Goal: Task Accomplishment & Management: Manage account settings

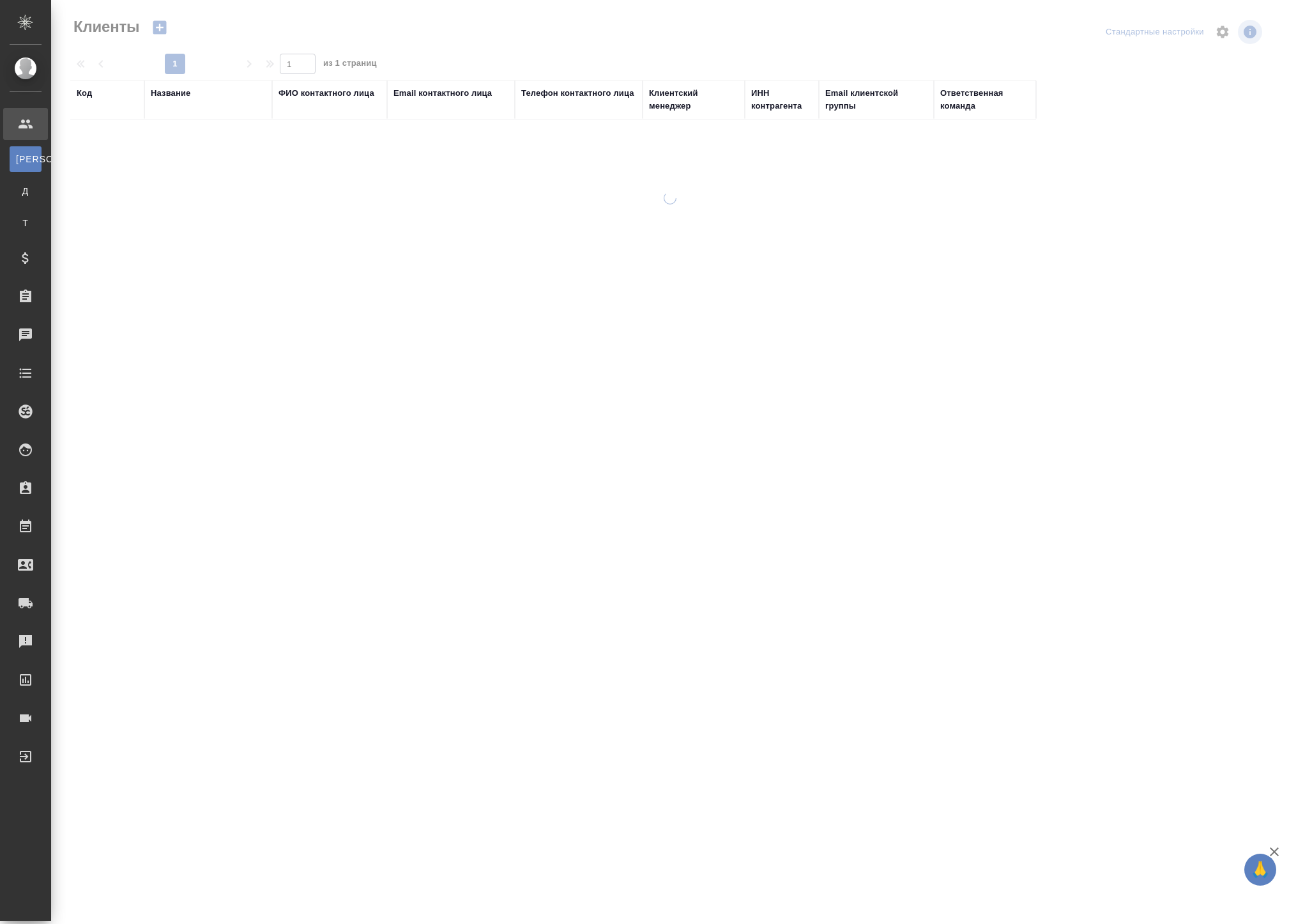
select select "RU"
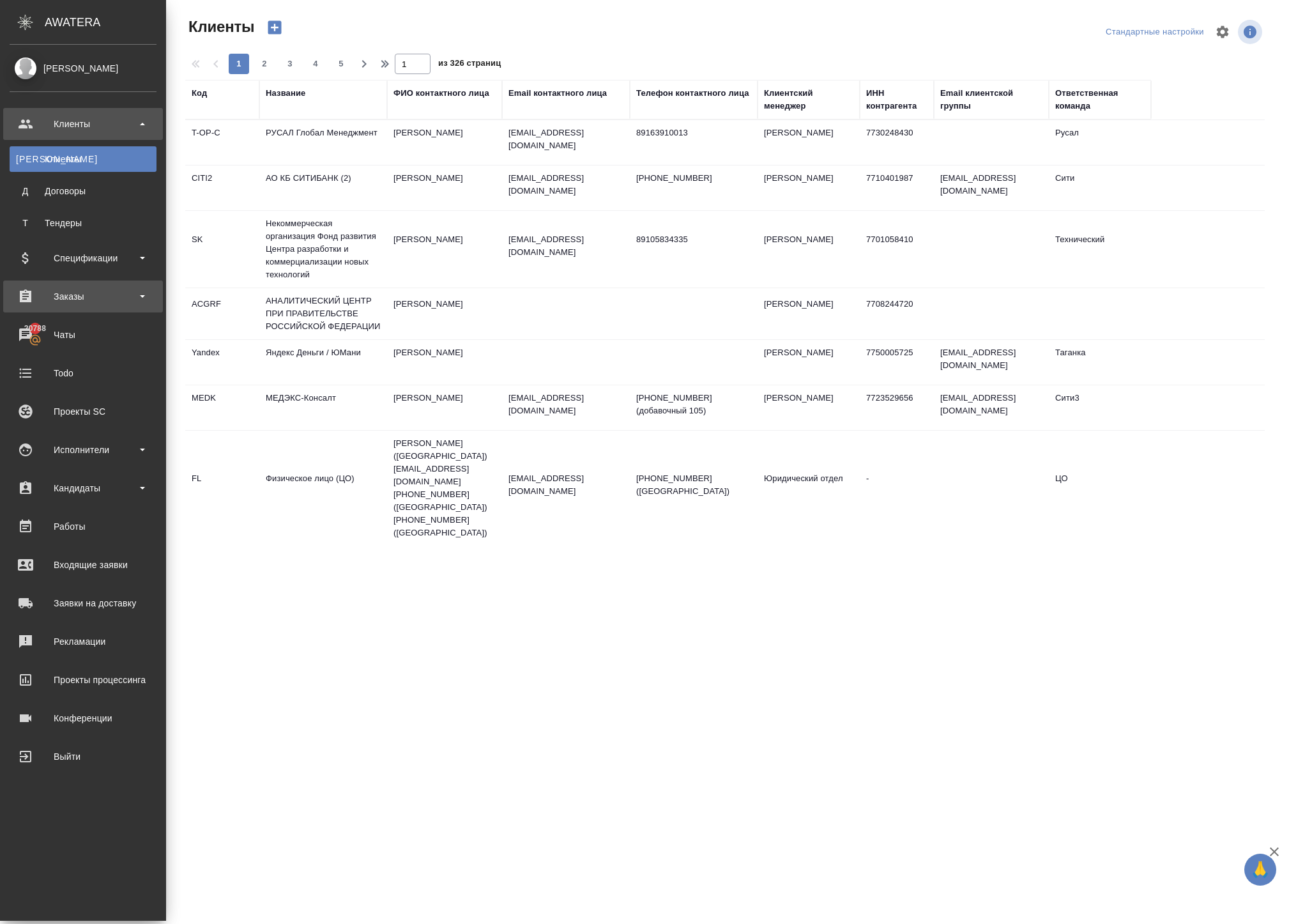
click at [83, 296] on div "Заказы" at bounding box center [83, 296] width 147 height 19
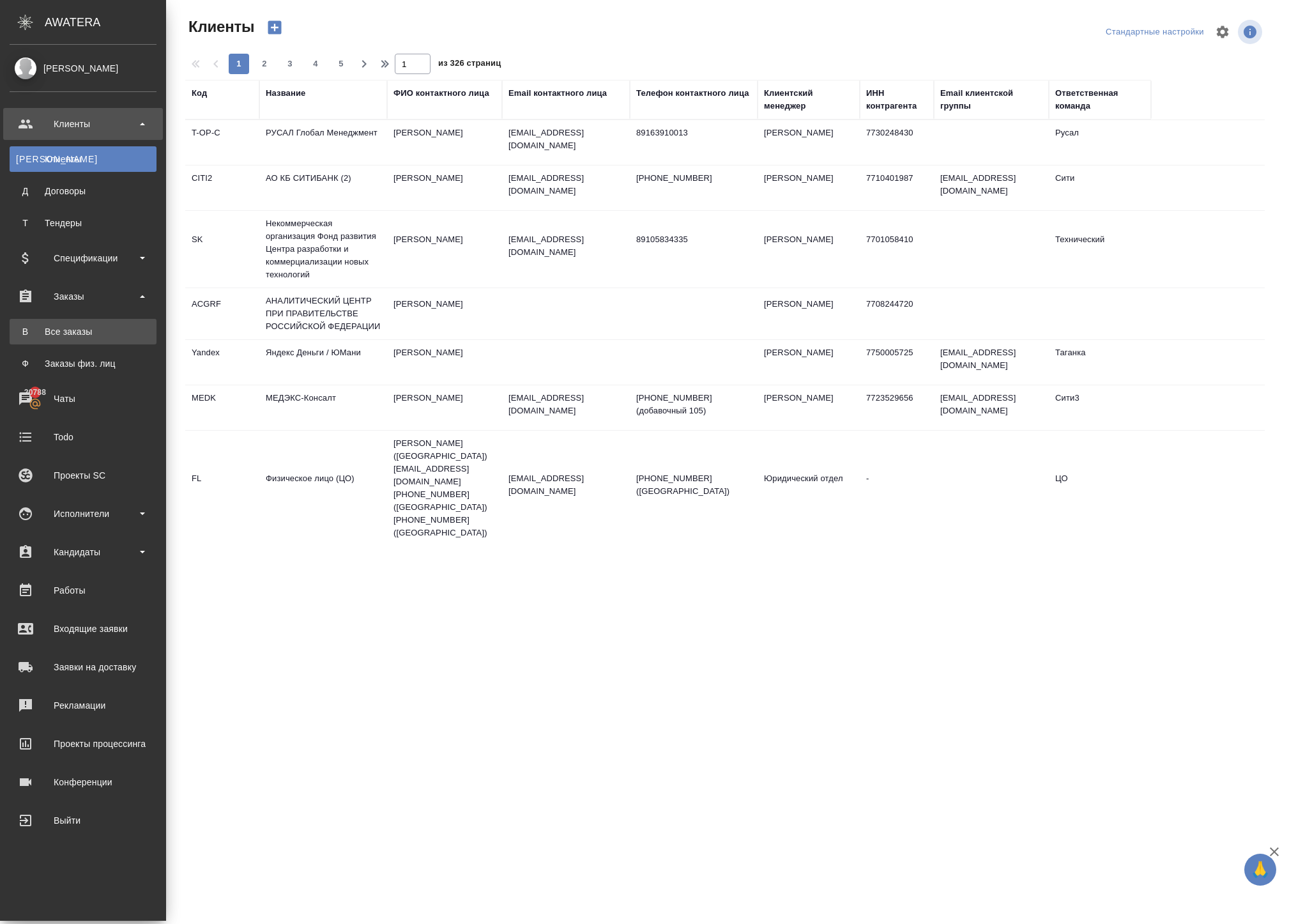
click at [104, 338] on div "Все заказы" at bounding box center [83, 332] width 134 height 13
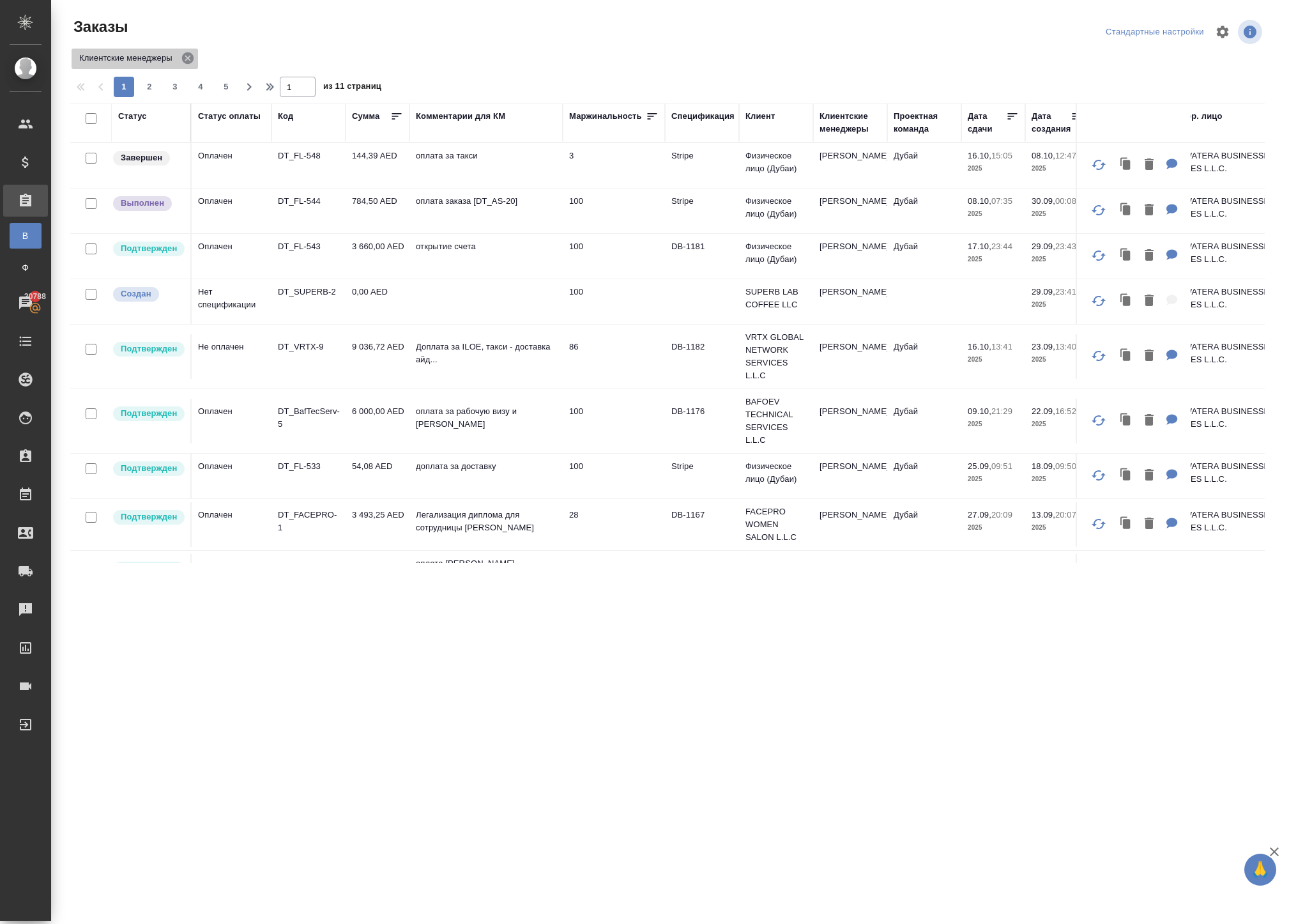
click at [195, 65] on icon at bounding box center [187, 57] width 14 height 14
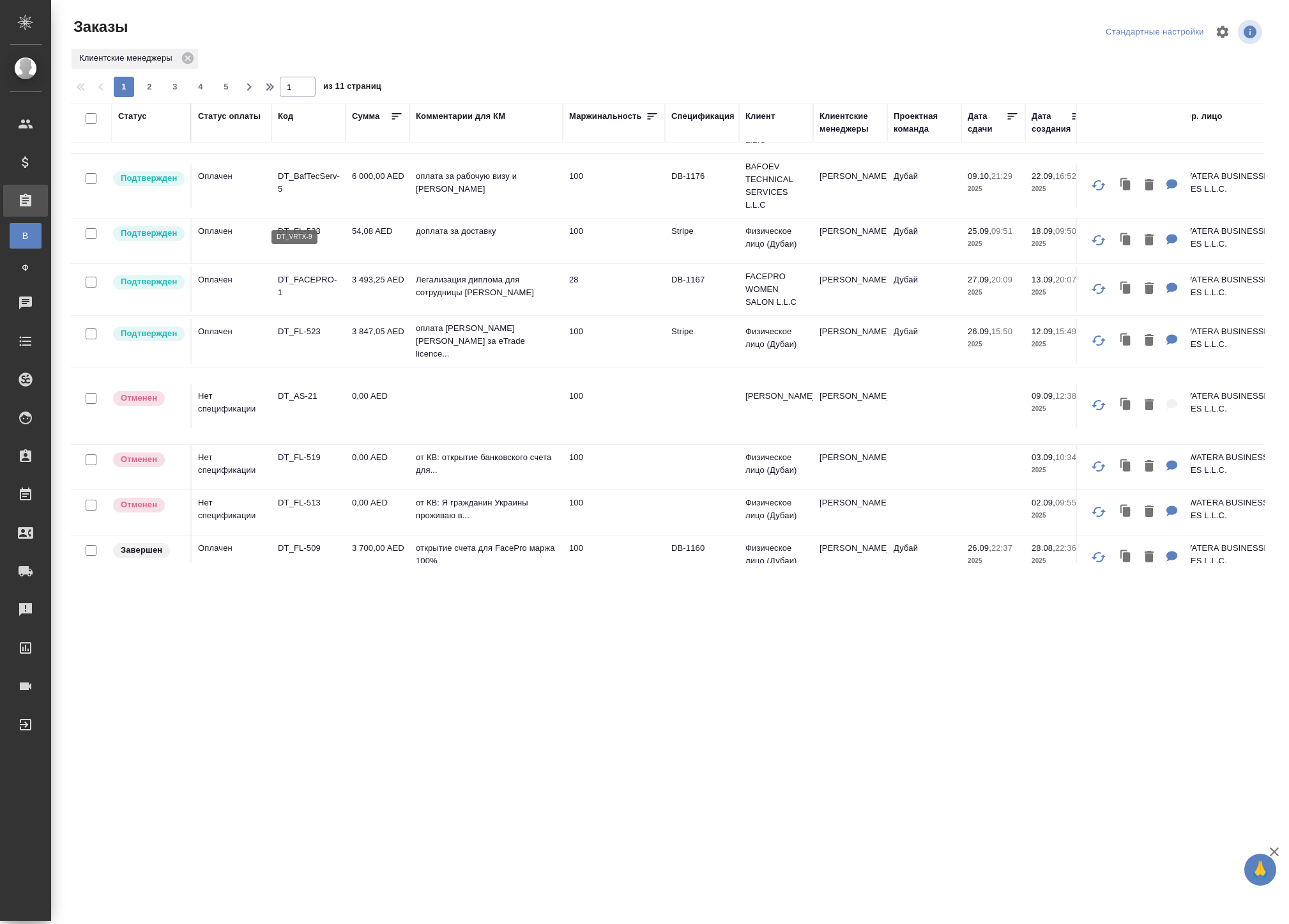
scroll to position [253, 0]
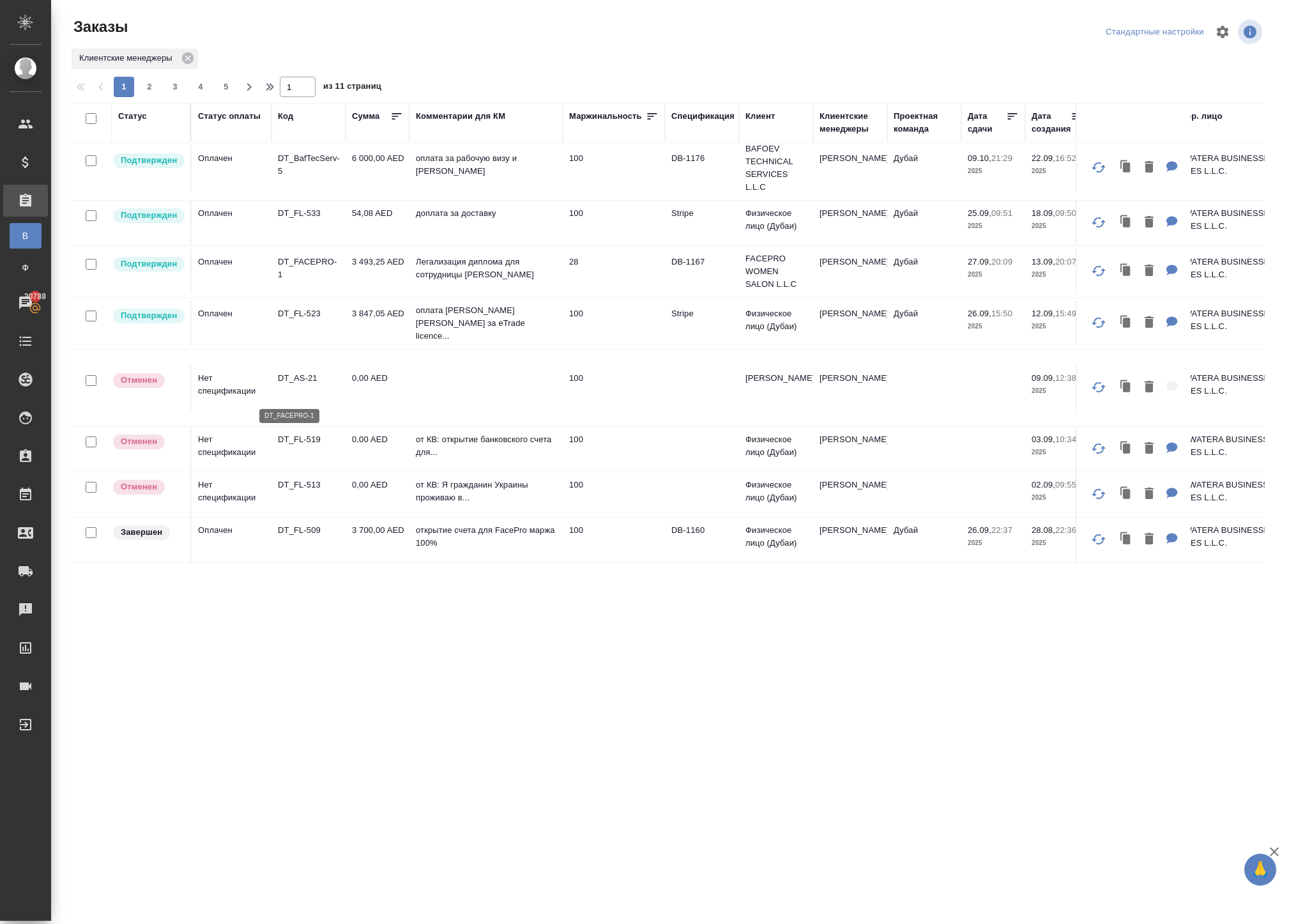
click at [312, 281] on p "DT_FACEPRO-1" at bounding box center [308, 269] width 62 height 26
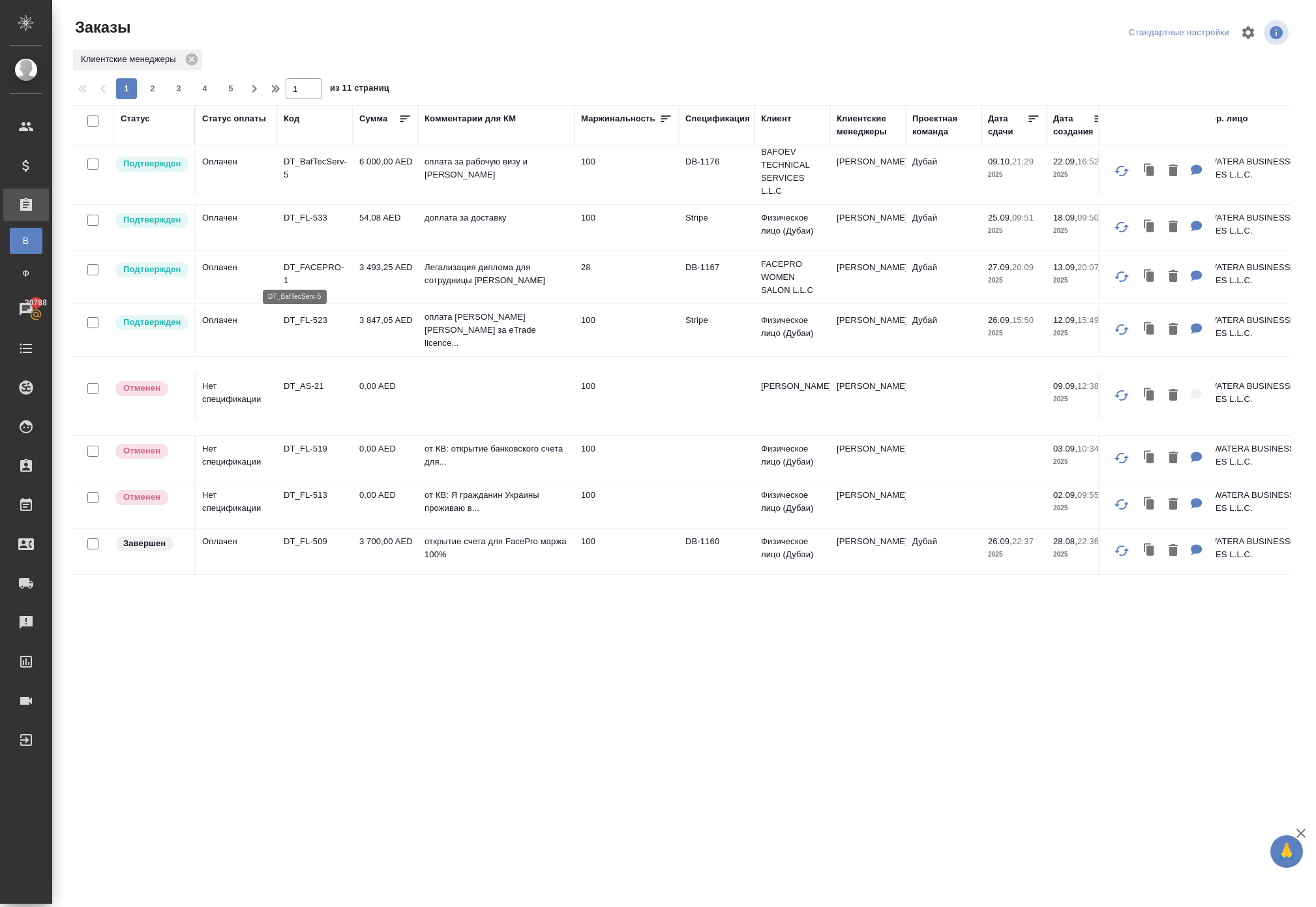
click at [298, 181] on p "DT_BafTecServ-5" at bounding box center [315, 169] width 63 height 26
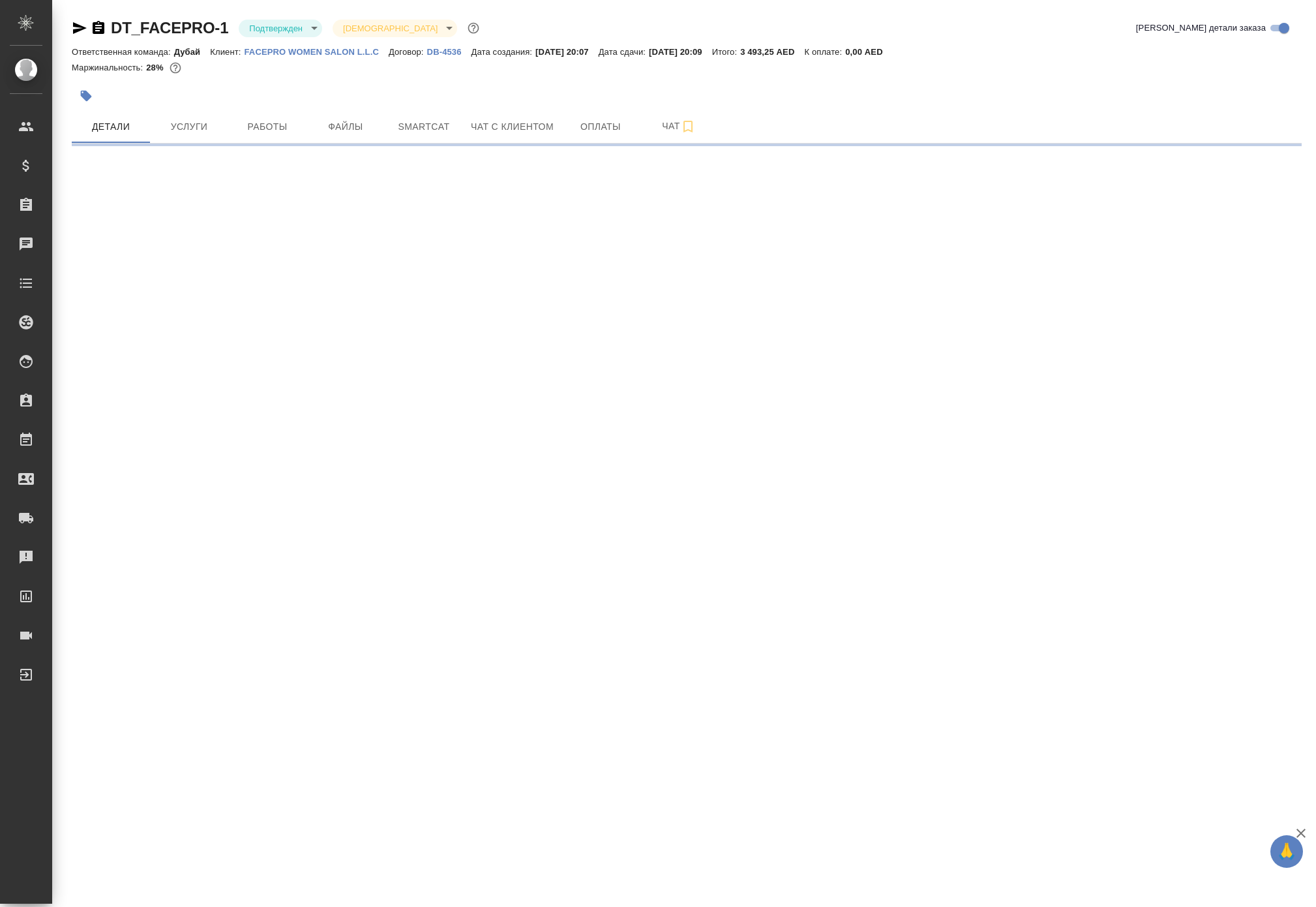
select select "RU"
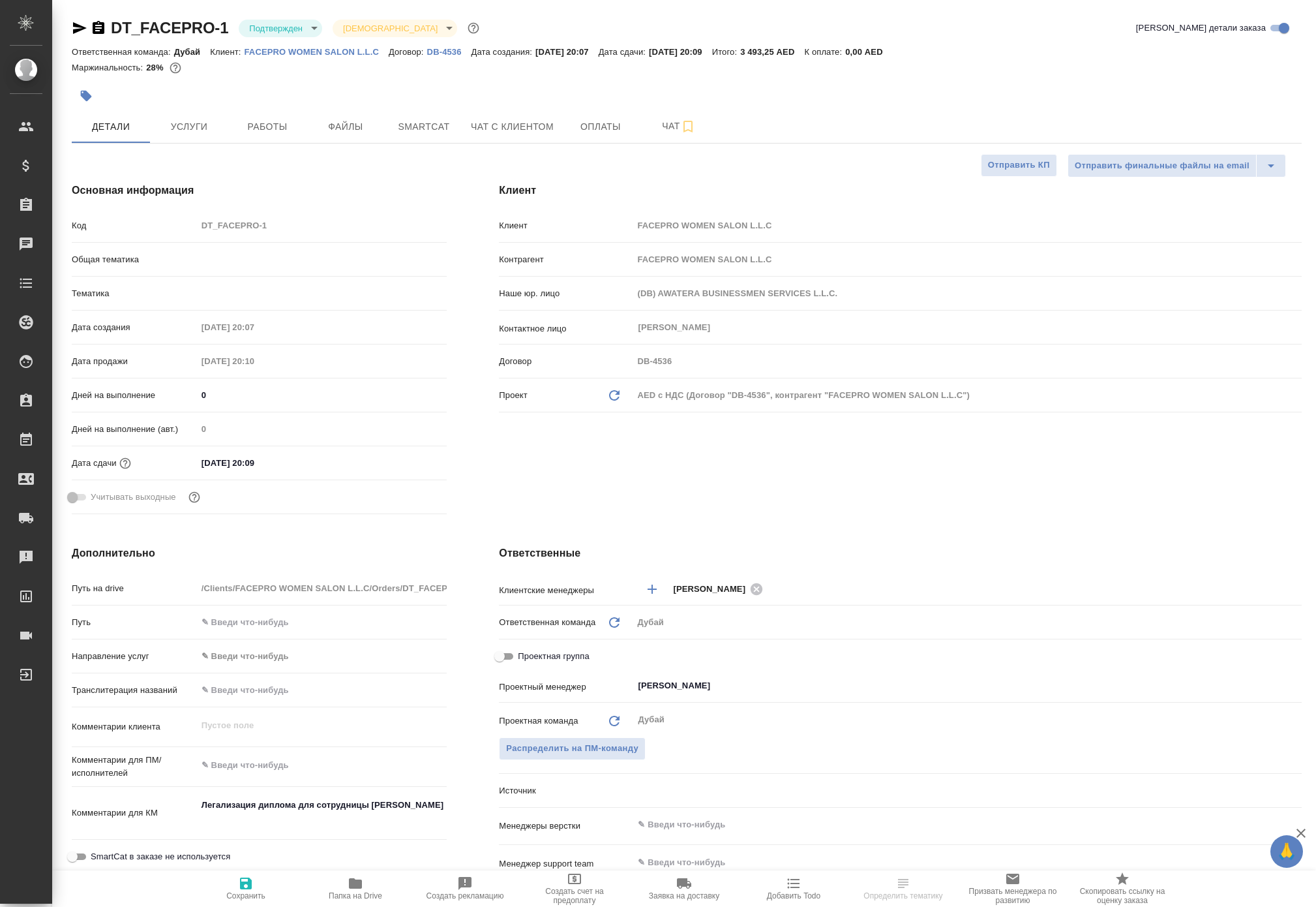
type textarea "x"
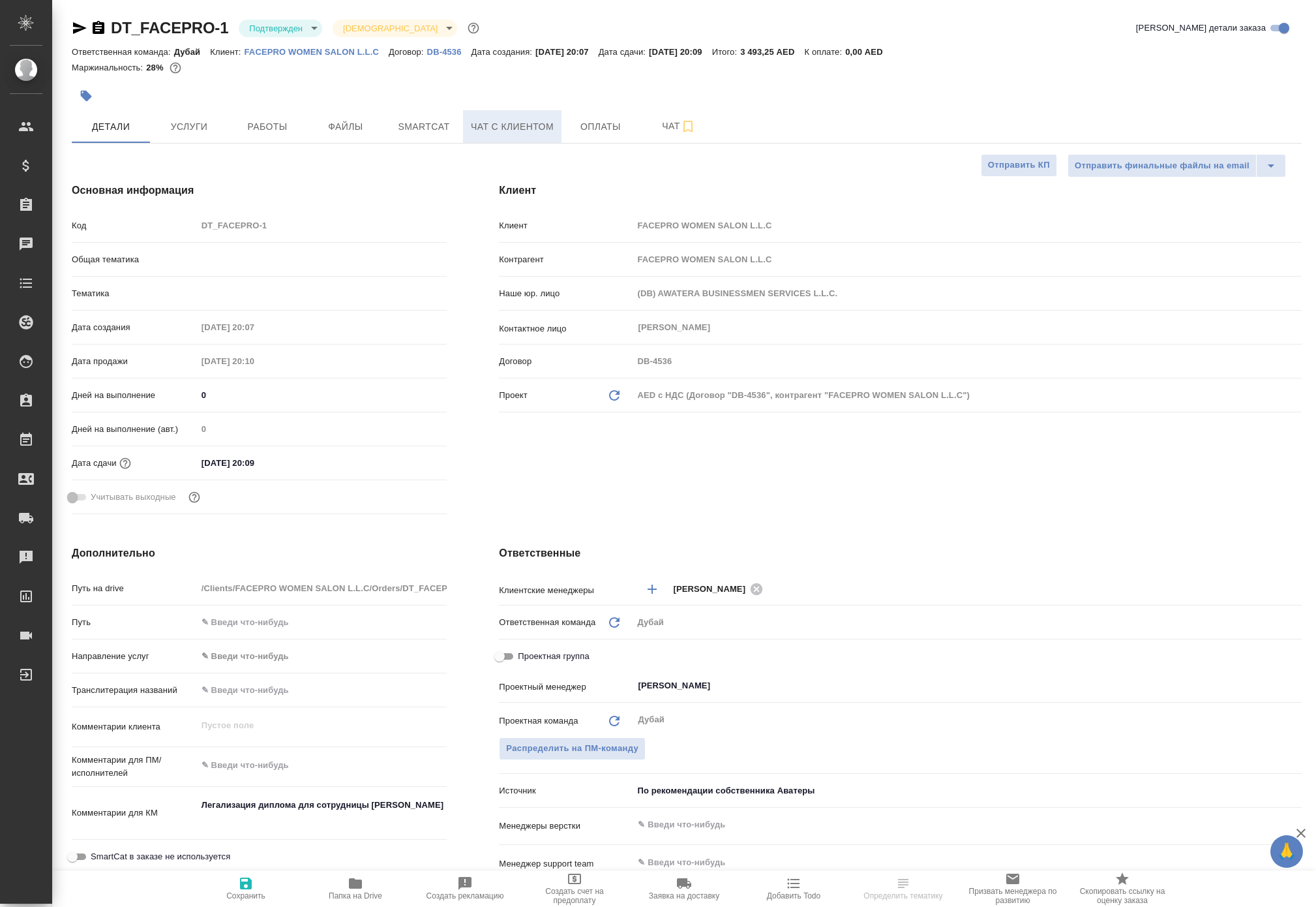
type textarea "x"
click at [389, 57] on p "FACEPRO WOMEN SALON L.L.C" at bounding box center [317, 52] width 144 height 10
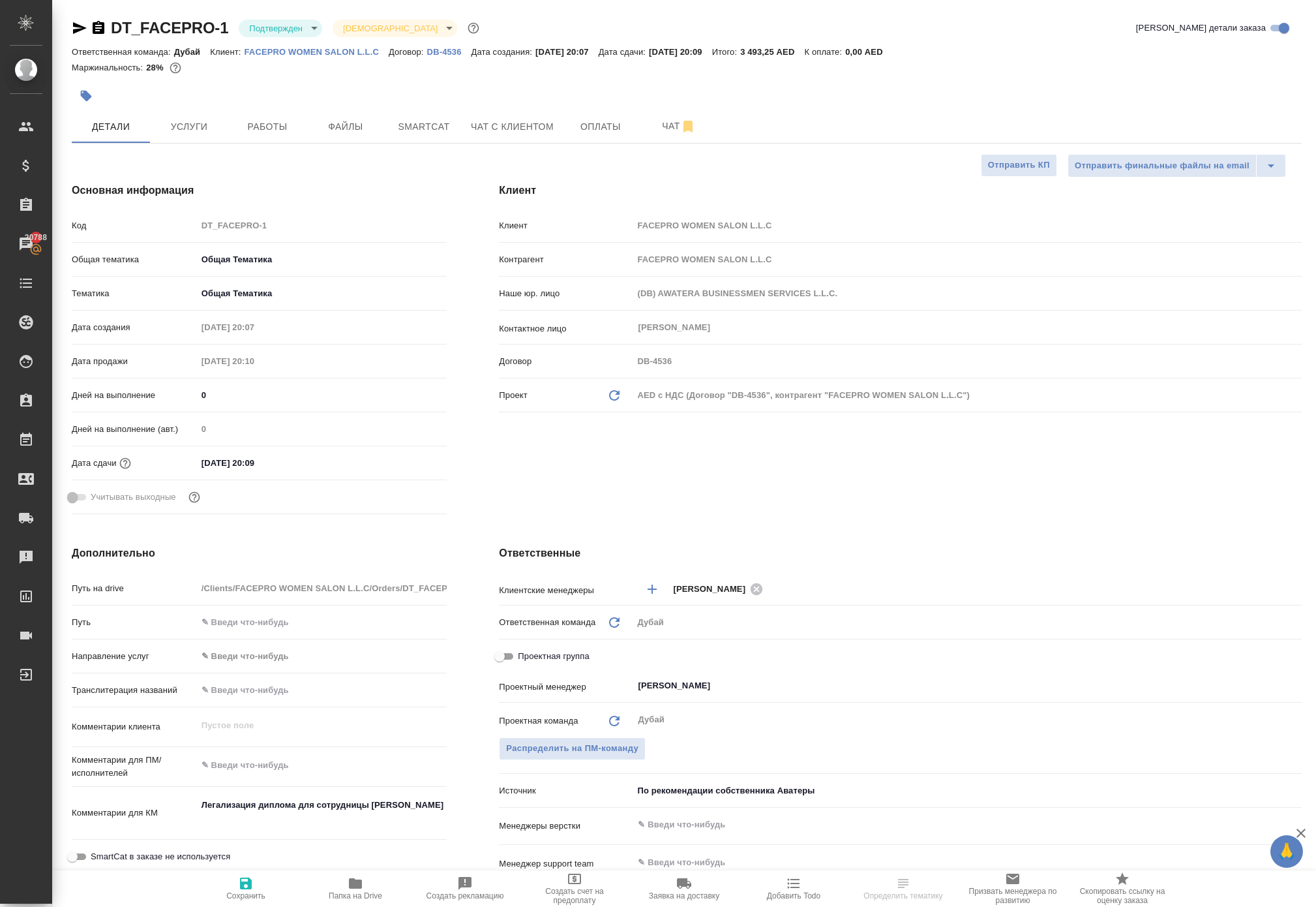
type textarea "x"
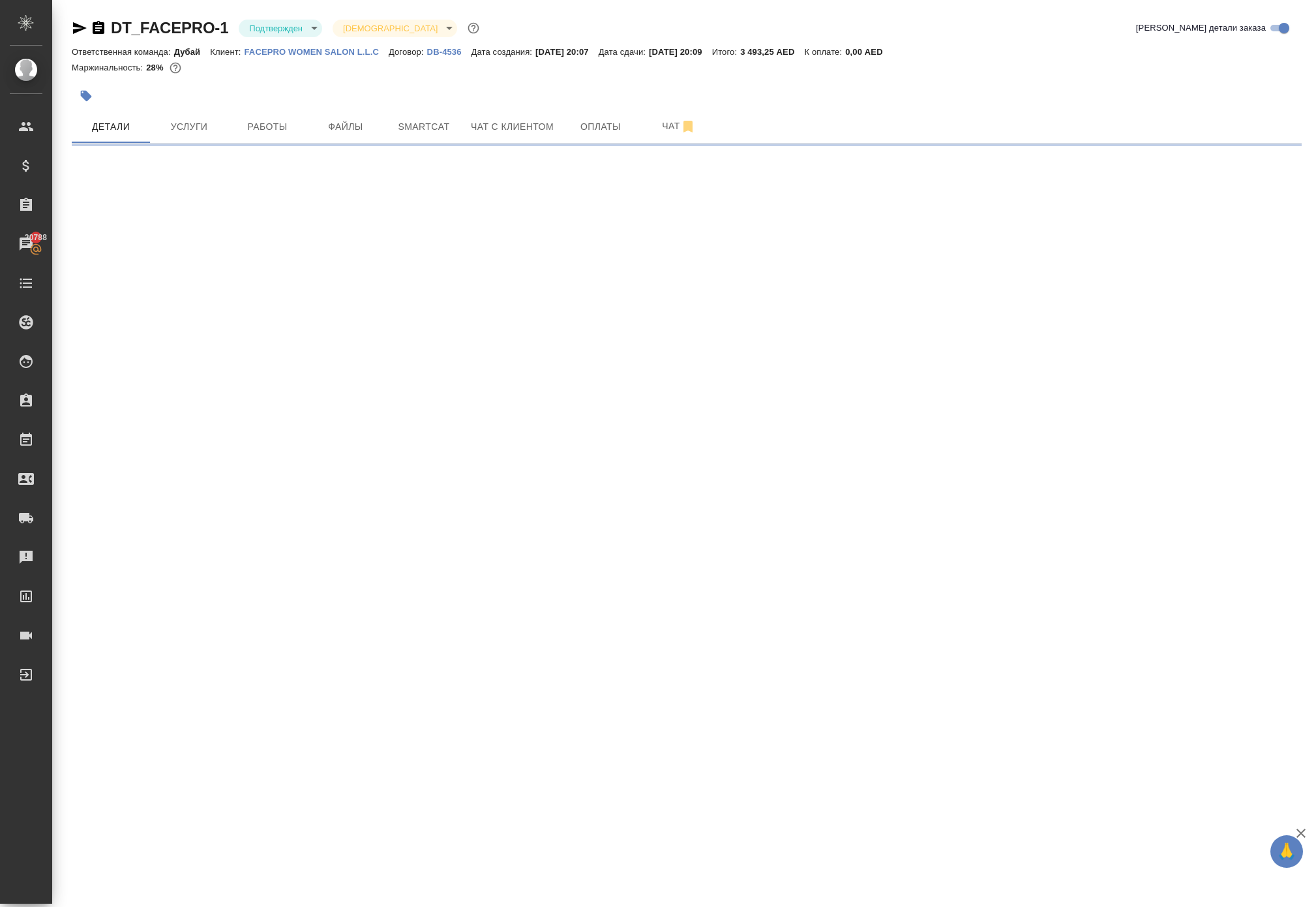
select select "RU"
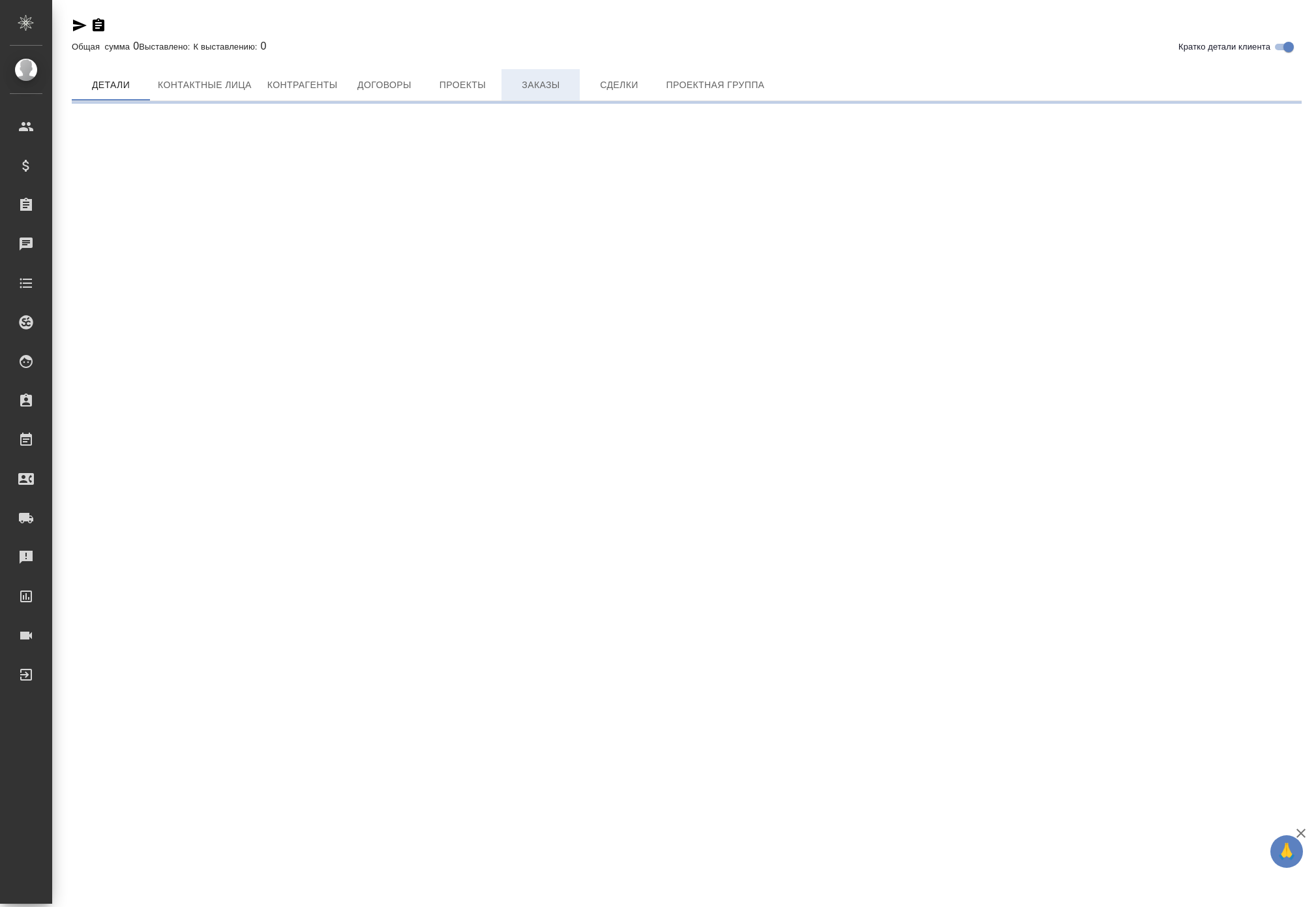
click at [572, 93] on span "Заказы" at bounding box center [541, 85] width 63 height 17
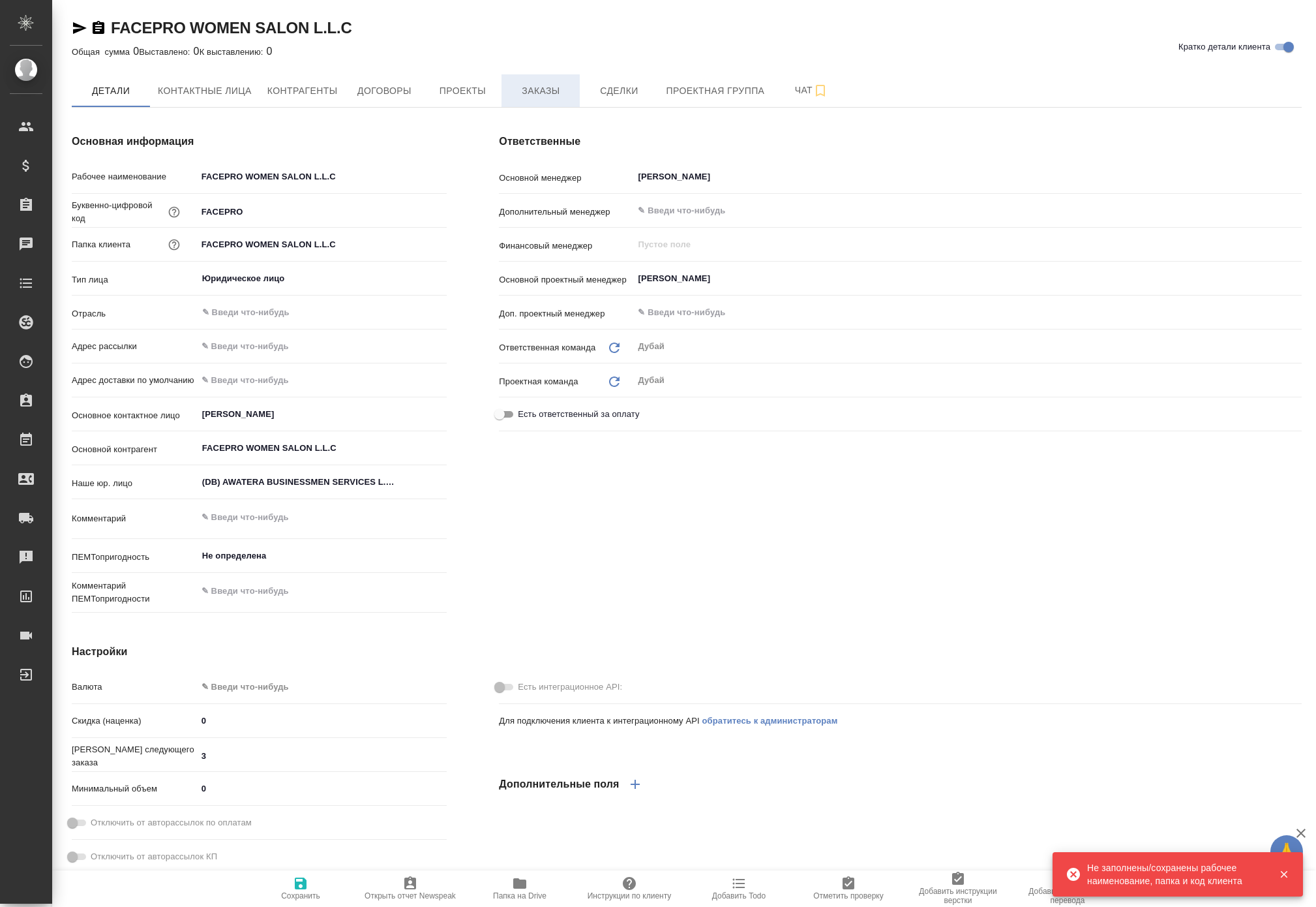
type textarea "x"
click at [572, 99] on span "Заказы" at bounding box center [541, 91] width 63 height 17
type textarea "x"
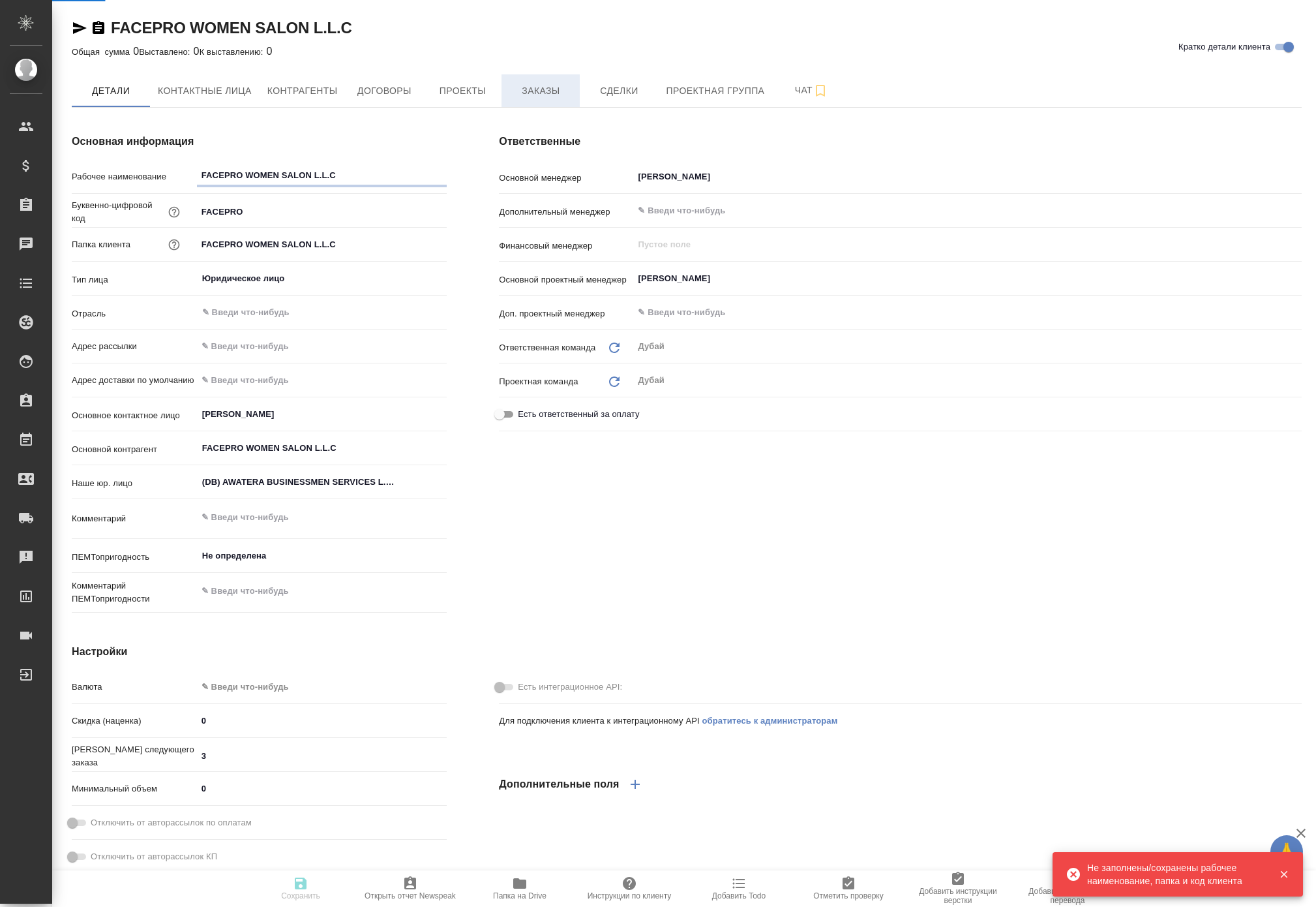
type textarea "x"
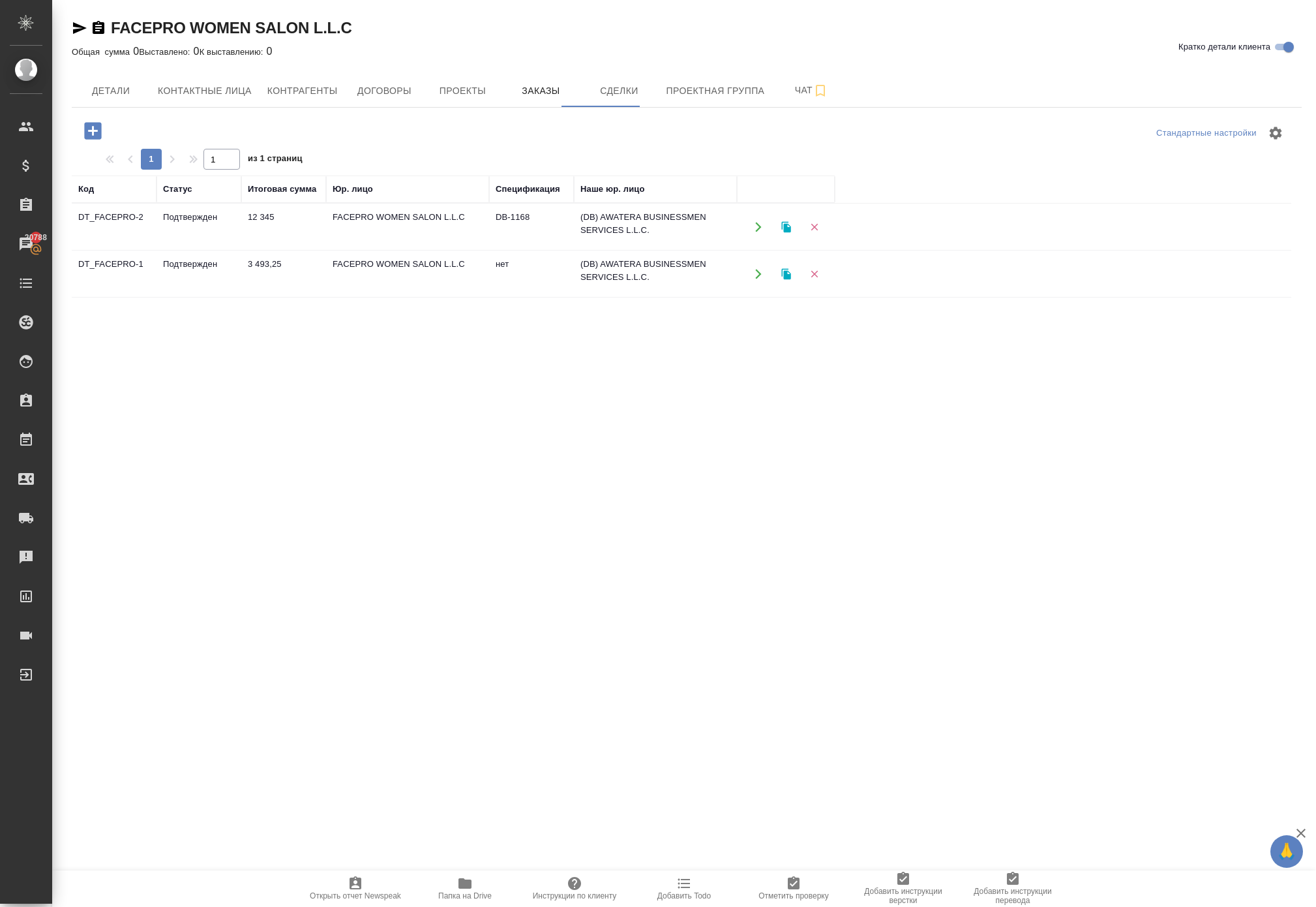
click at [756, 233] on icon "button" at bounding box center [759, 227] width 12 height 12
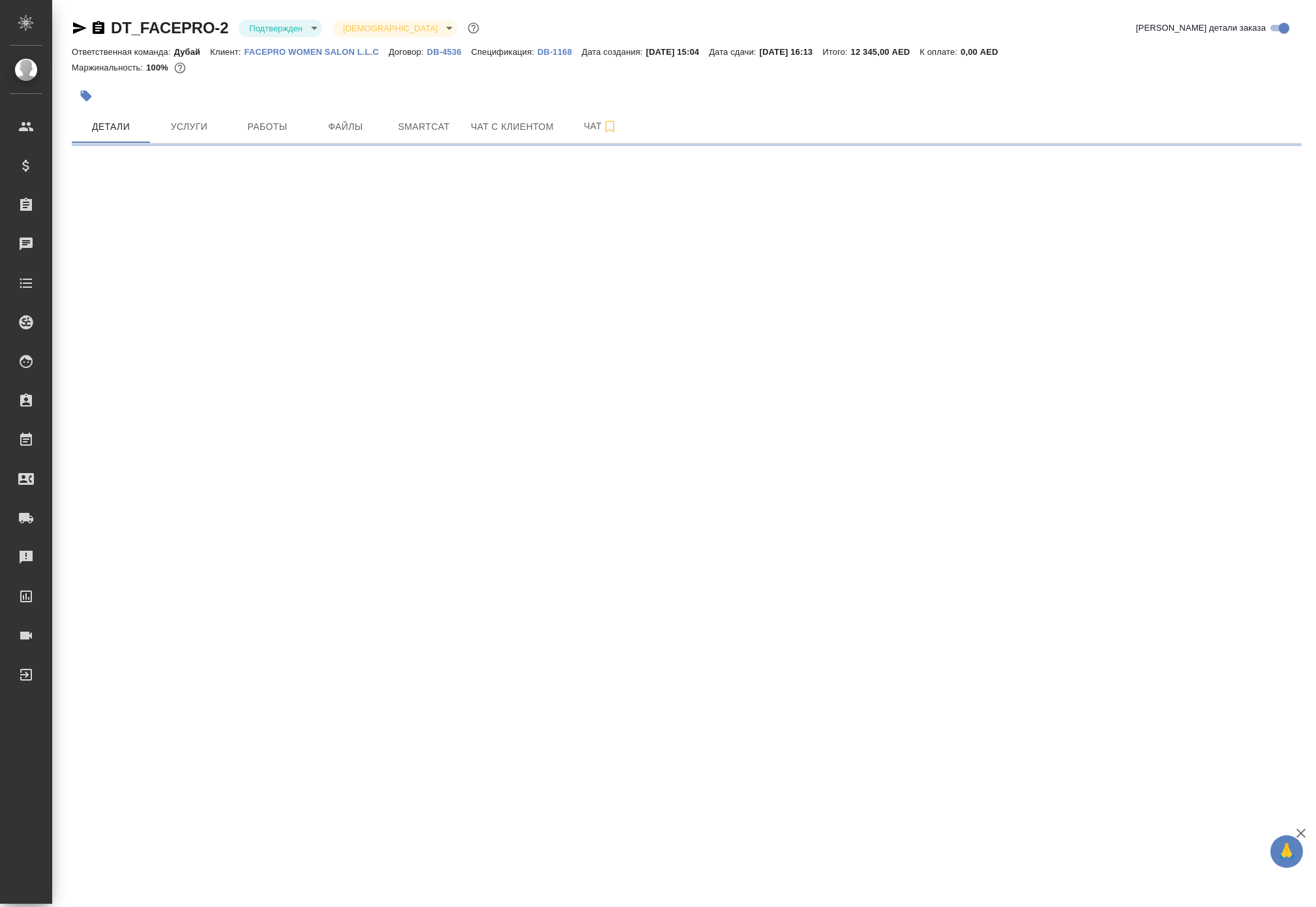
select select "RU"
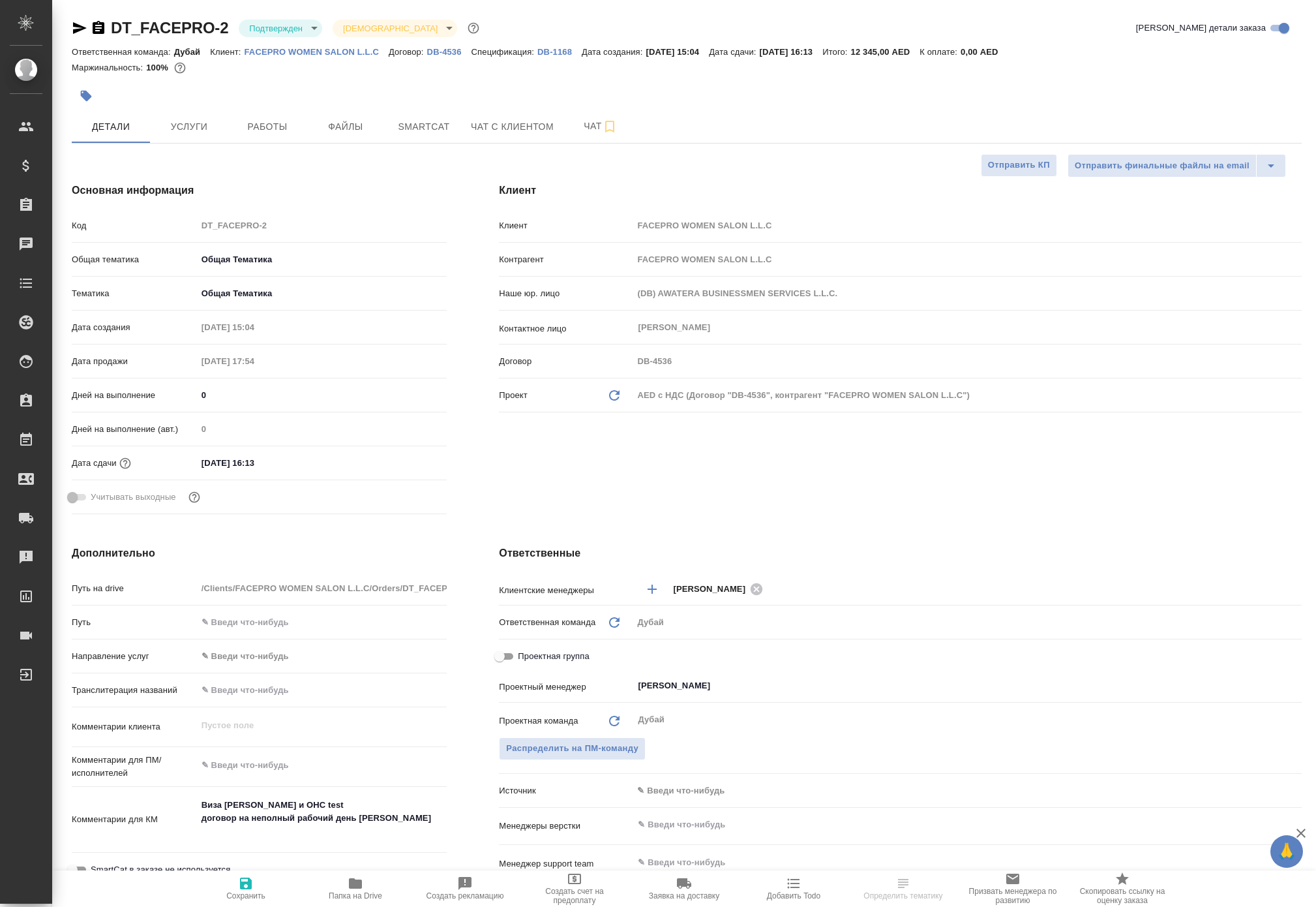
type textarea "x"
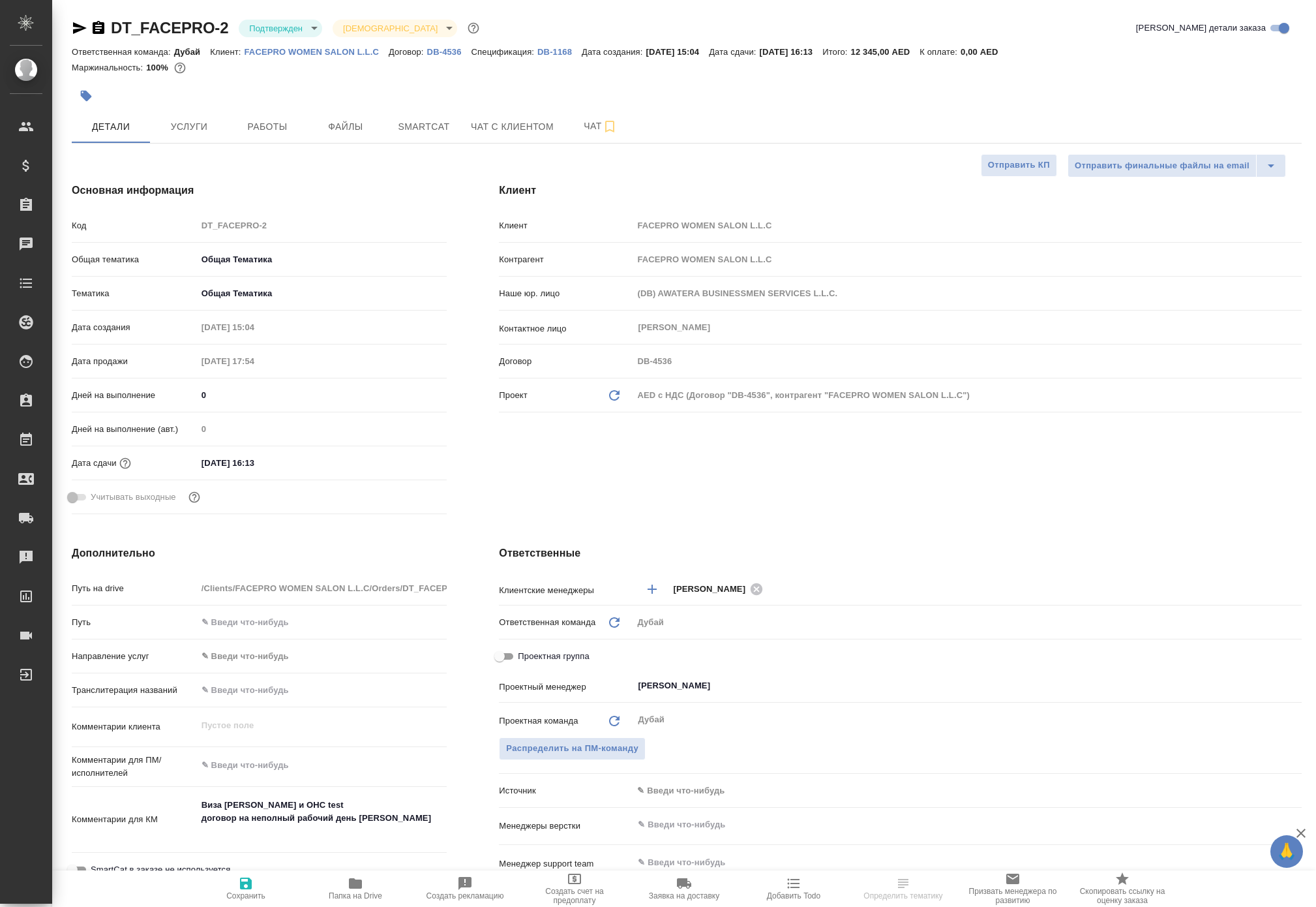
type textarea "x"
drag, startPoint x: 141, startPoint y: 32, endPoint x: 260, endPoint y: 34, distance: 119.0
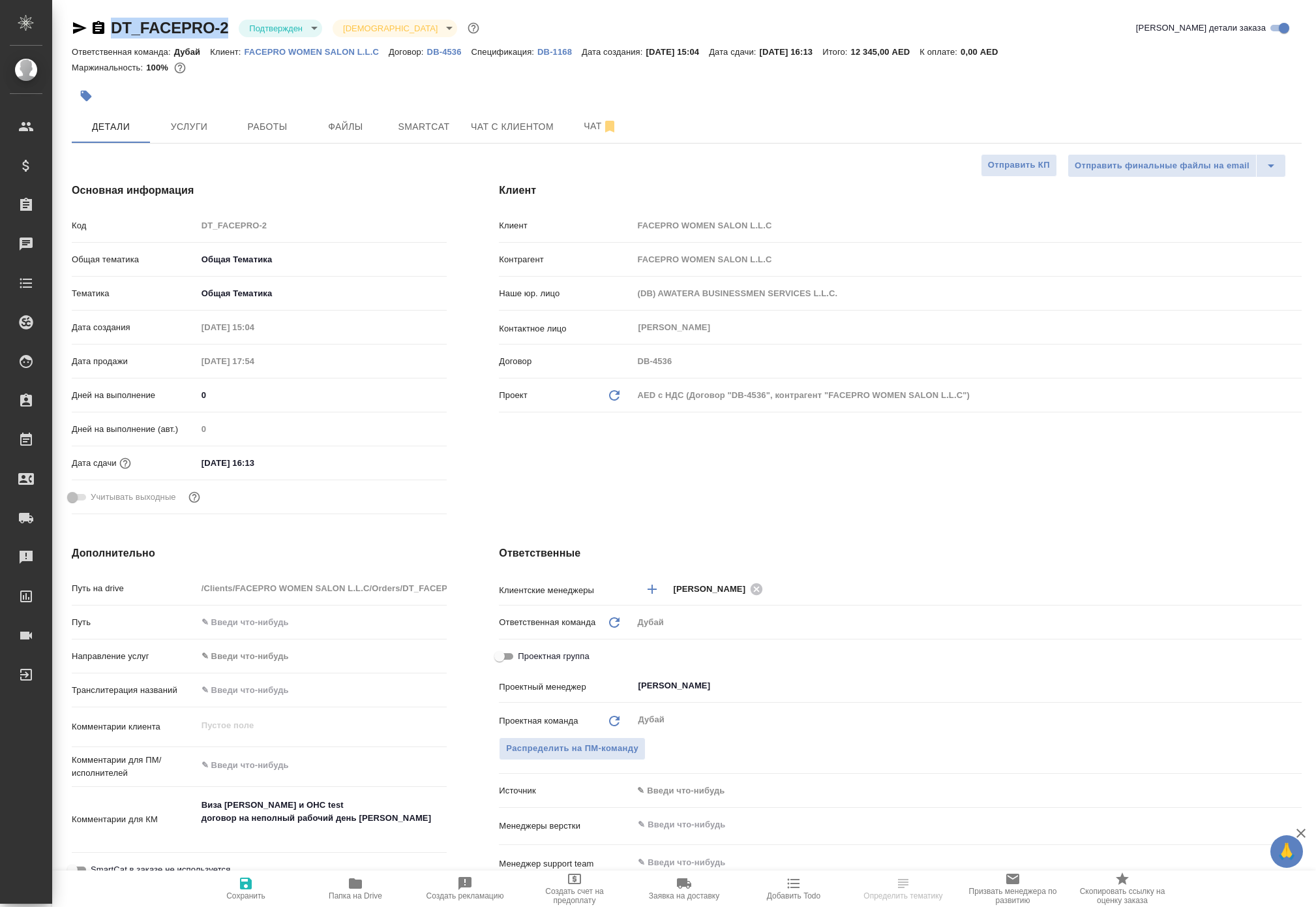
click at [260, 34] on div "DT_FACEPRO-2 Подтвержден confirmed Святая троица holyTrinity" at bounding box center [277, 27] width 410 height 21
copy link "DT_FACEPRO-2"
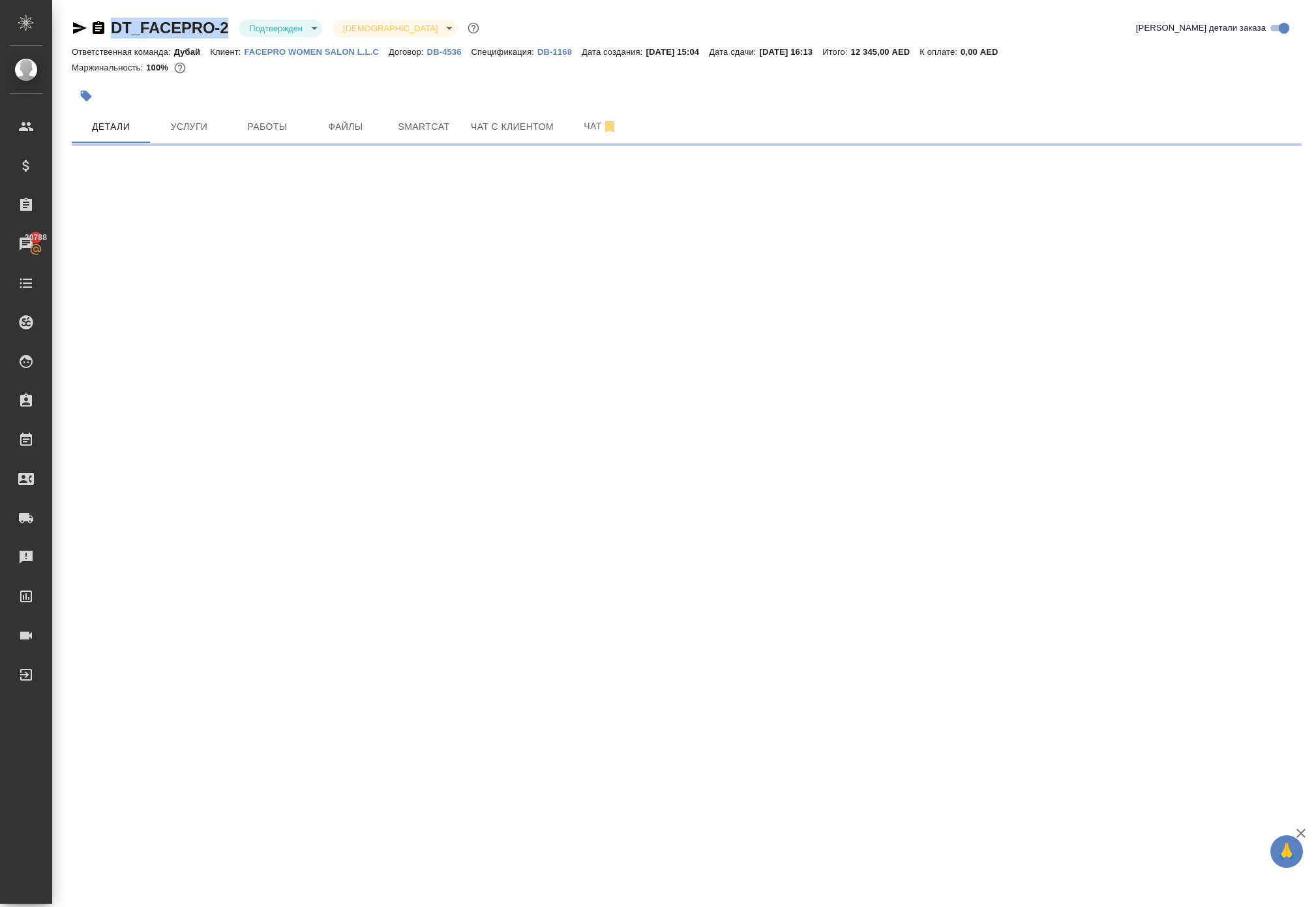
select select "RU"
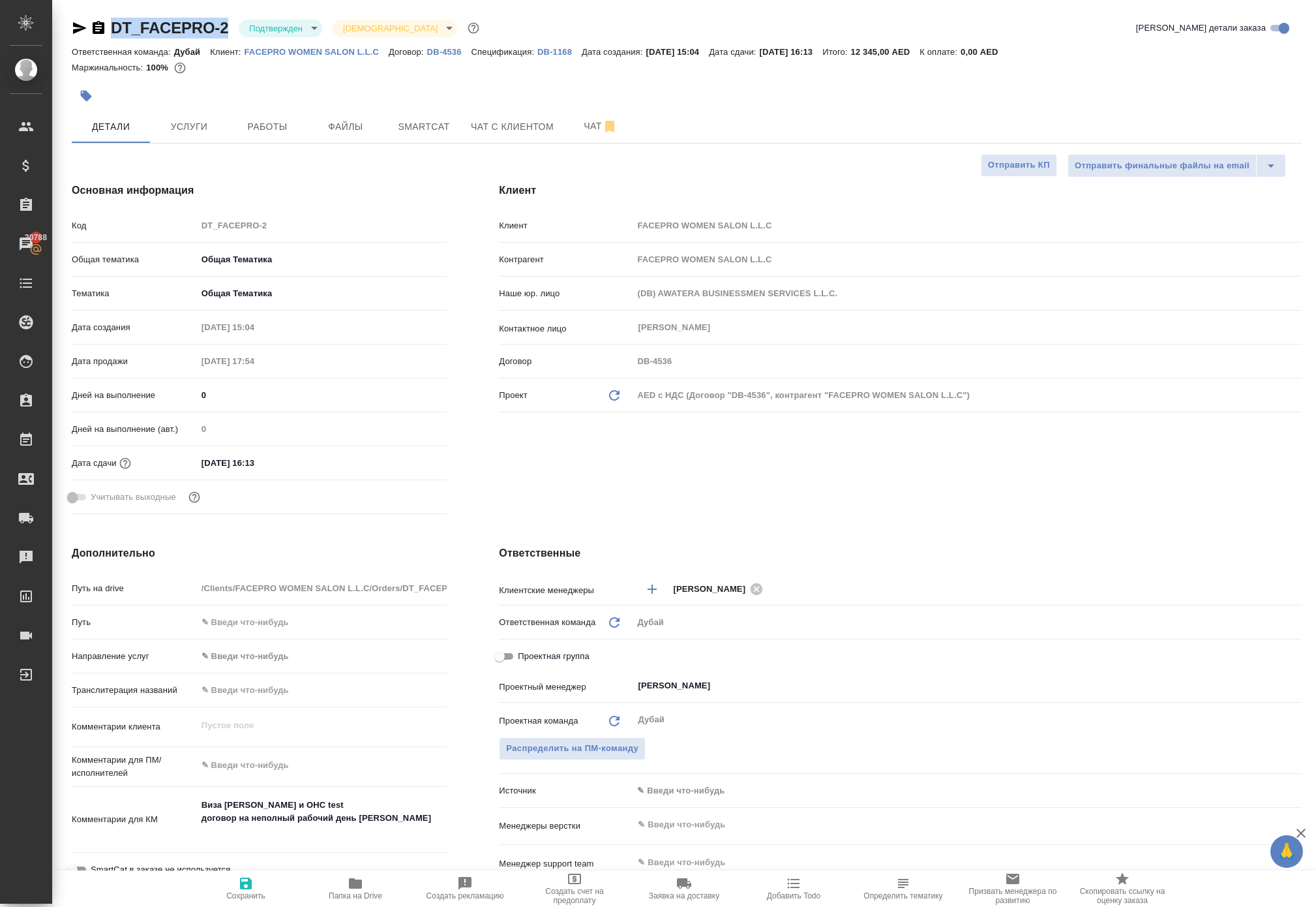
type textarea "x"
click at [273, 135] on span "Работы" at bounding box center [268, 127] width 63 height 17
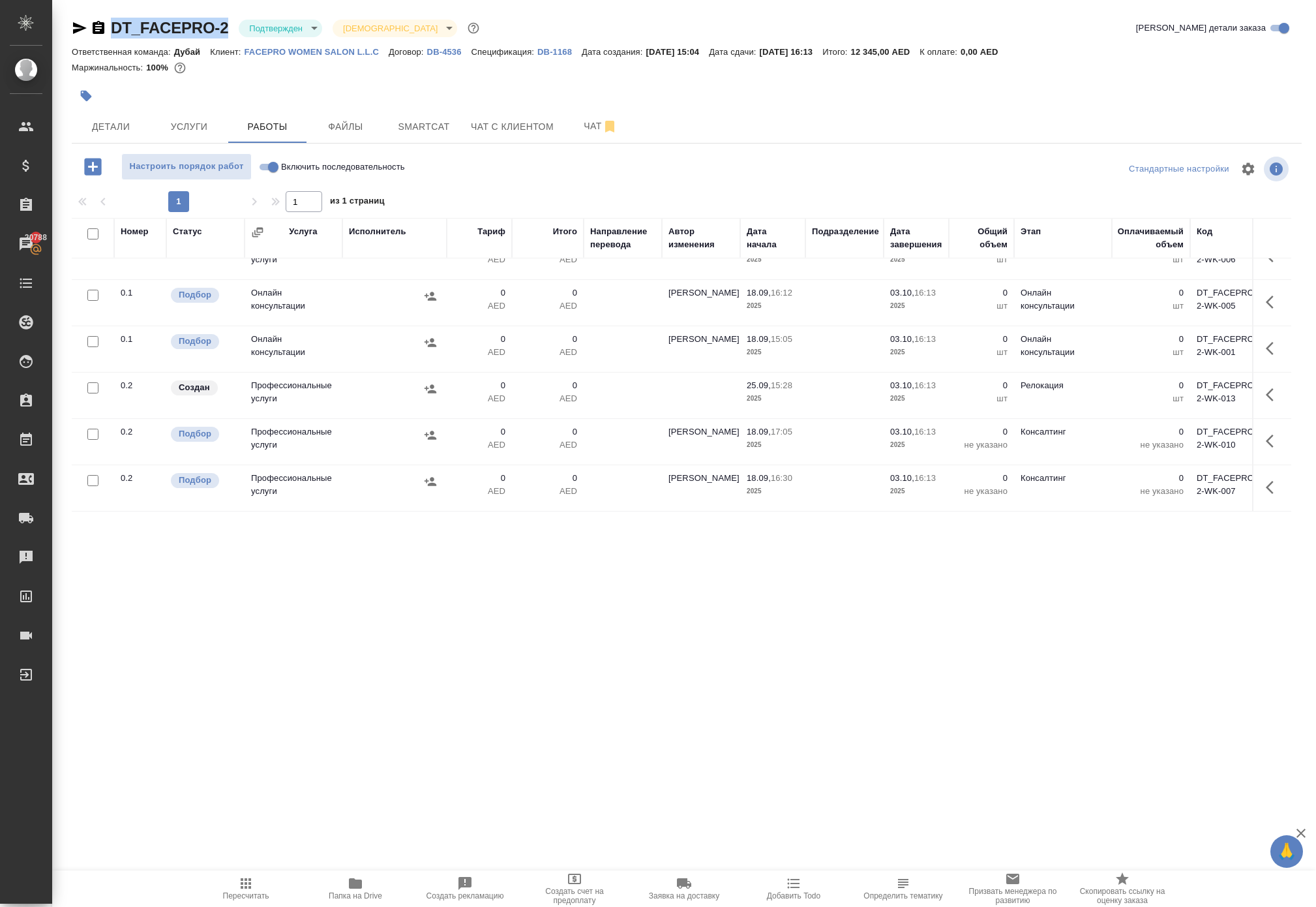
click at [1279, 503] on div at bounding box center [1272, 487] width 25 height 31
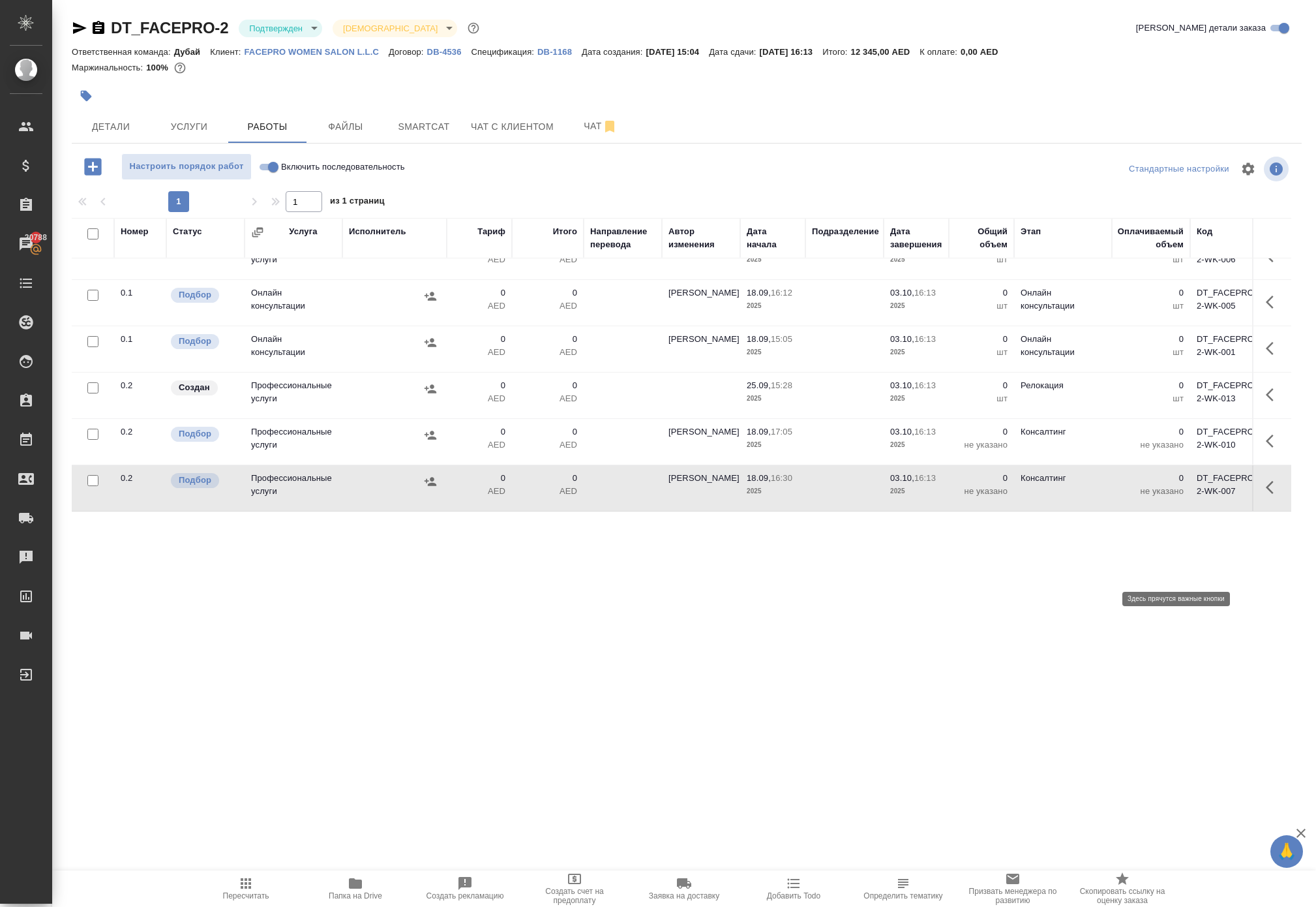
click at [1266, 495] on icon "button" at bounding box center [1274, 487] width 16 height 16
click at [1220, 493] on icon "button" at bounding box center [1224, 487] width 9 height 12
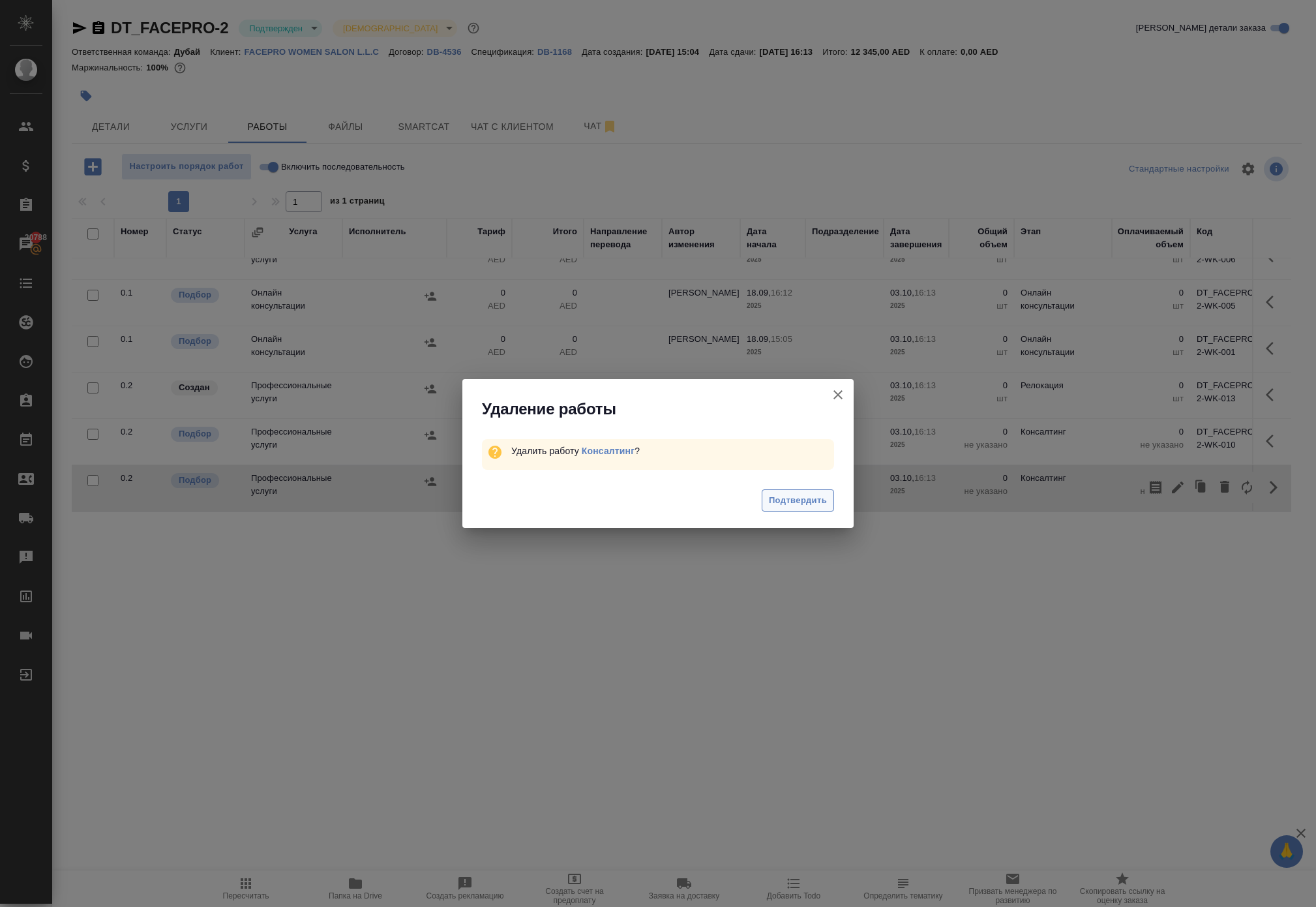
click at [805, 508] on span "Подтвердить" at bounding box center [798, 501] width 58 height 15
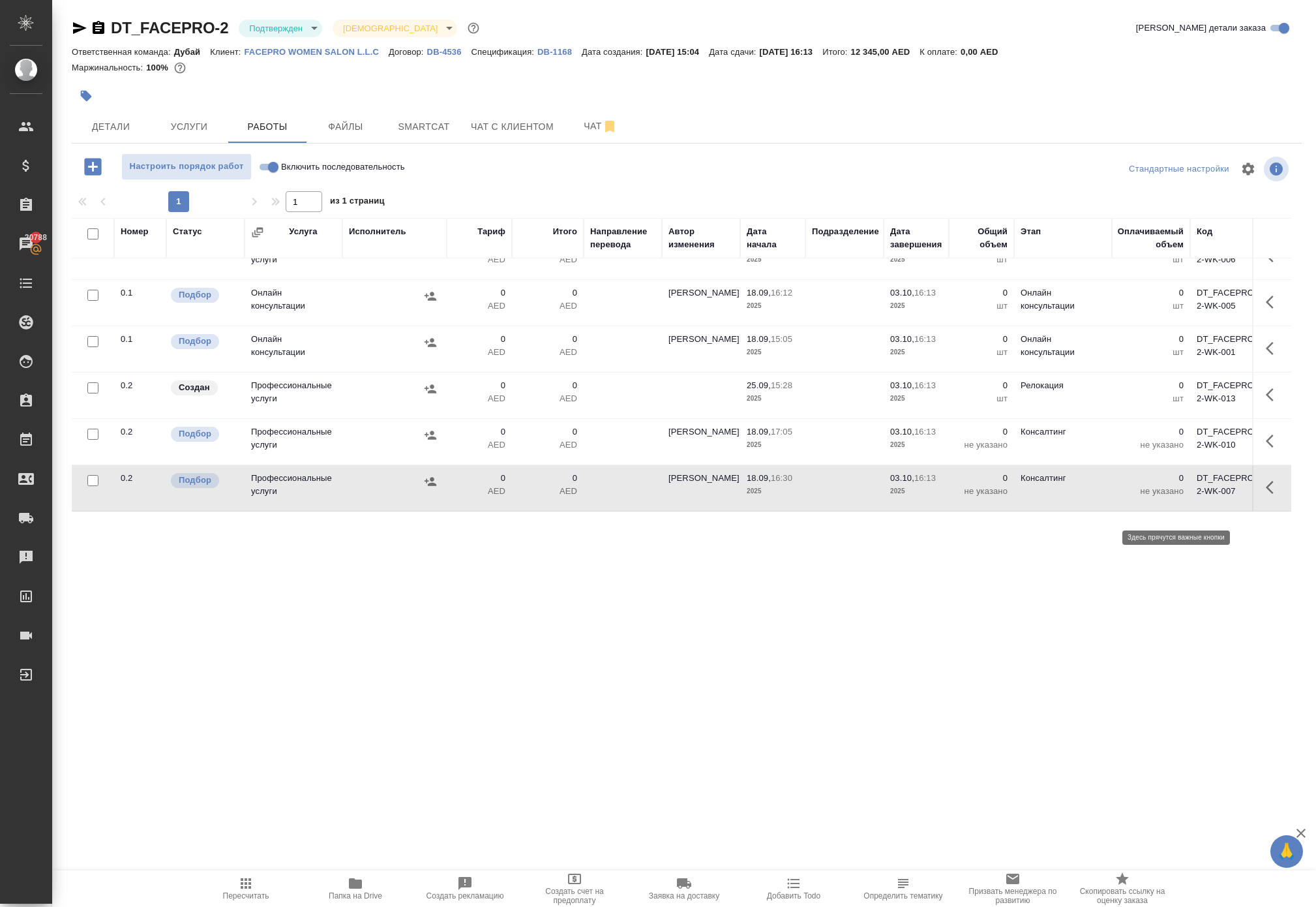
click at [1266, 449] on icon "button" at bounding box center [1274, 441] width 16 height 16
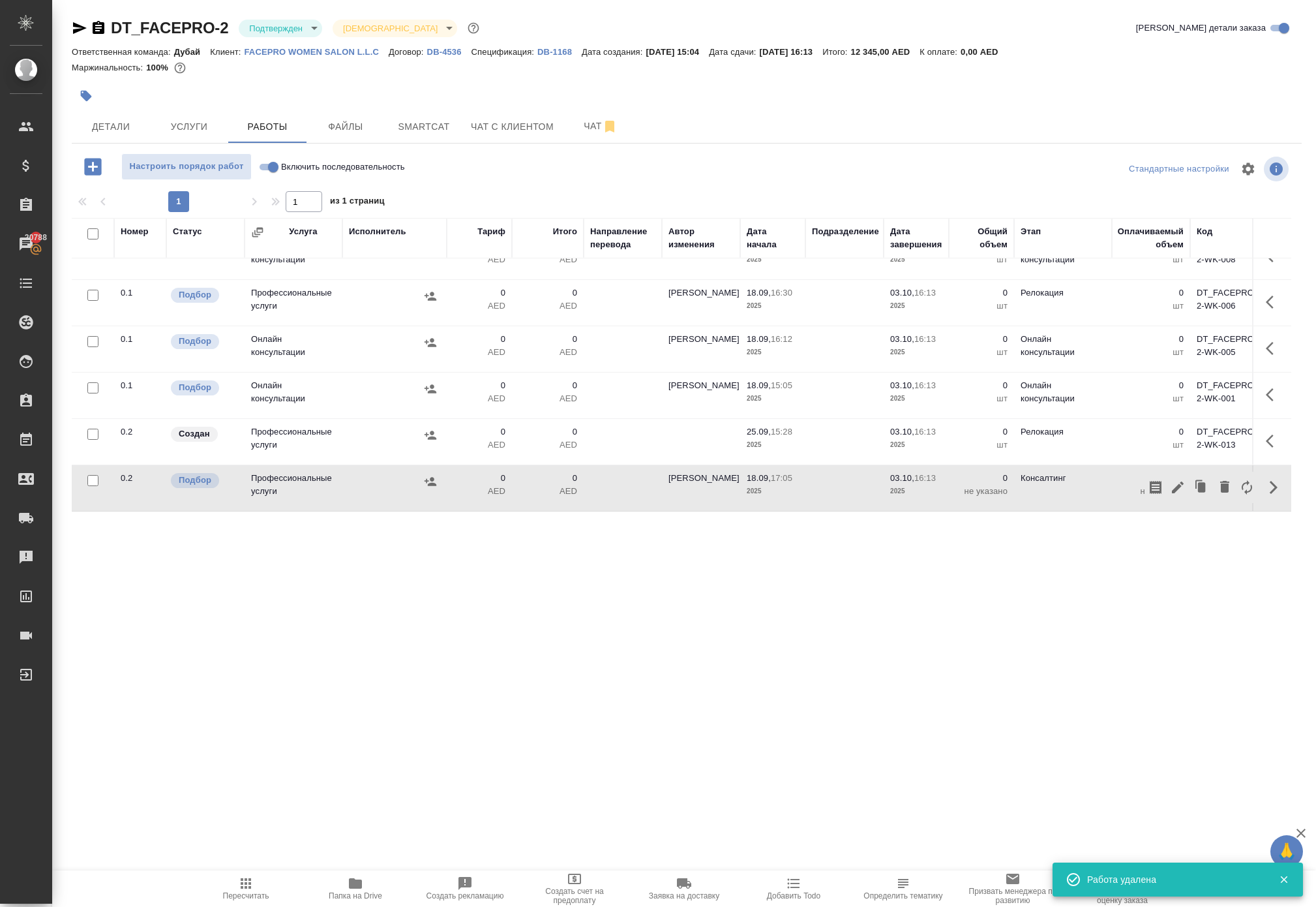
click at [1185, 465] on td "0 шт" at bounding box center [1151, 442] width 79 height 45
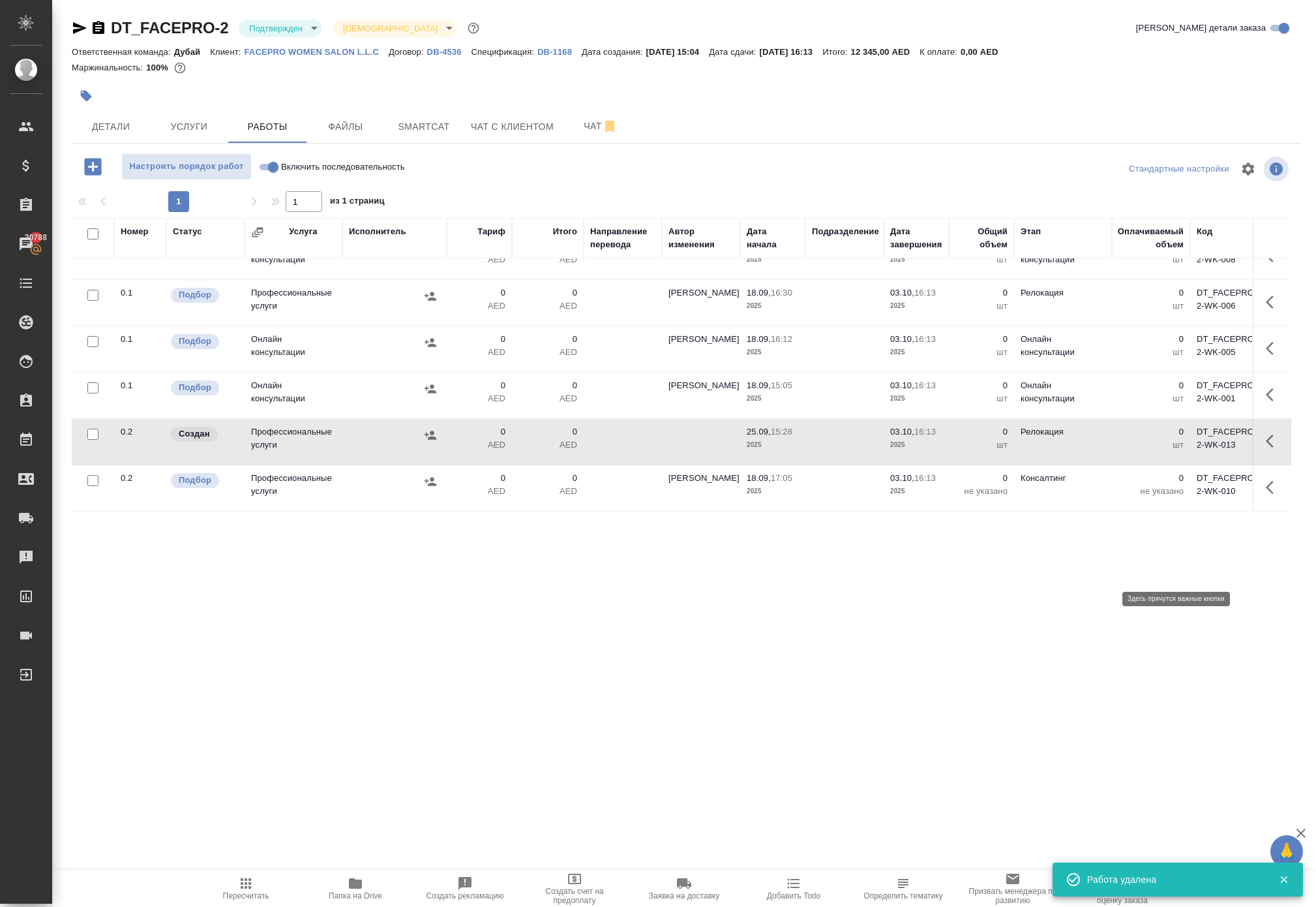
click at [1266, 495] on icon "button" at bounding box center [1274, 487] width 16 height 16
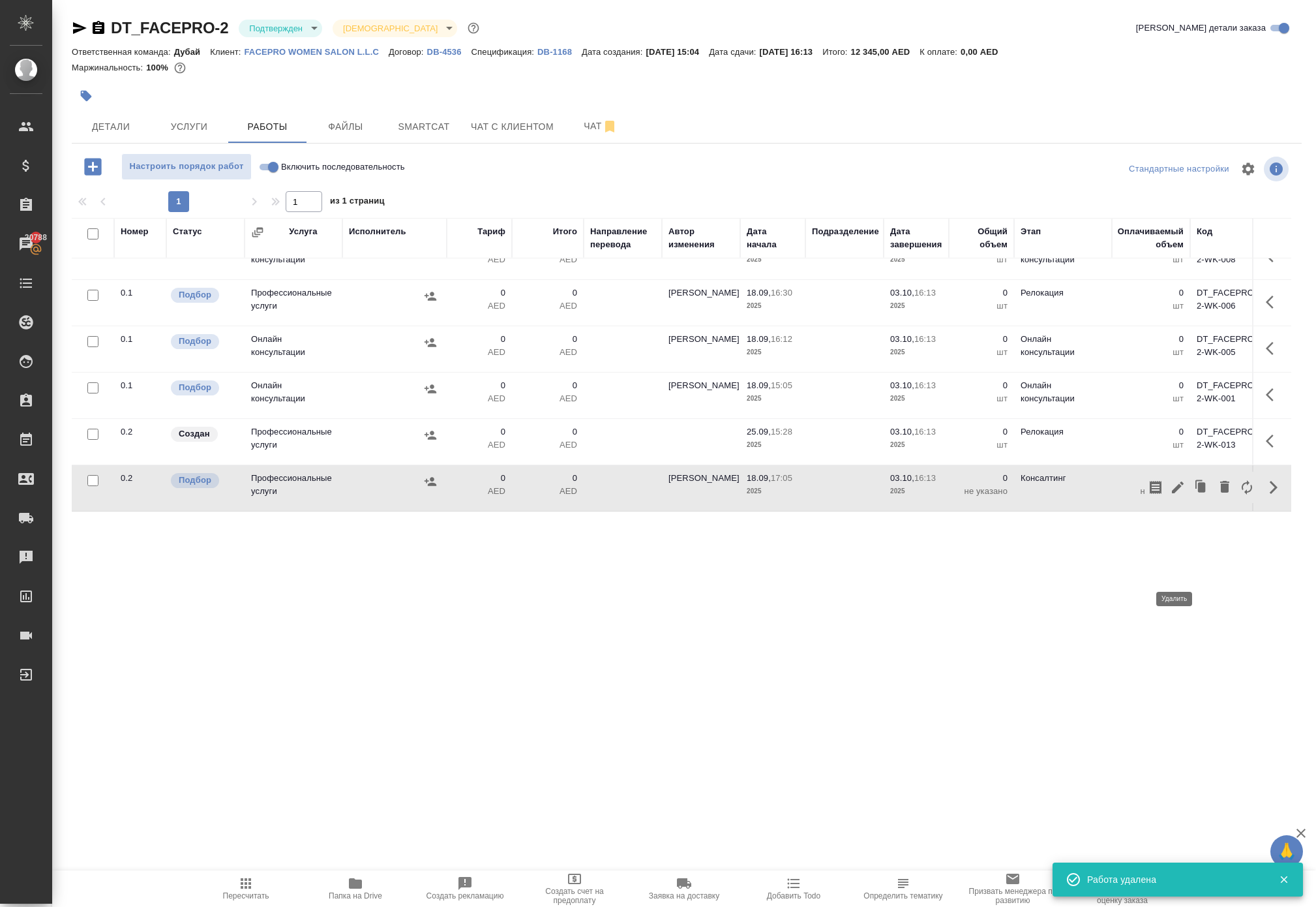
click at [1220, 493] on icon "button" at bounding box center [1224, 487] width 9 height 12
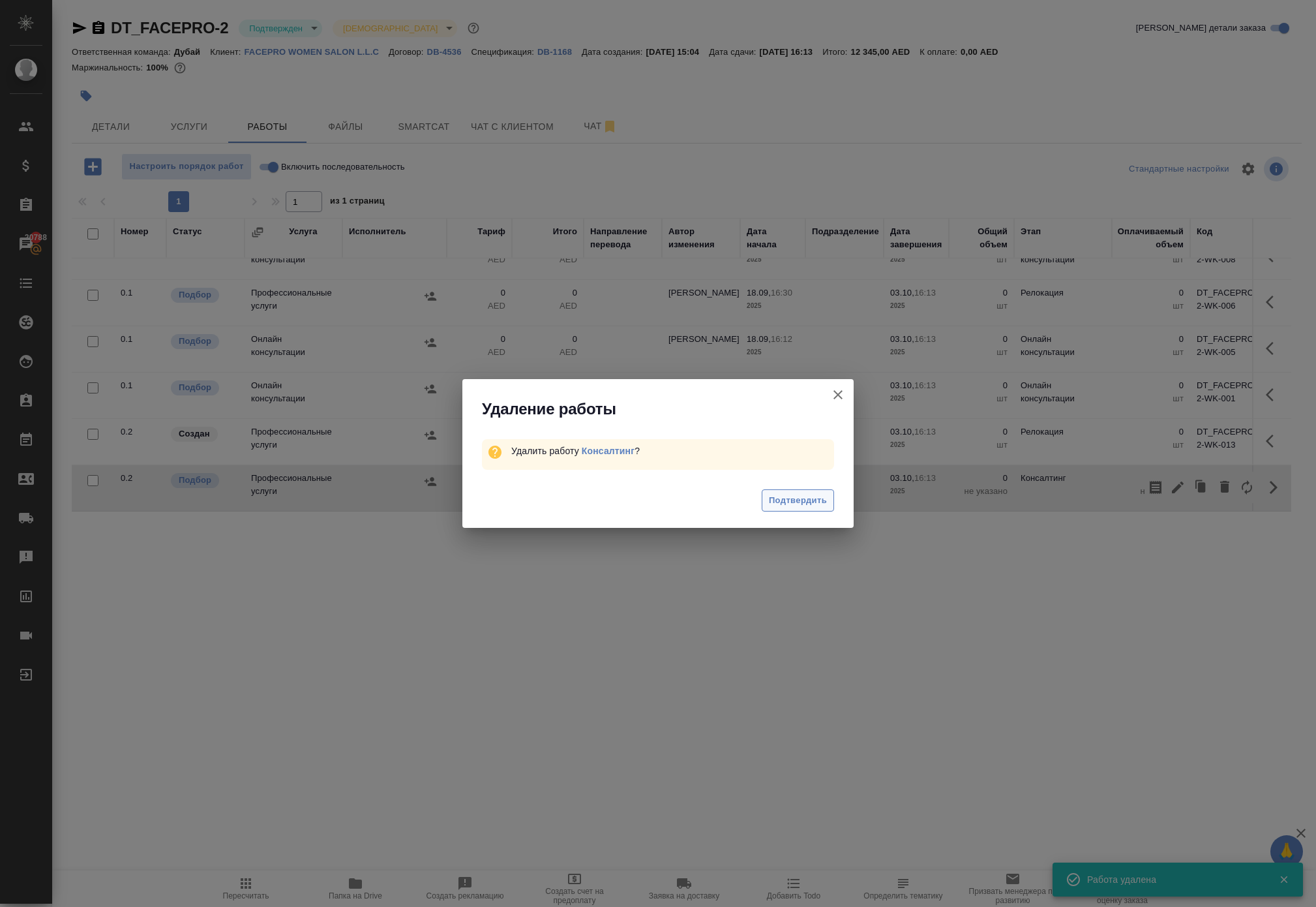
click at [822, 508] on span "Подтвердить" at bounding box center [798, 501] width 58 height 15
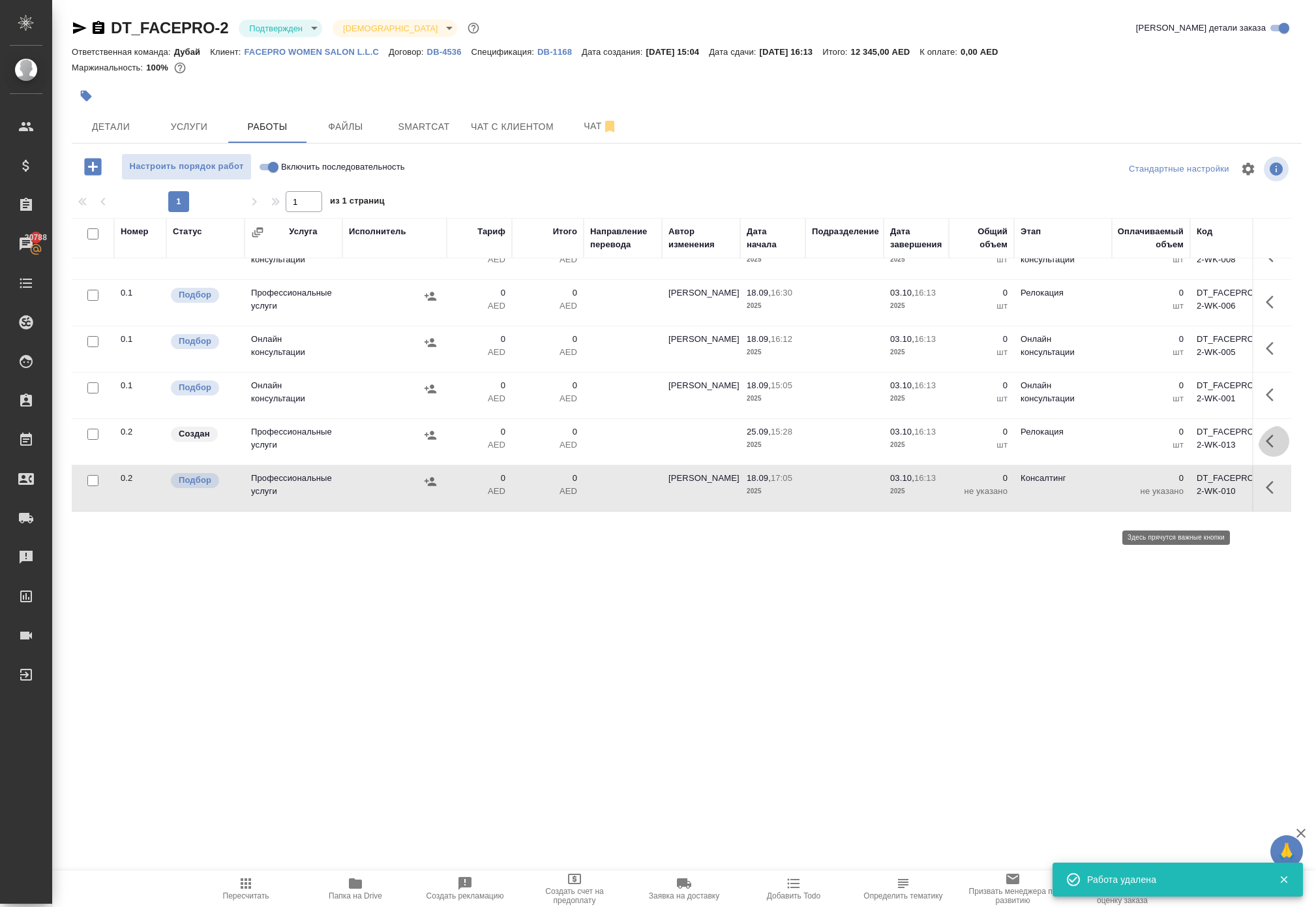
click at [1266, 447] on icon "button" at bounding box center [1270, 442] width 7 height 13
click at [1180, 438] on p "0" at bounding box center [1151, 432] width 65 height 13
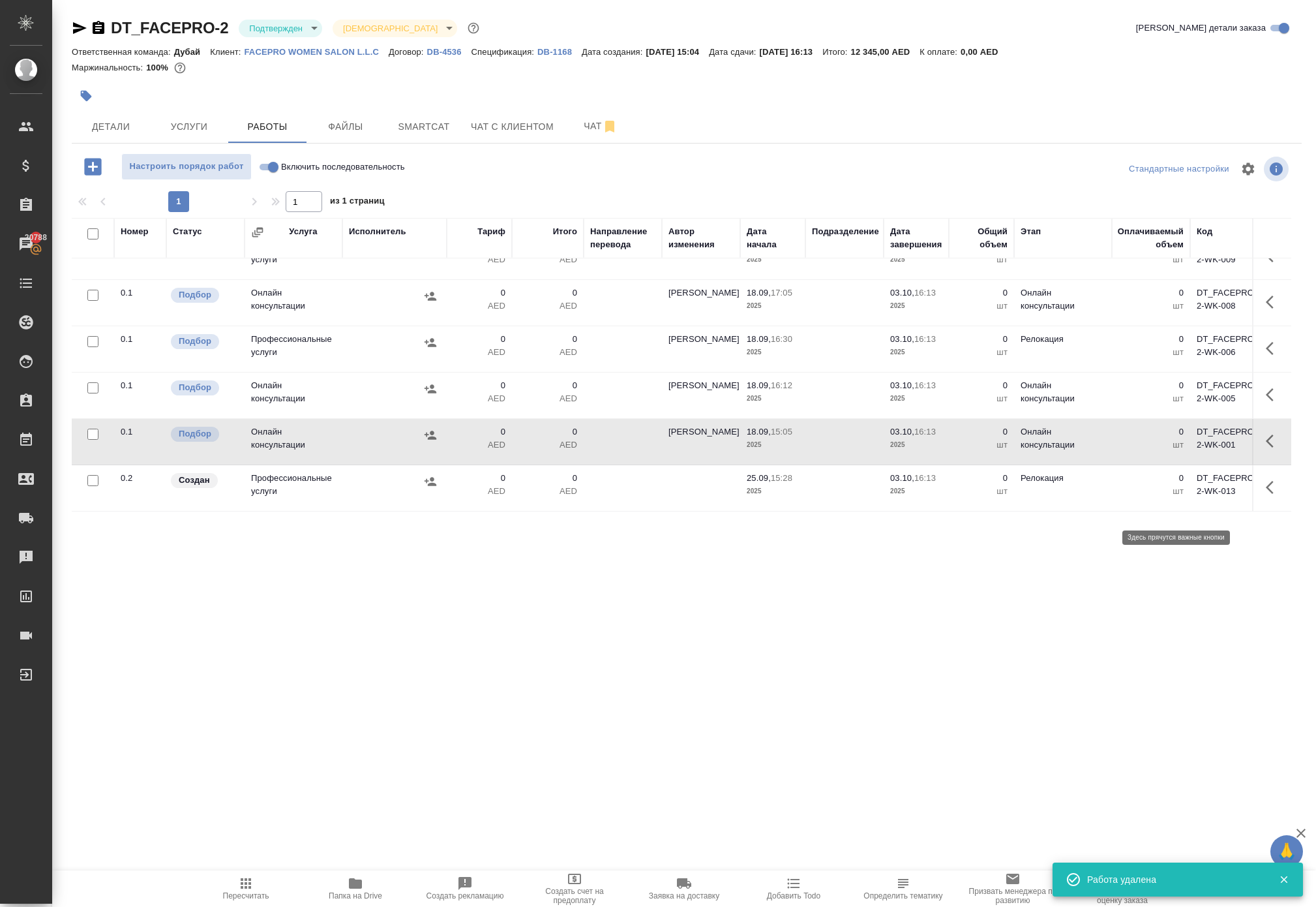
click at [1269, 449] on icon "button" at bounding box center [1274, 441] width 16 height 16
click at [1220, 446] on icon "button" at bounding box center [1224, 441] width 9 height 12
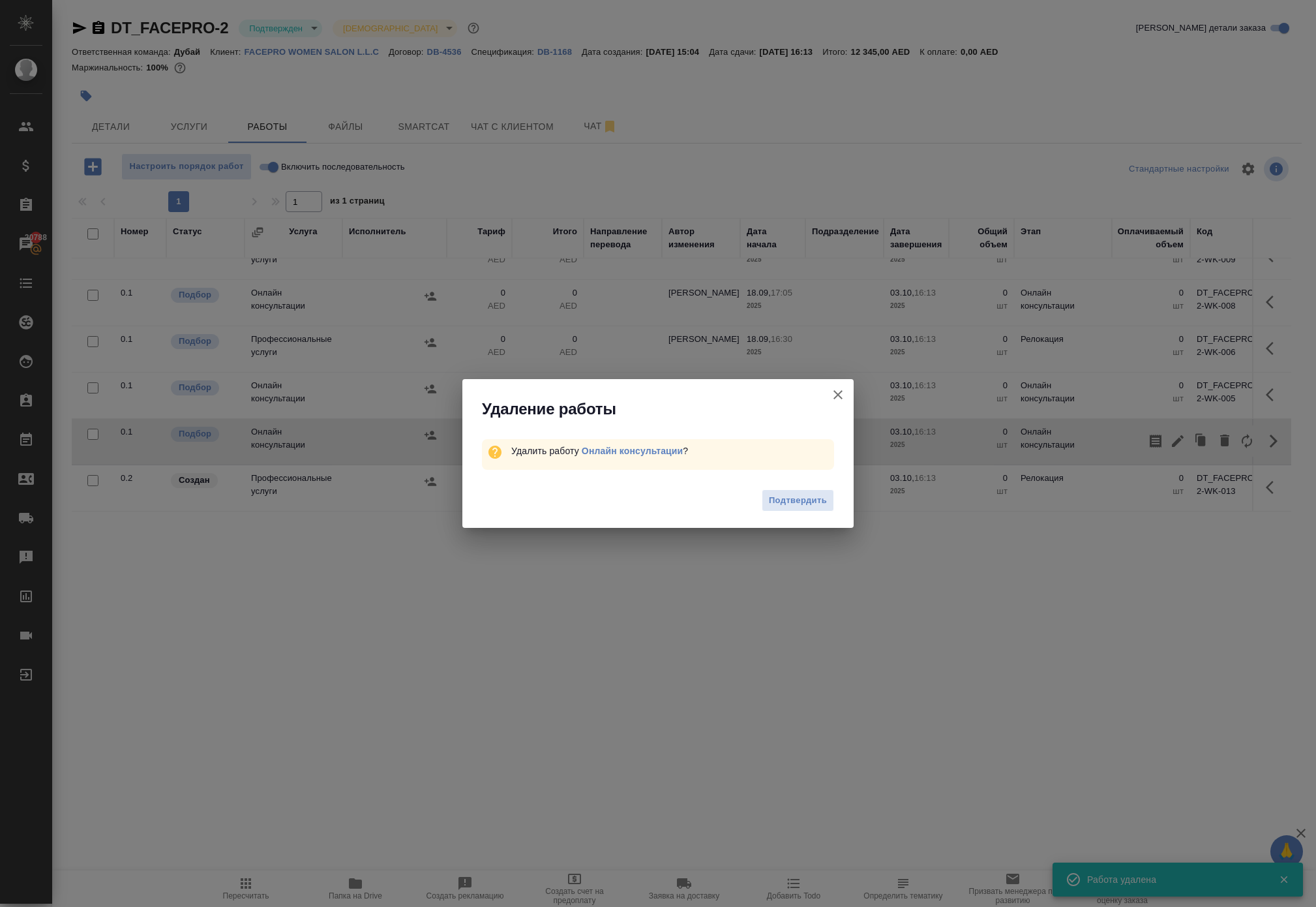
click at [837, 391] on icon "button" at bounding box center [837, 394] width 9 height 9
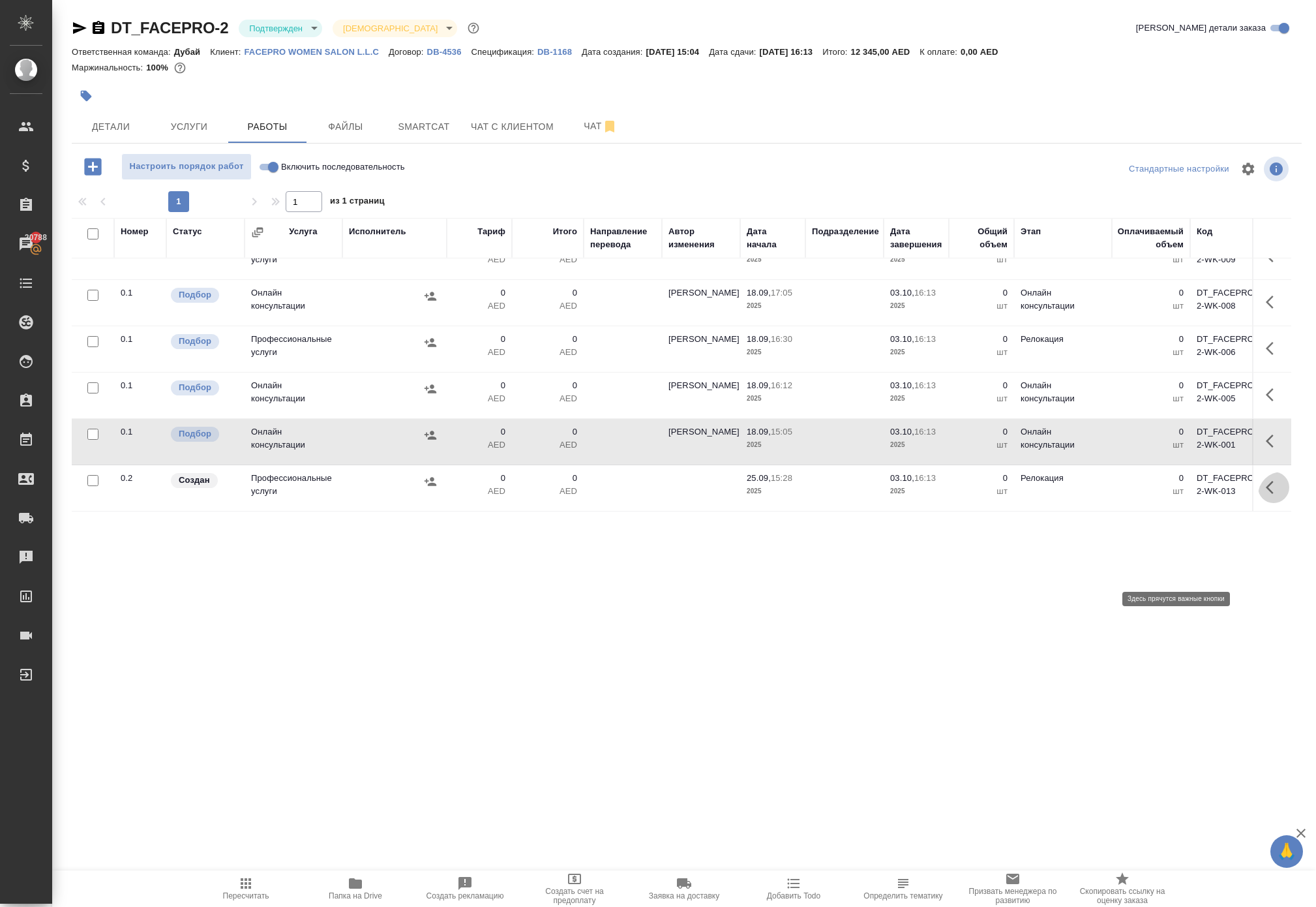
click at [1266, 495] on icon "button" at bounding box center [1274, 487] width 16 height 16
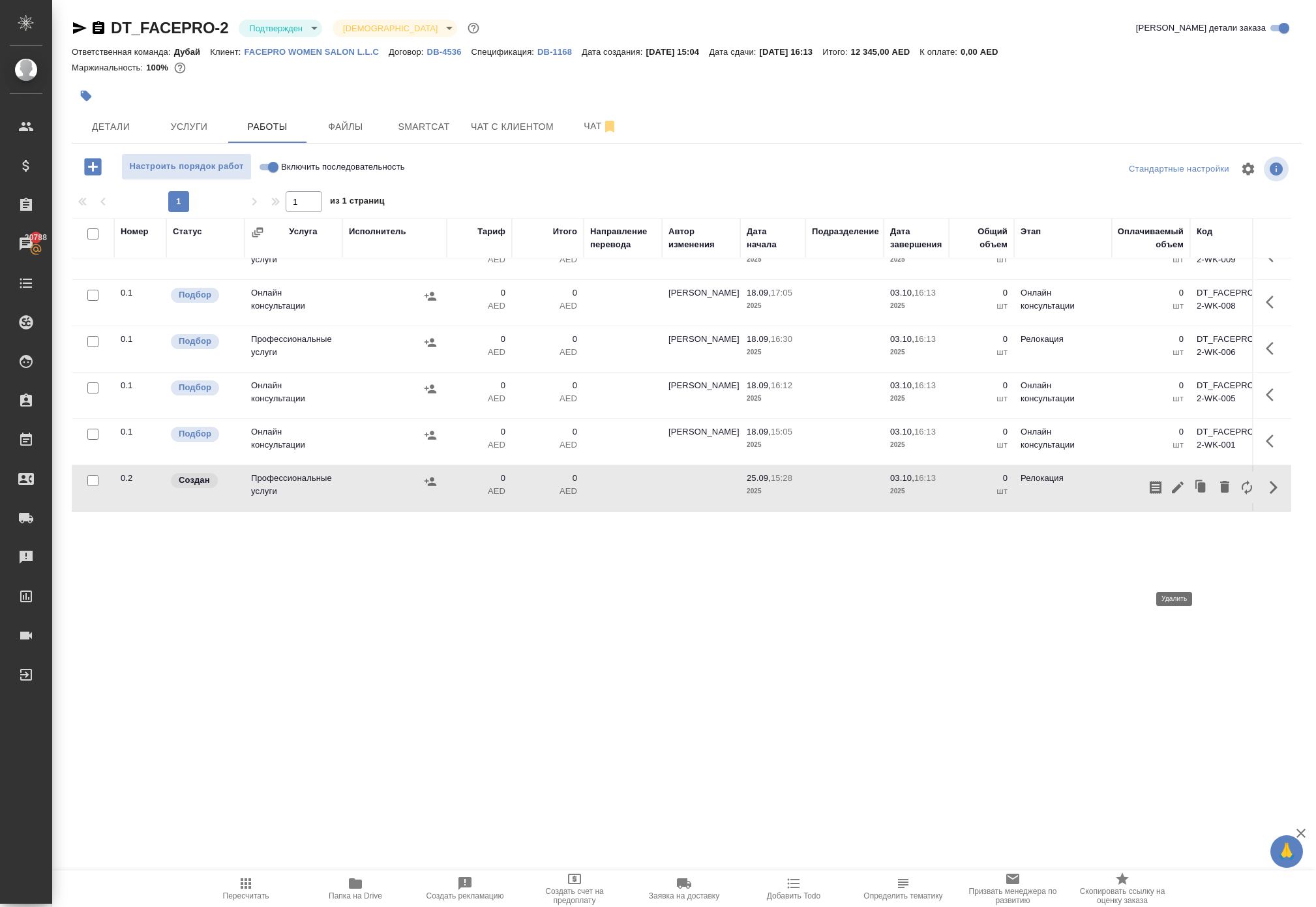
click at [1220, 493] on icon "button" at bounding box center [1224, 487] width 9 height 12
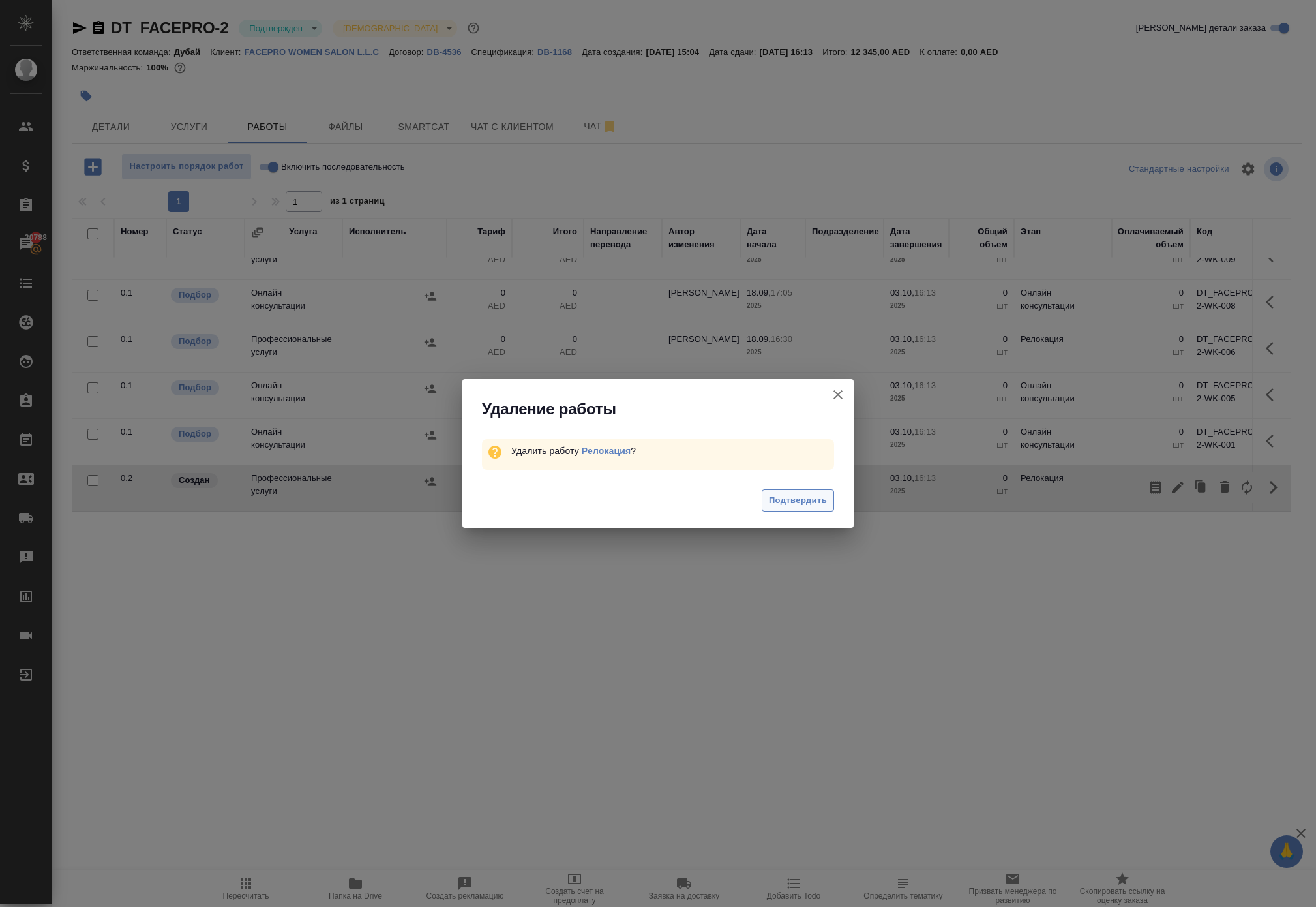
click at [818, 508] on span "Подтвердить" at bounding box center [798, 501] width 58 height 15
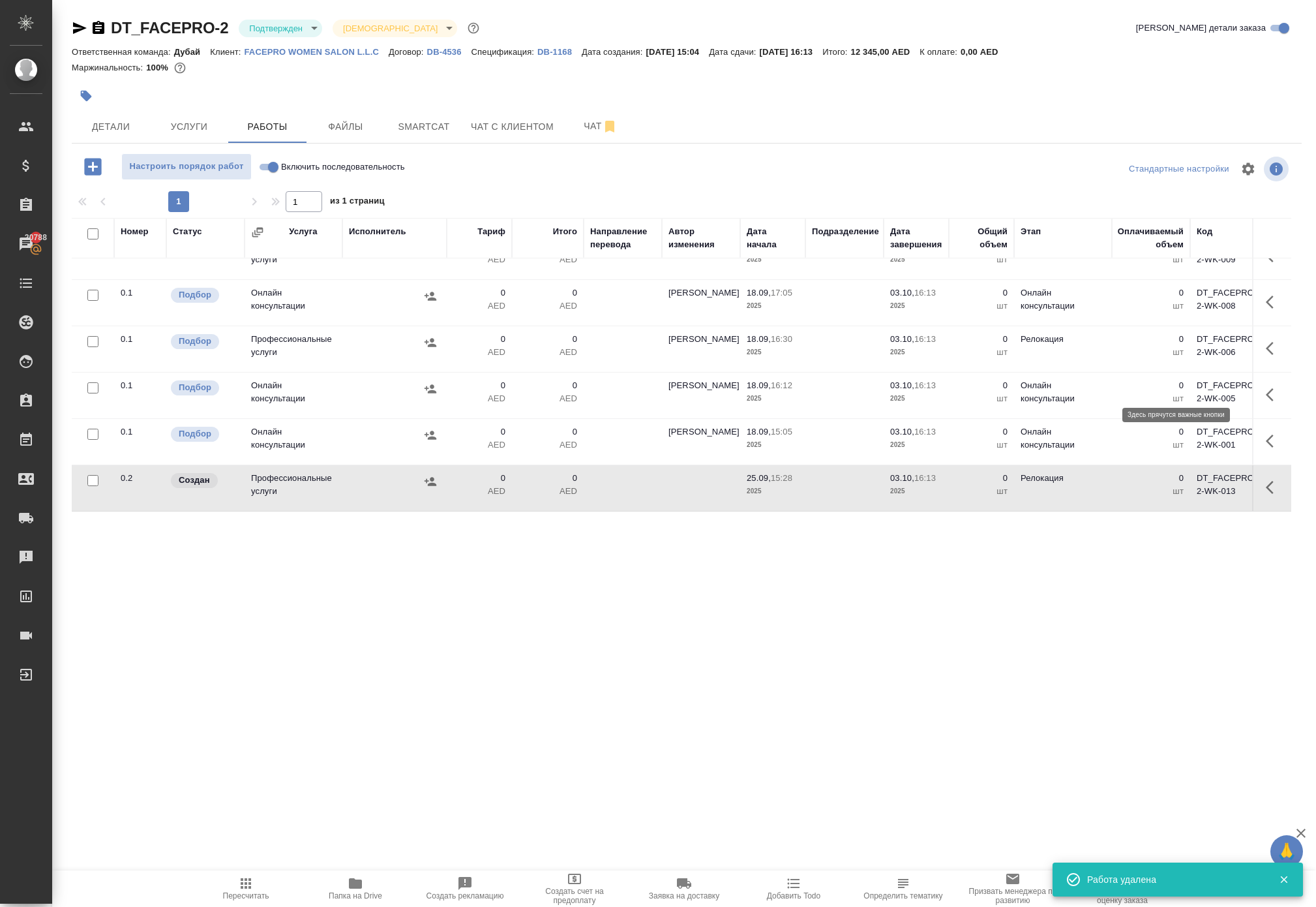
click at [1266, 355] on icon "button" at bounding box center [1270, 348] width 7 height 13
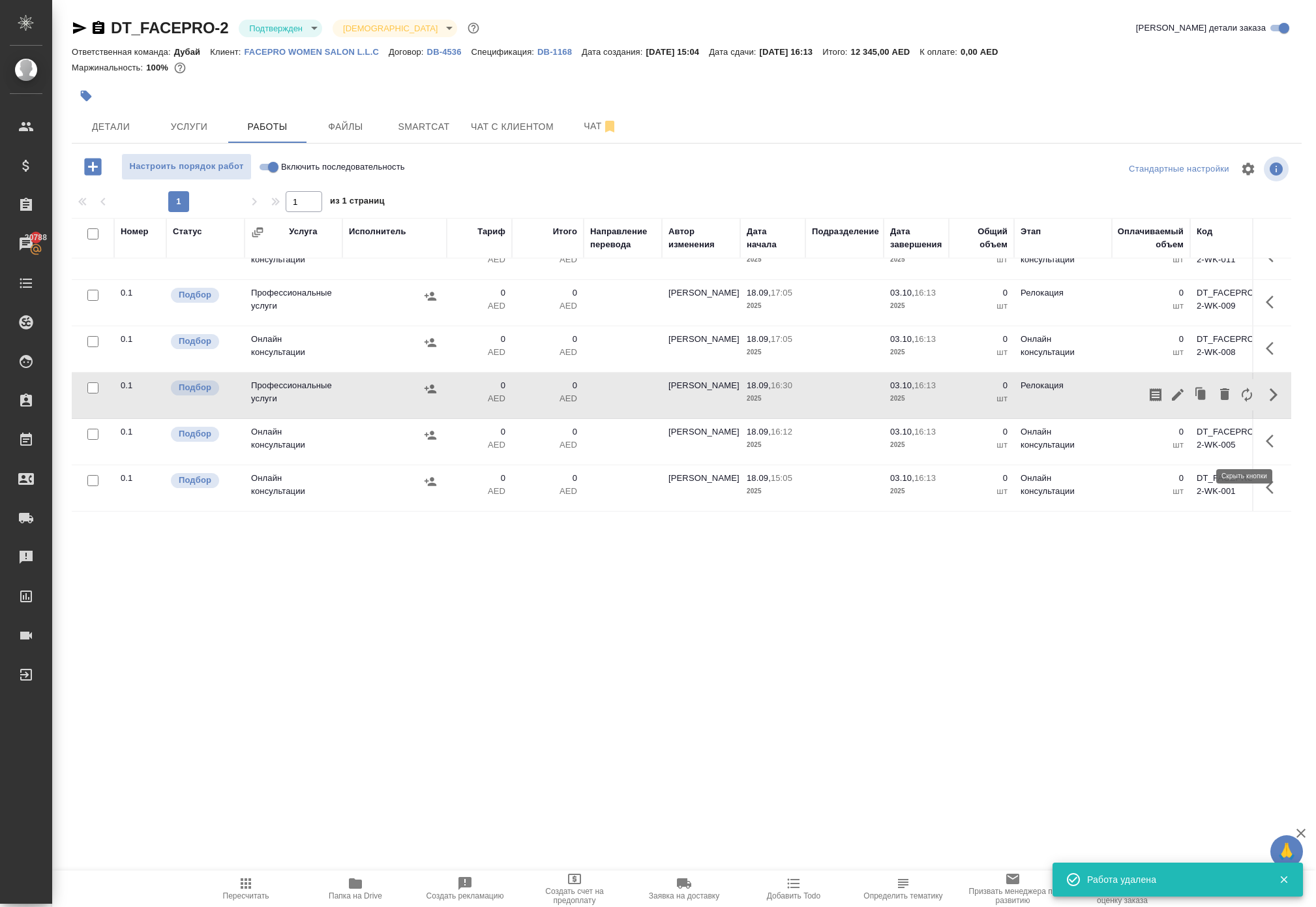
scroll to position [179, 0]
click at [1220, 400] on icon "button" at bounding box center [1224, 394] width 9 height 12
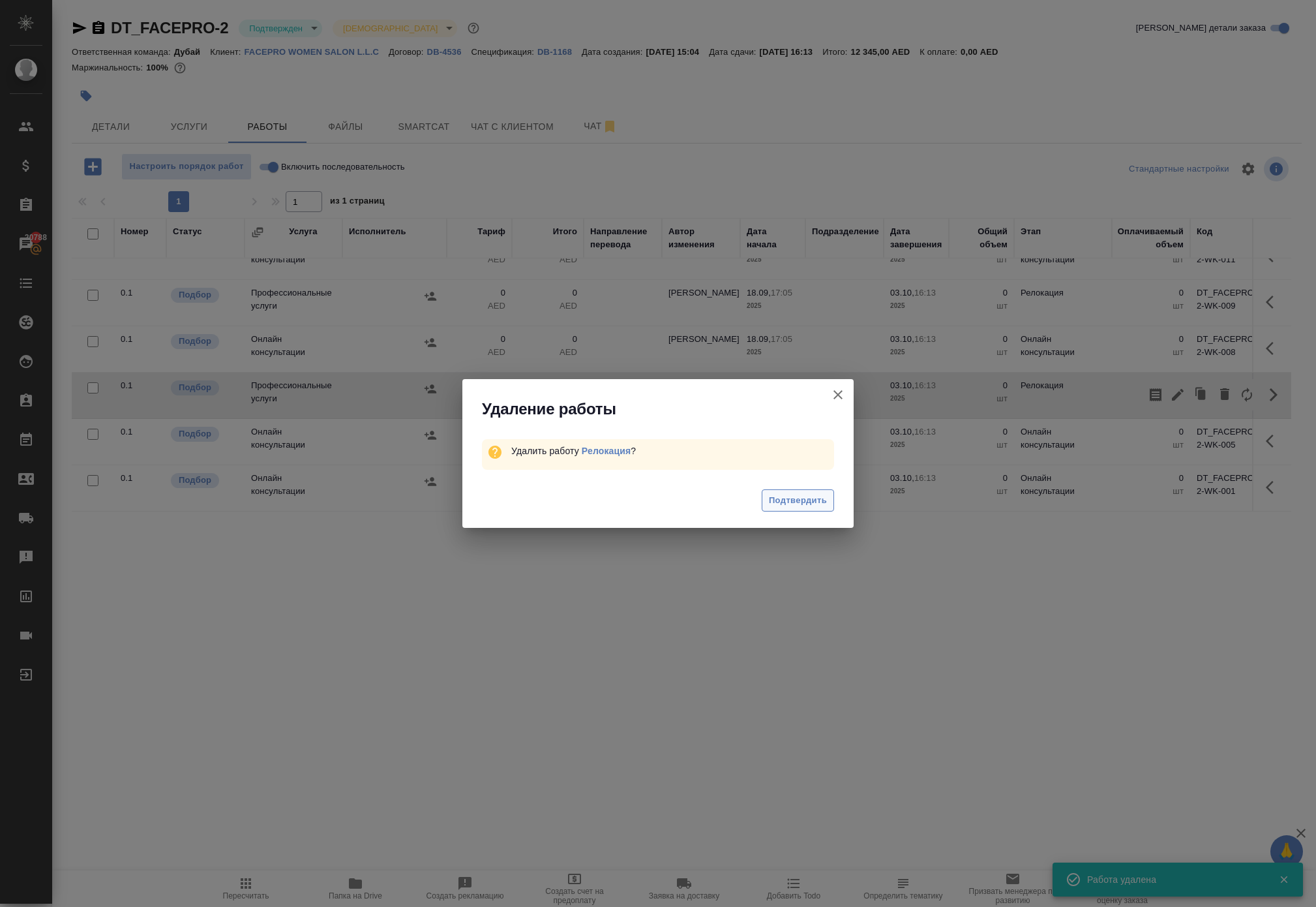
click at [803, 508] on span "Подтвердить" at bounding box center [798, 501] width 58 height 15
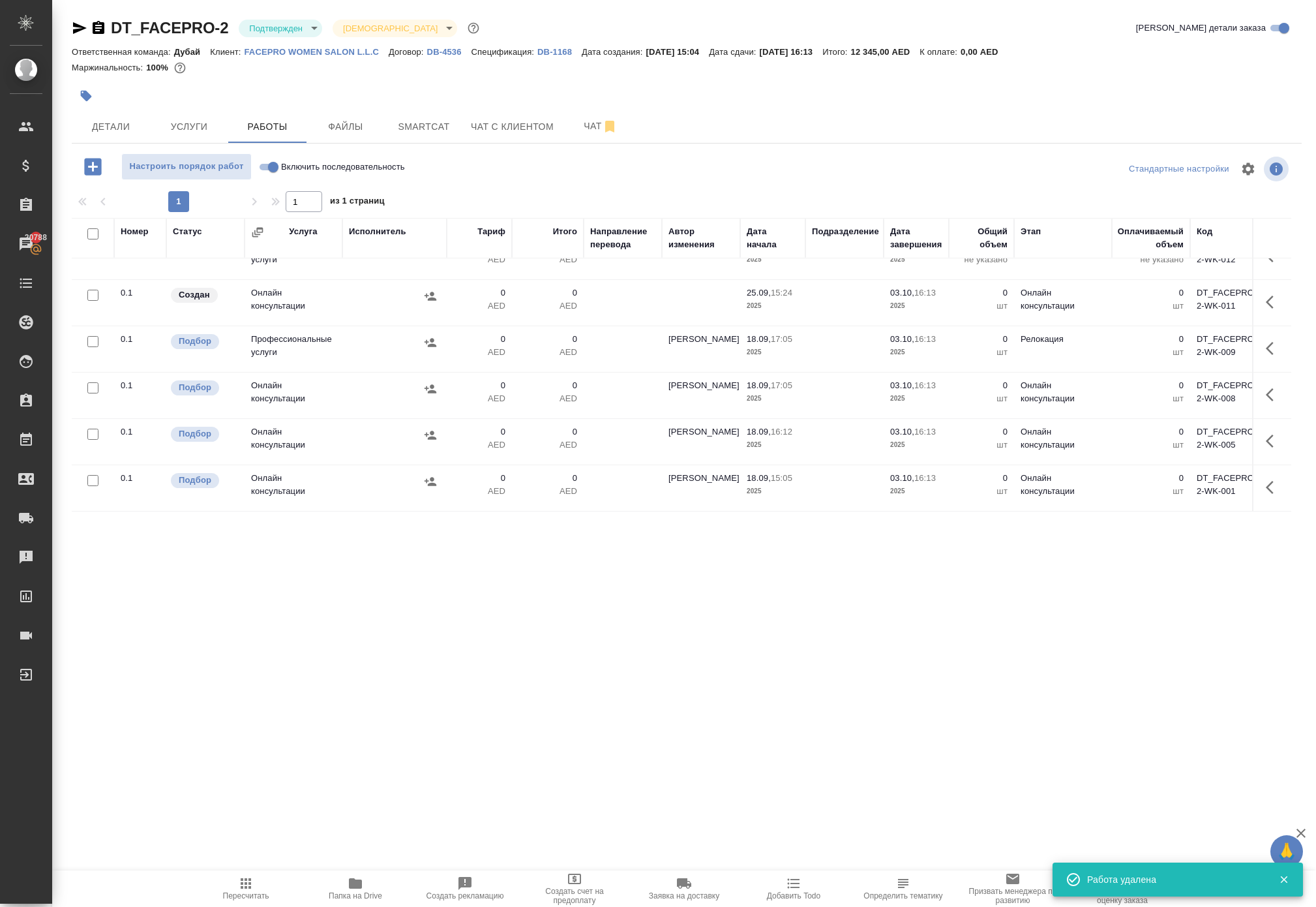
scroll to position [65, 0]
click at [1266, 355] on icon "button" at bounding box center [1270, 348] width 7 height 13
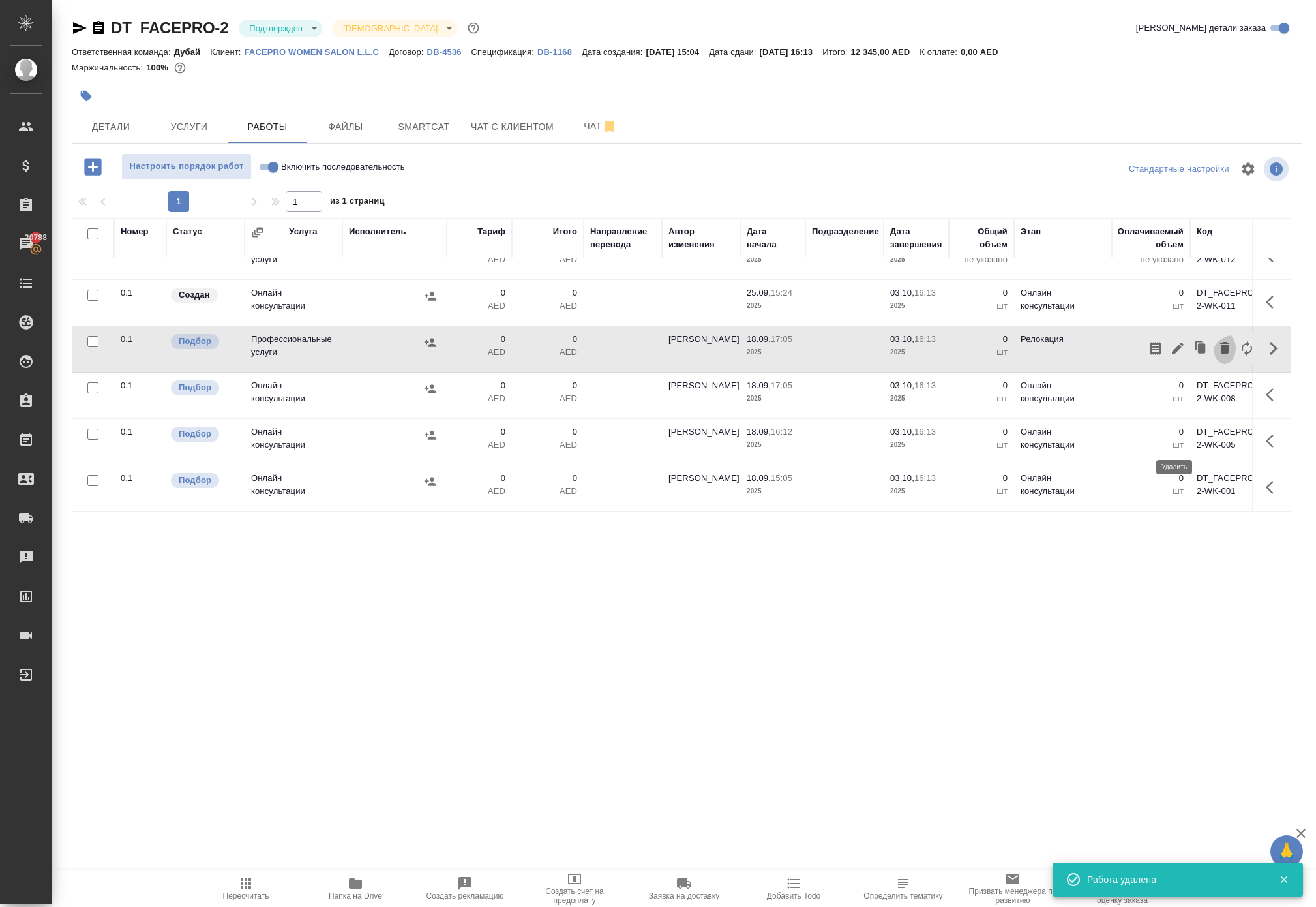
click at [1220, 354] on icon "button" at bounding box center [1224, 347] width 9 height 12
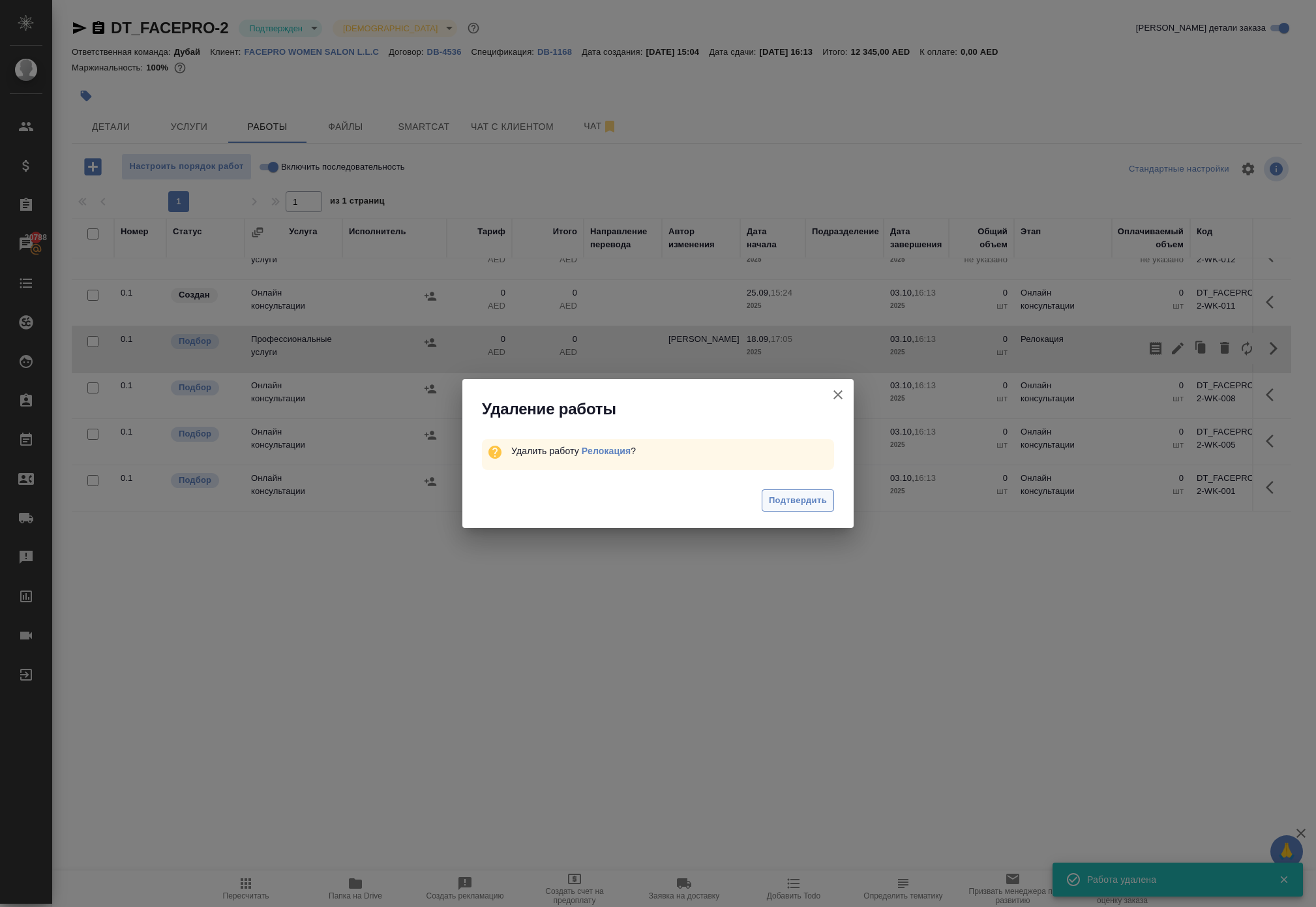
click at [769, 508] on span "Подтвердить" at bounding box center [798, 501] width 58 height 15
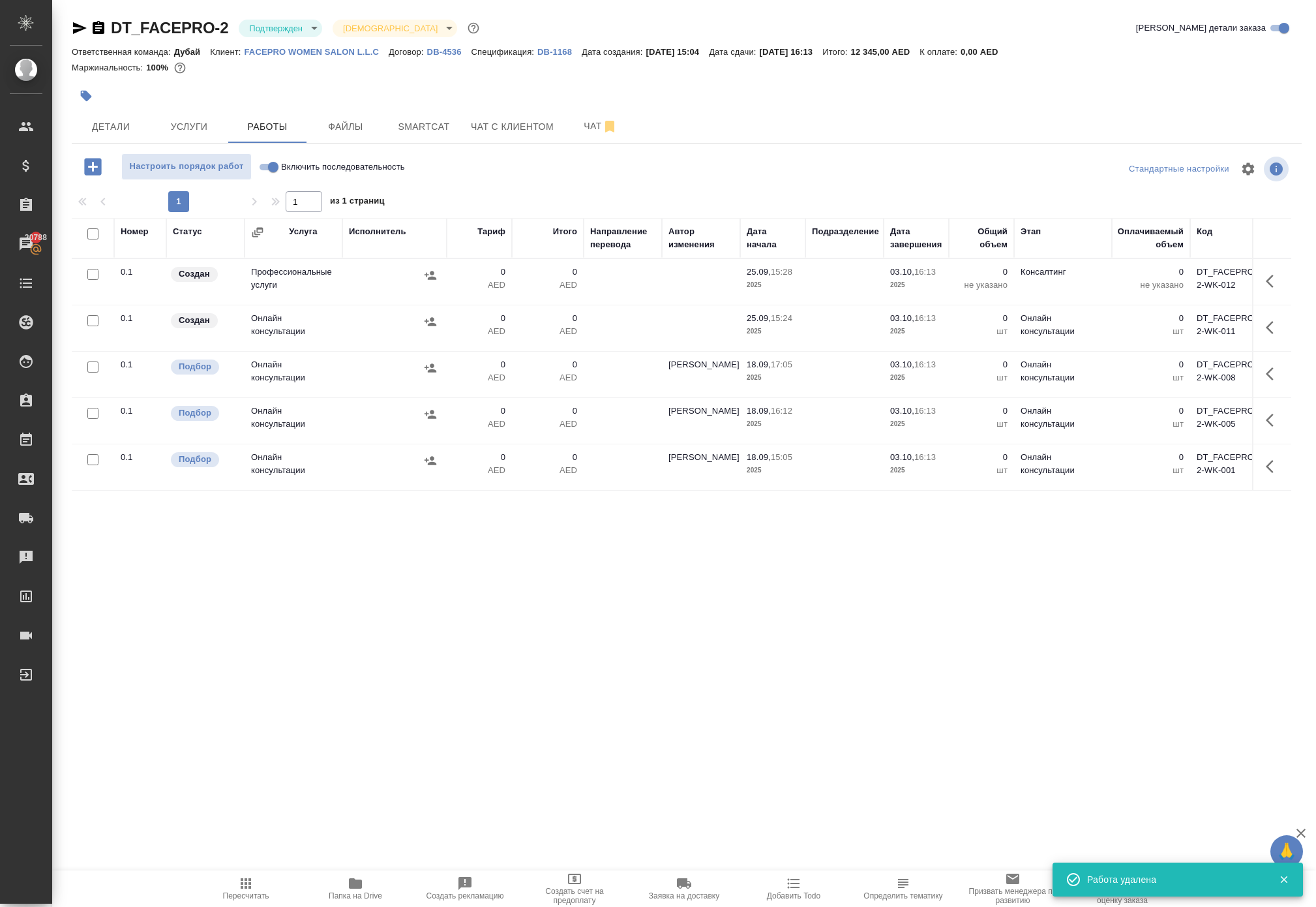
scroll to position [0, 0]
click at [1266, 289] on icon "button" at bounding box center [1274, 281] width 16 height 16
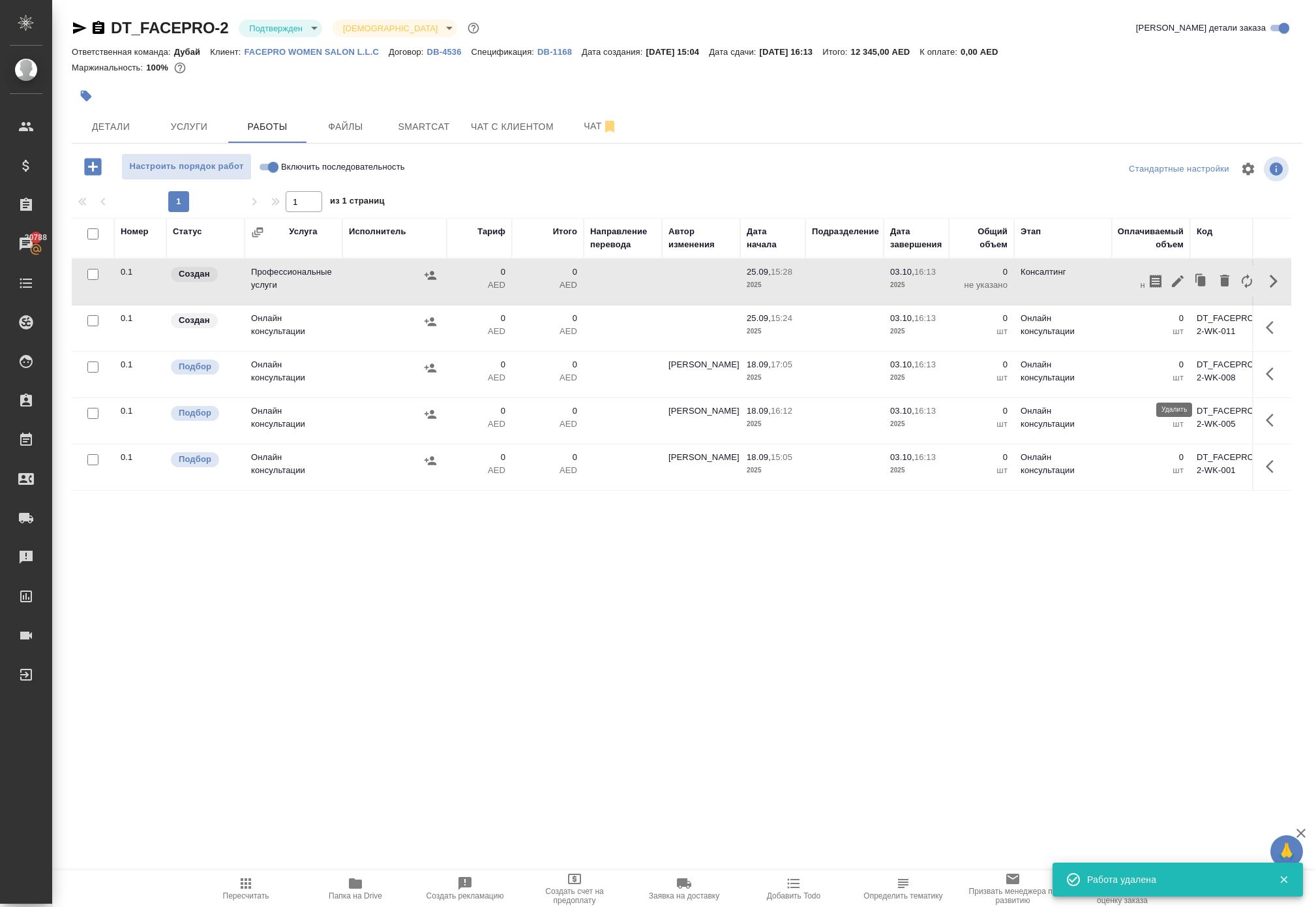
click at [1217, 289] on icon "button" at bounding box center [1224, 280] width 16 height 16
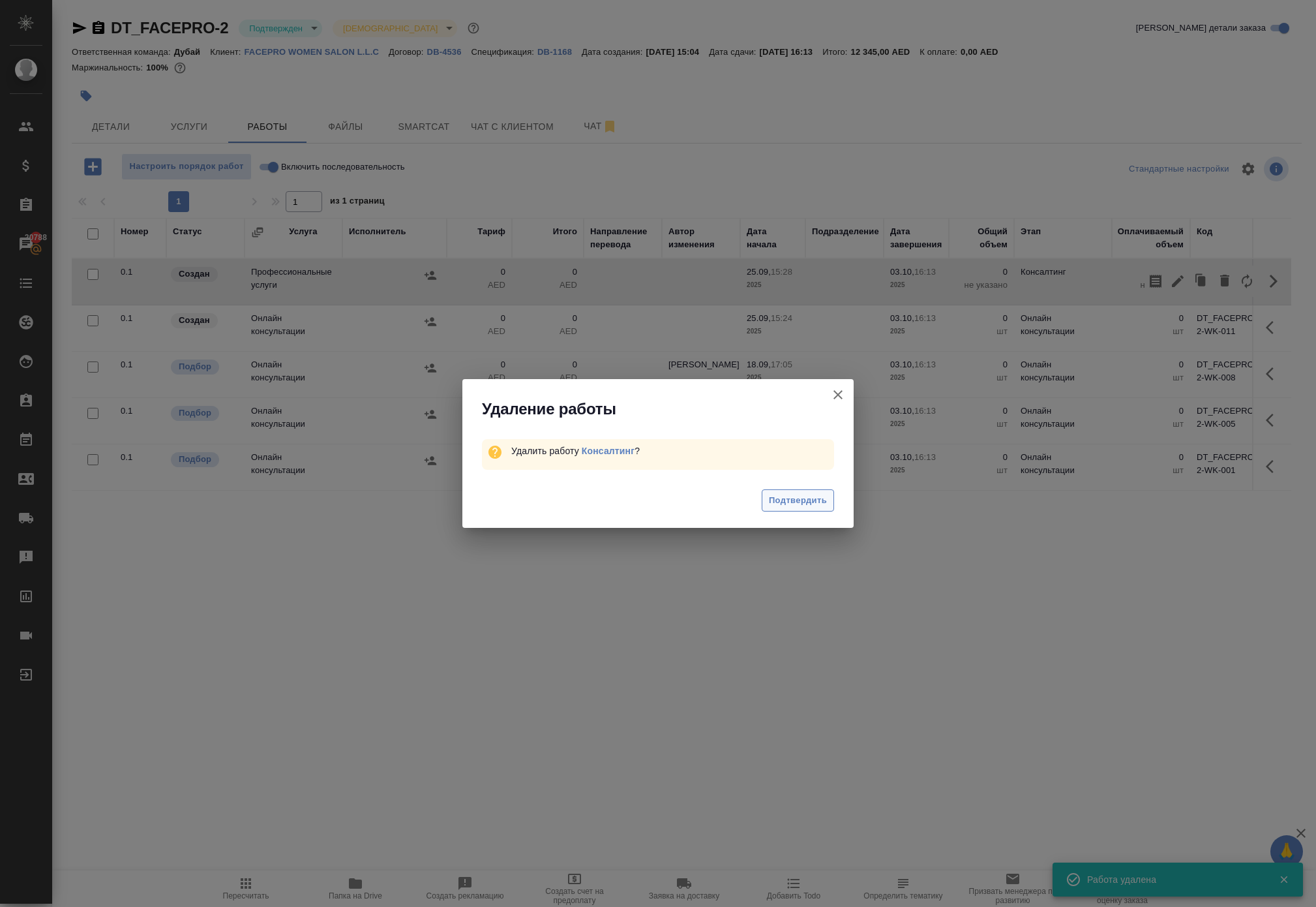
click at [783, 508] on span "Подтвердить" at bounding box center [798, 501] width 58 height 15
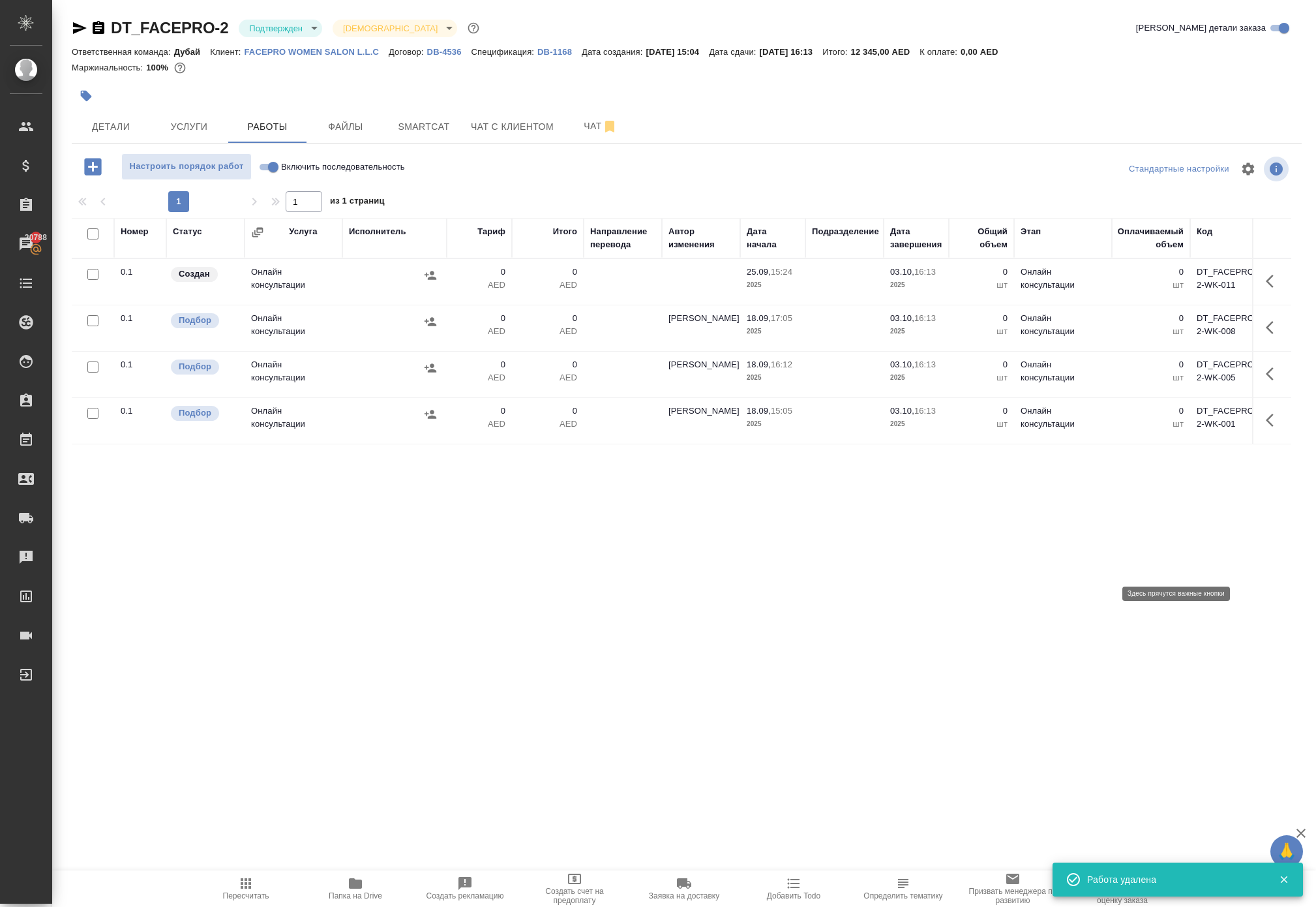
click at [1266, 427] on icon "button" at bounding box center [1270, 420] width 7 height 13
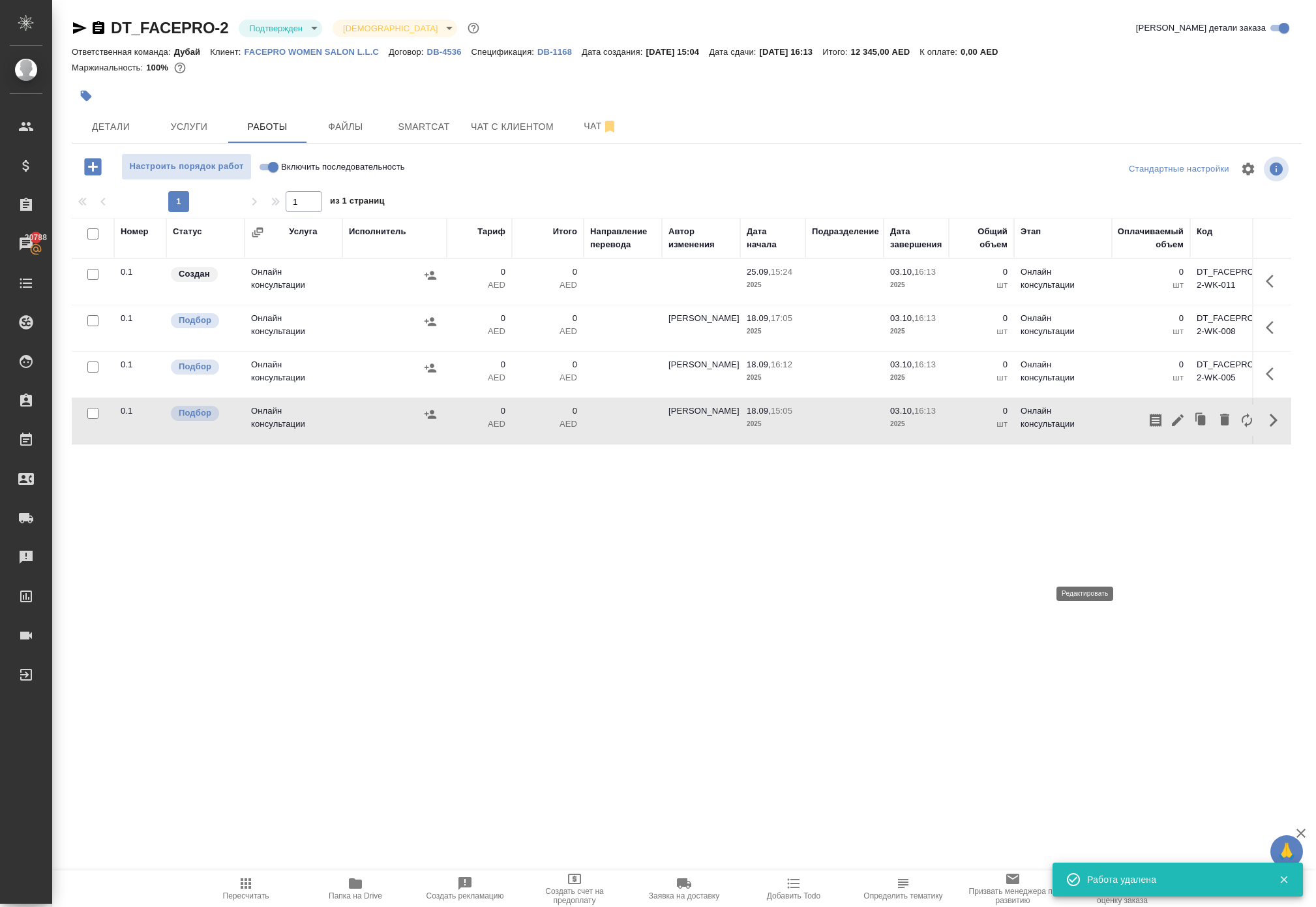
click at [1172, 426] on icon "button" at bounding box center [1178, 420] width 12 height 12
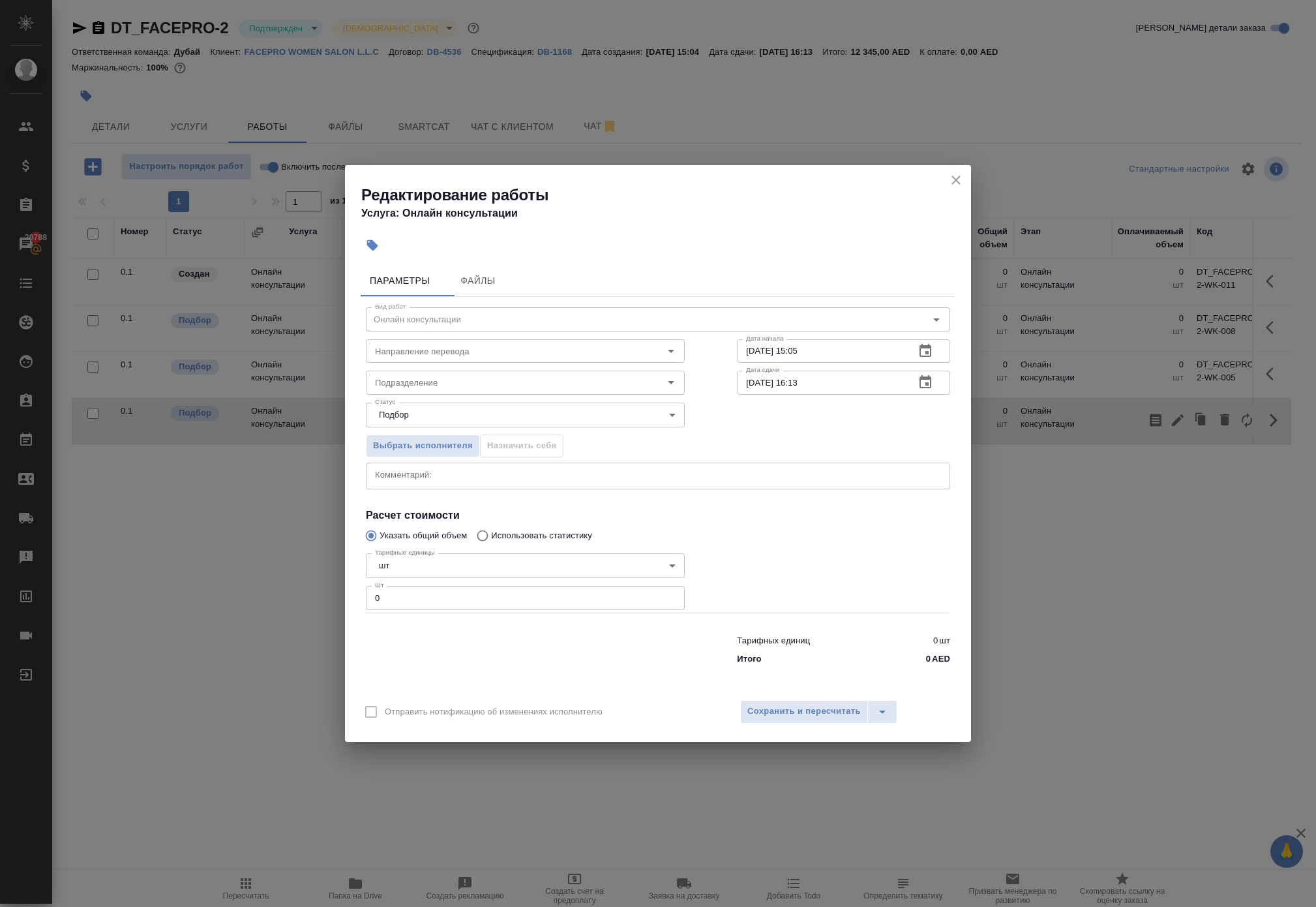
click at [467, 598] on div "Тарифные единицы шт 5a8b1489cc6b4906c91bfdc1 Тарифные единицы Шт 0 Шт" at bounding box center [526, 580] width 319 height 64
click at [456, 609] on input "0" at bounding box center [526, 598] width 319 height 23
type input "1"
click at [780, 719] on span "Сохранить и пересчитать" at bounding box center [803, 711] width 113 height 15
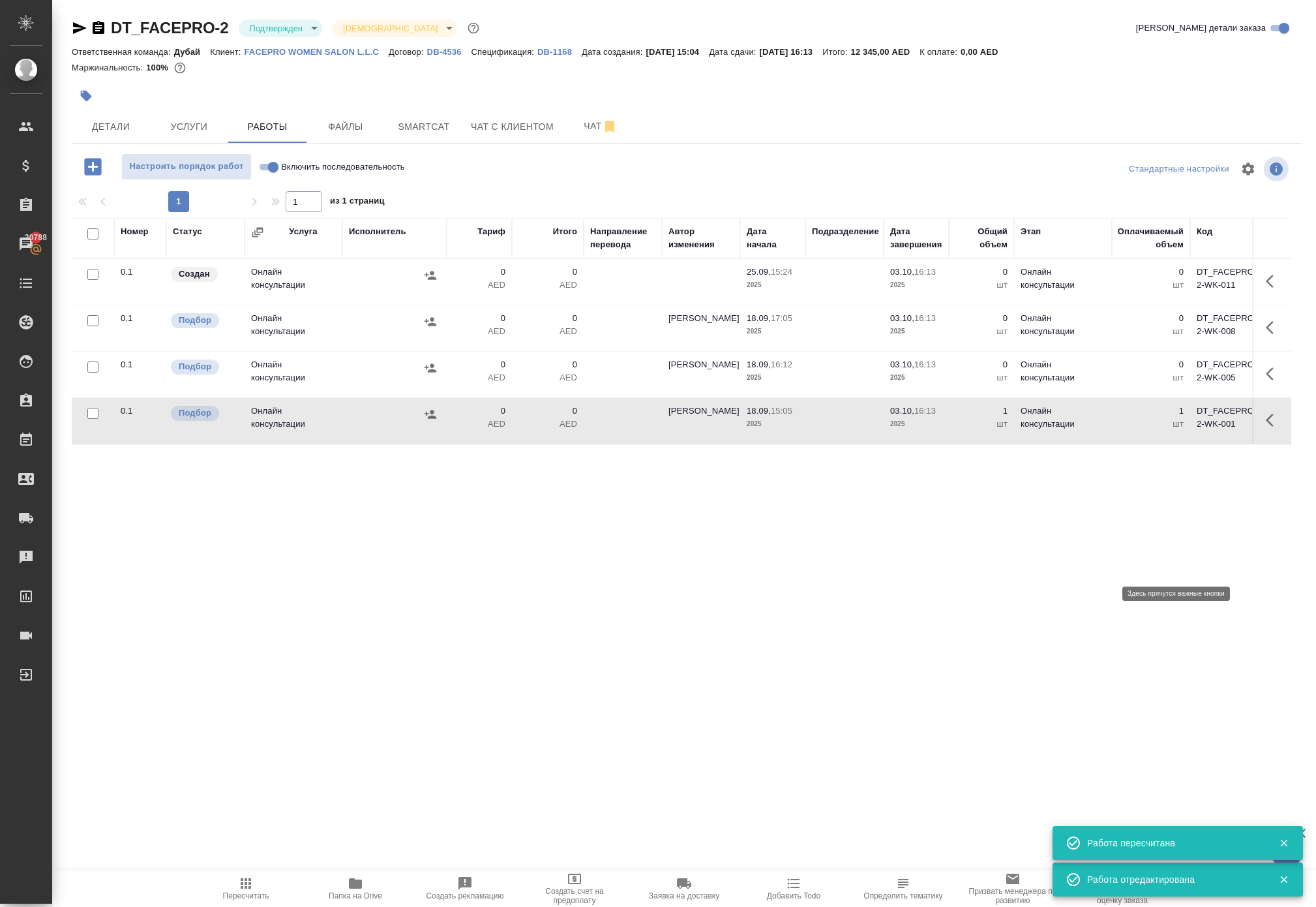
click at [1266, 428] on icon "button" at bounding box center [1274, 420] width 16 height 16
click at [1172, 426] on icon "button" at bounding box center [1178, 420] width 12 height 12
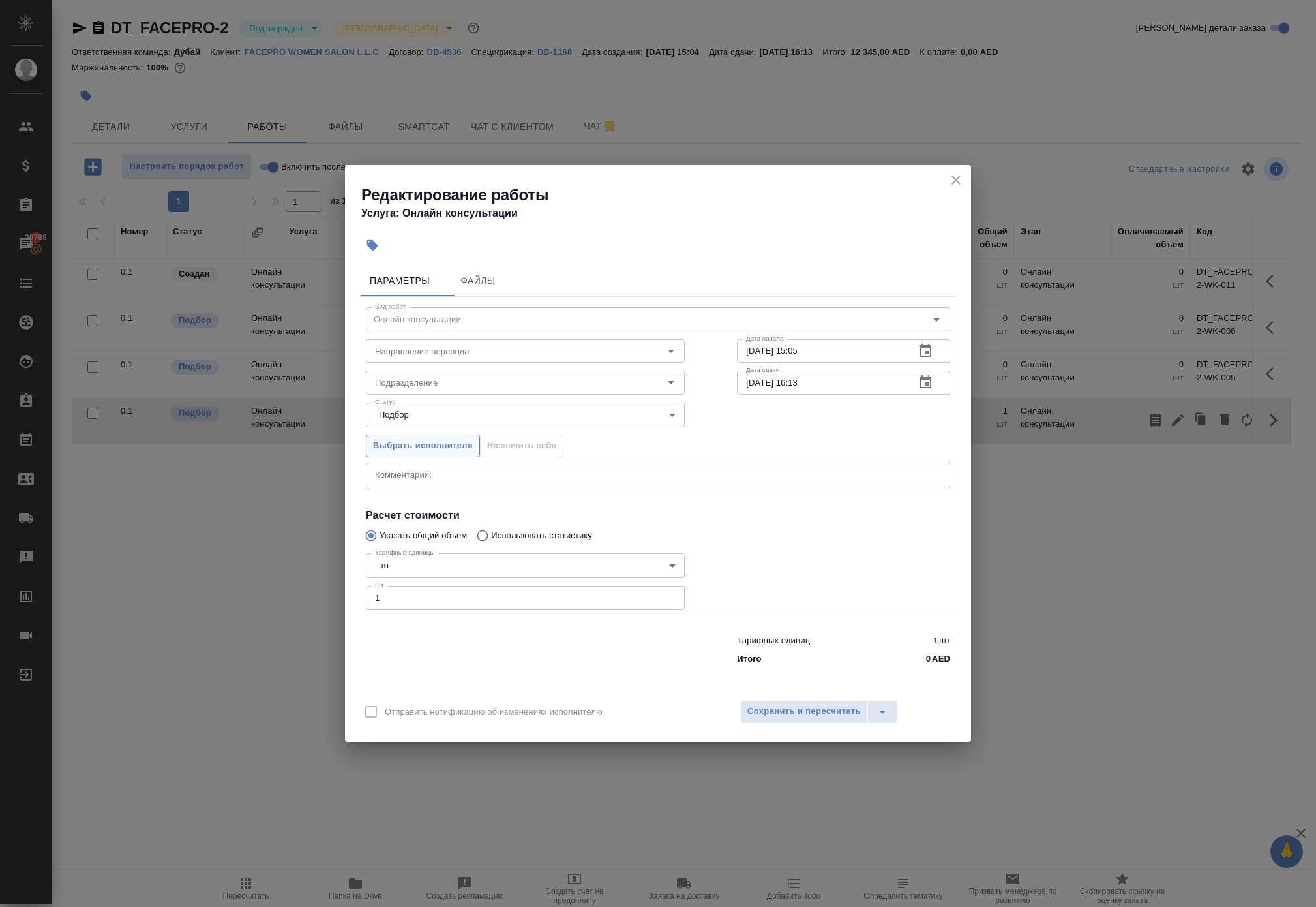
click at [415, 444] on span "Выбрать исполнителя" at bounding box center [422, 446] width 100 height 15
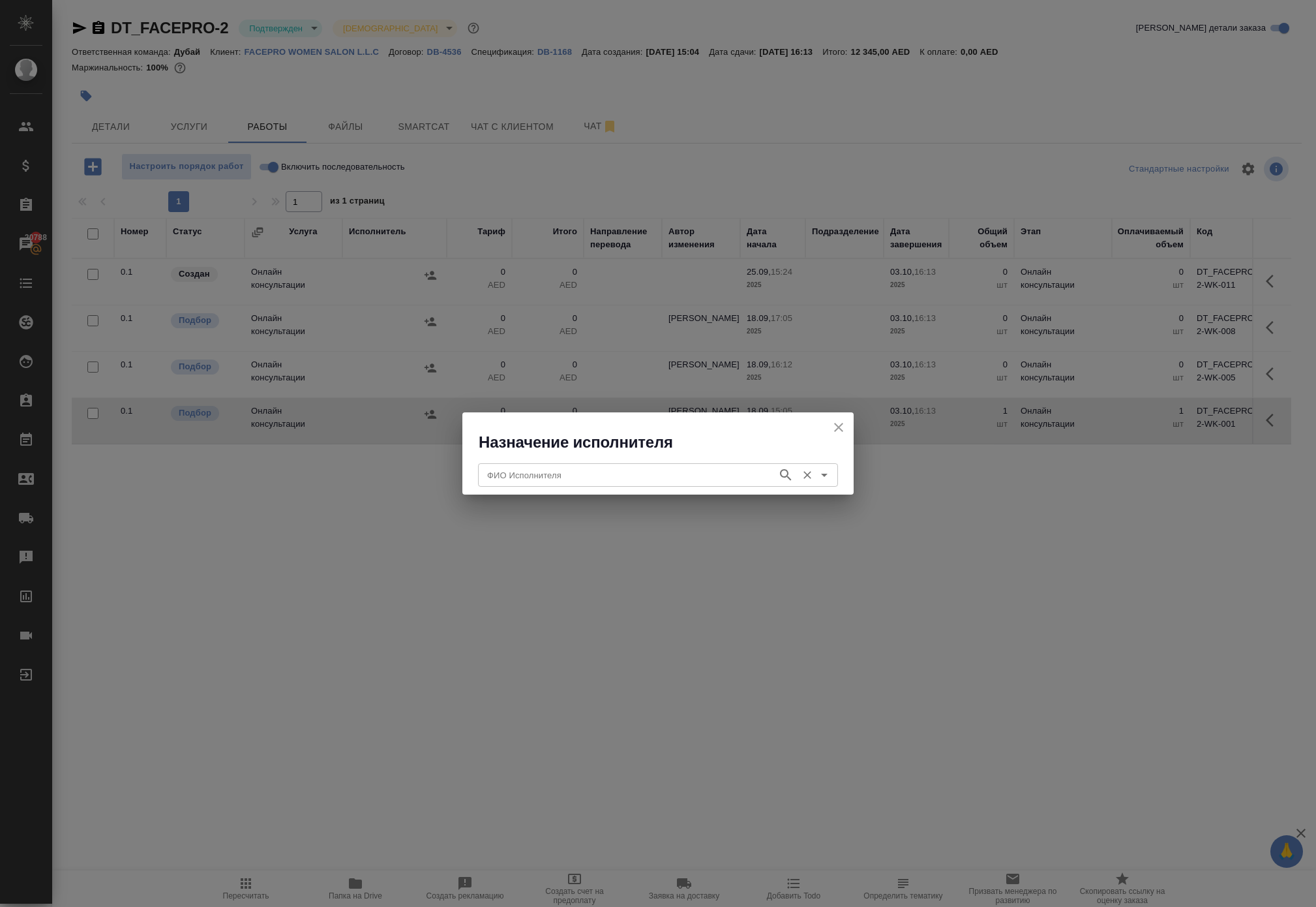
click at [518, 483] on input "ФИО Исполнителя" at bounding box center [627, 475] width 289 height 16
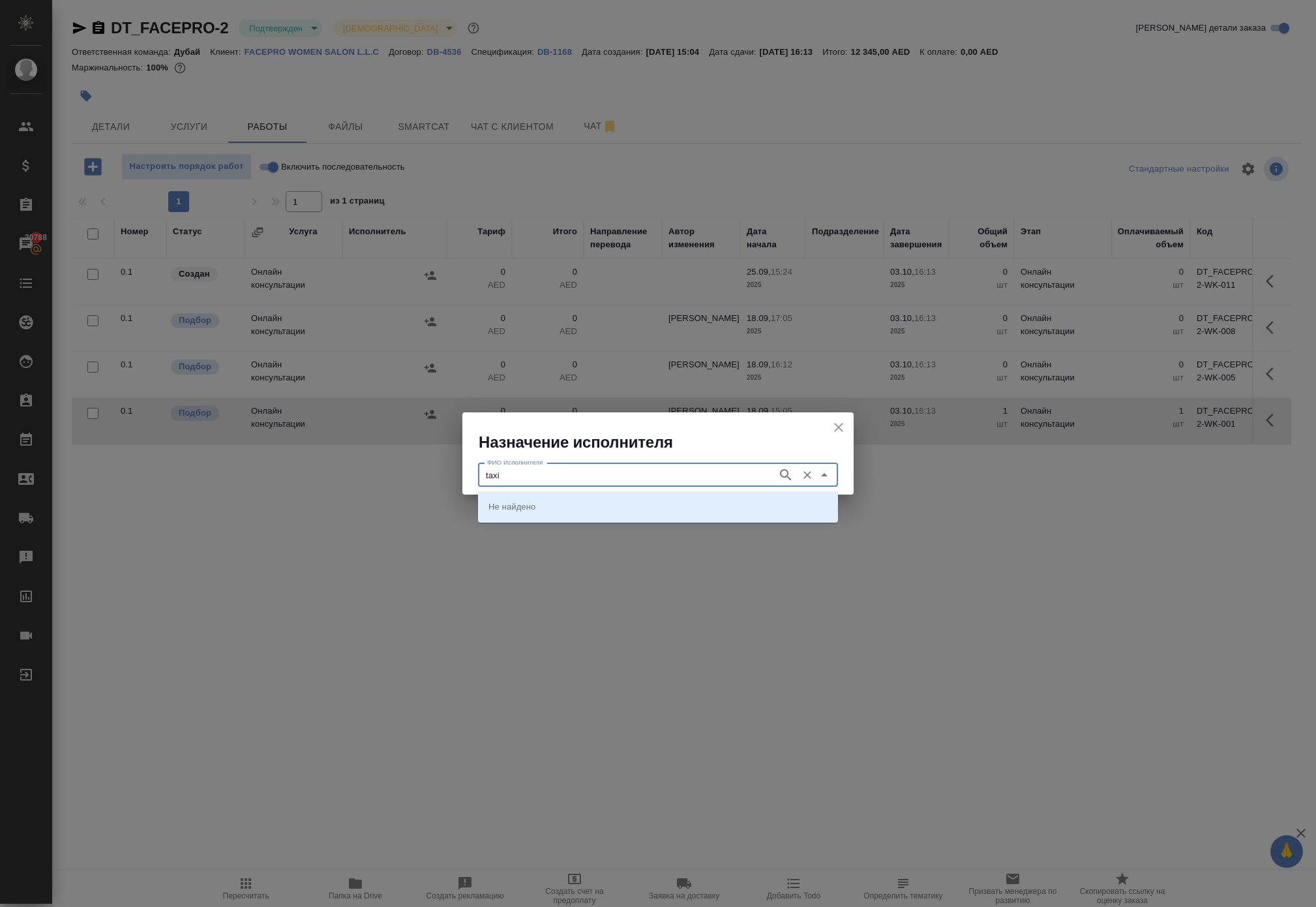
type input "taxi"
type input "courier"
click at [528, 514] on li "Careem (courier)" at bounding box center [658, 506] width 360 height 23
type input "Careem (courier)"
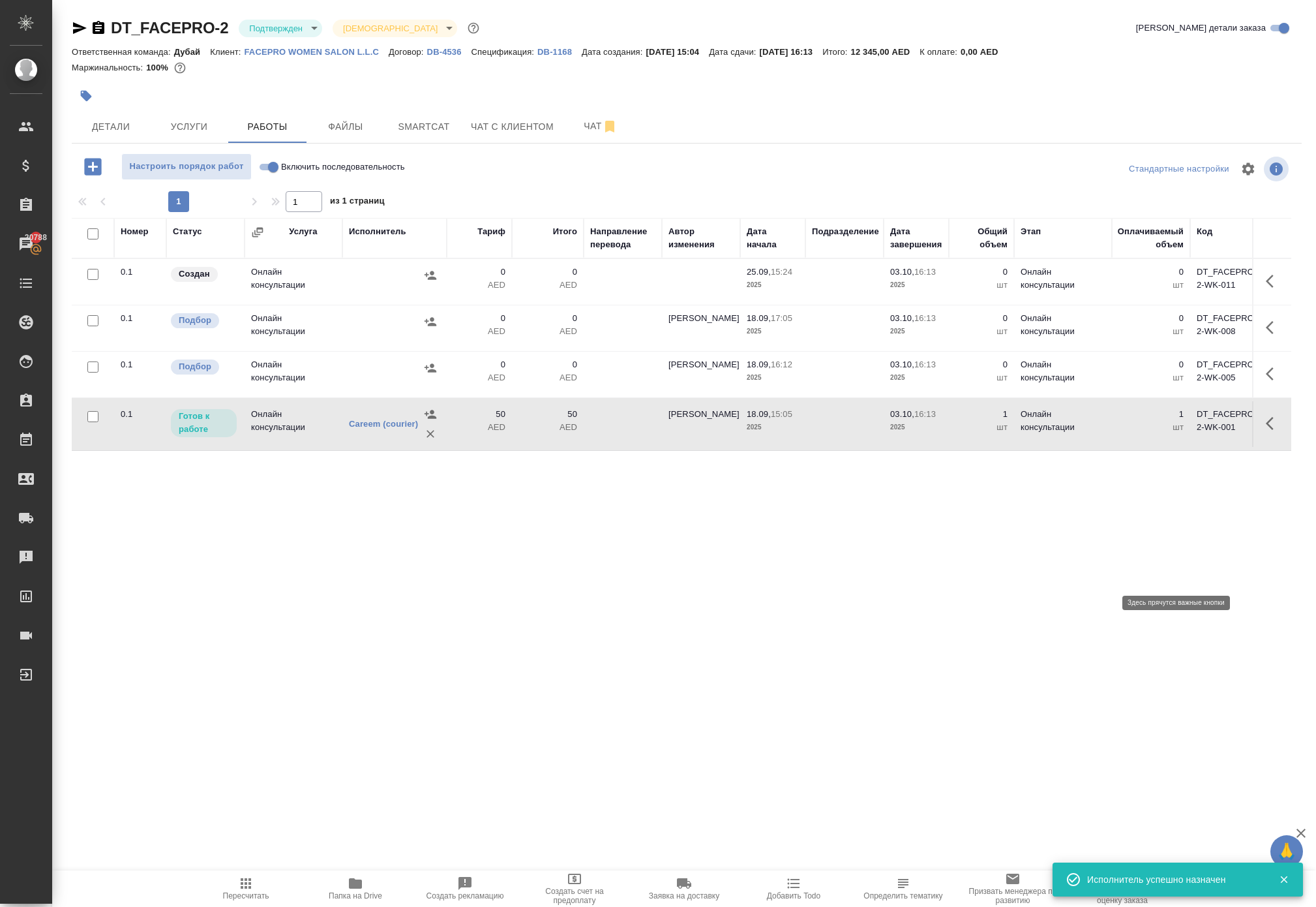
click at [1266, 432] on icon "button" at bounding box center [1274, 423] width 16 height 16
click at [1171, 432] on icon "button" at bounding box center [1178, 423] width 16 height 16
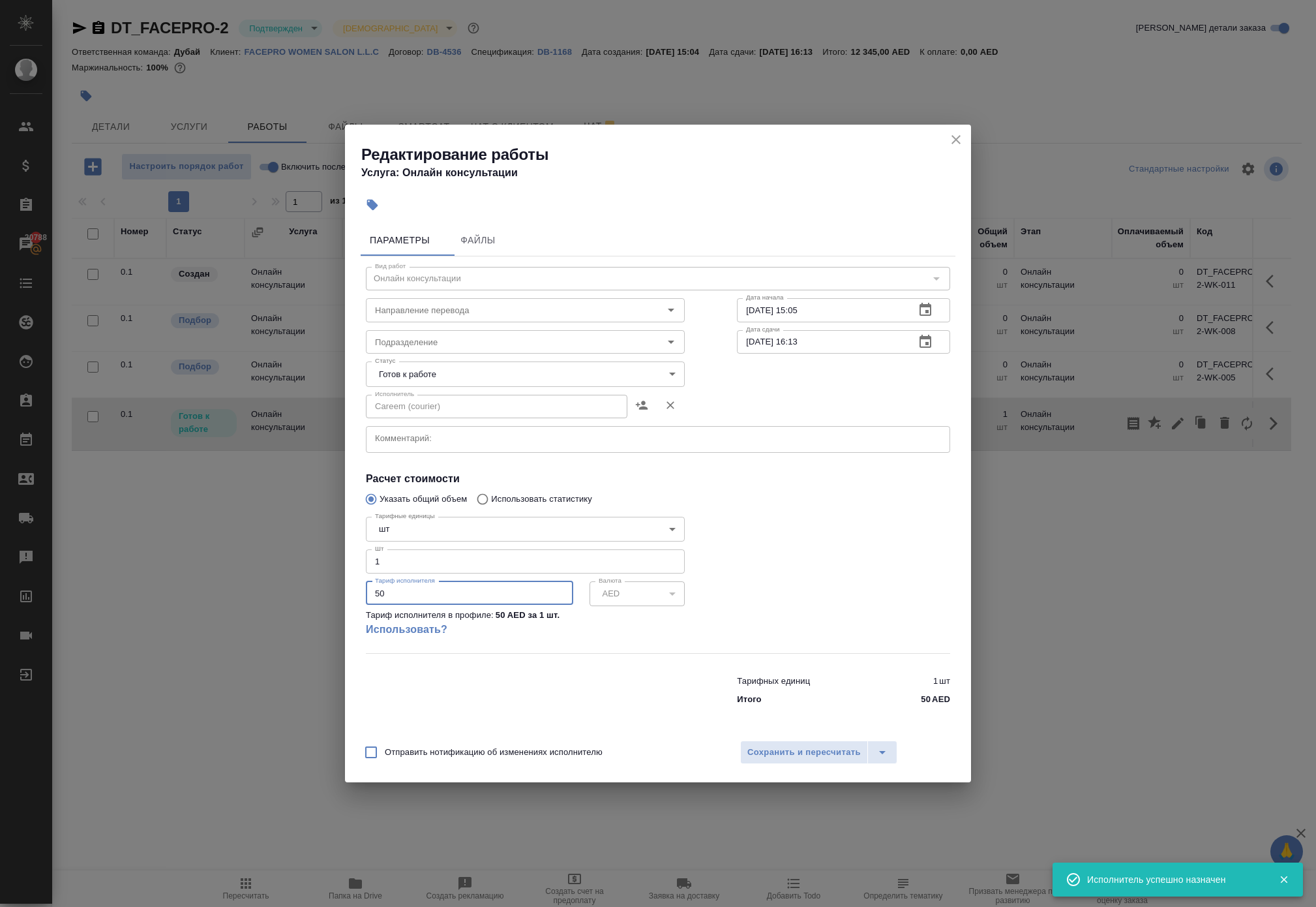
drag, startPoint x: 410, startPoint y: 617, endPoint x: 341, endPoint y: 617, distance: 69.0
click at [341, 617] on div "Редактирование работы Услуга: Онлайн консультации Параметры Файлы Вид работ Онл…" at bounding box center [658, 453] width 1316 height 907
type input "70"
drag, startPoint x: 407, startPoint y: 618, endPoint x: 393, endPoint y: 618, distance: 14.0
click at [393, 604] on input "70.76" at bounding box center [470, 593] width 207 height 23
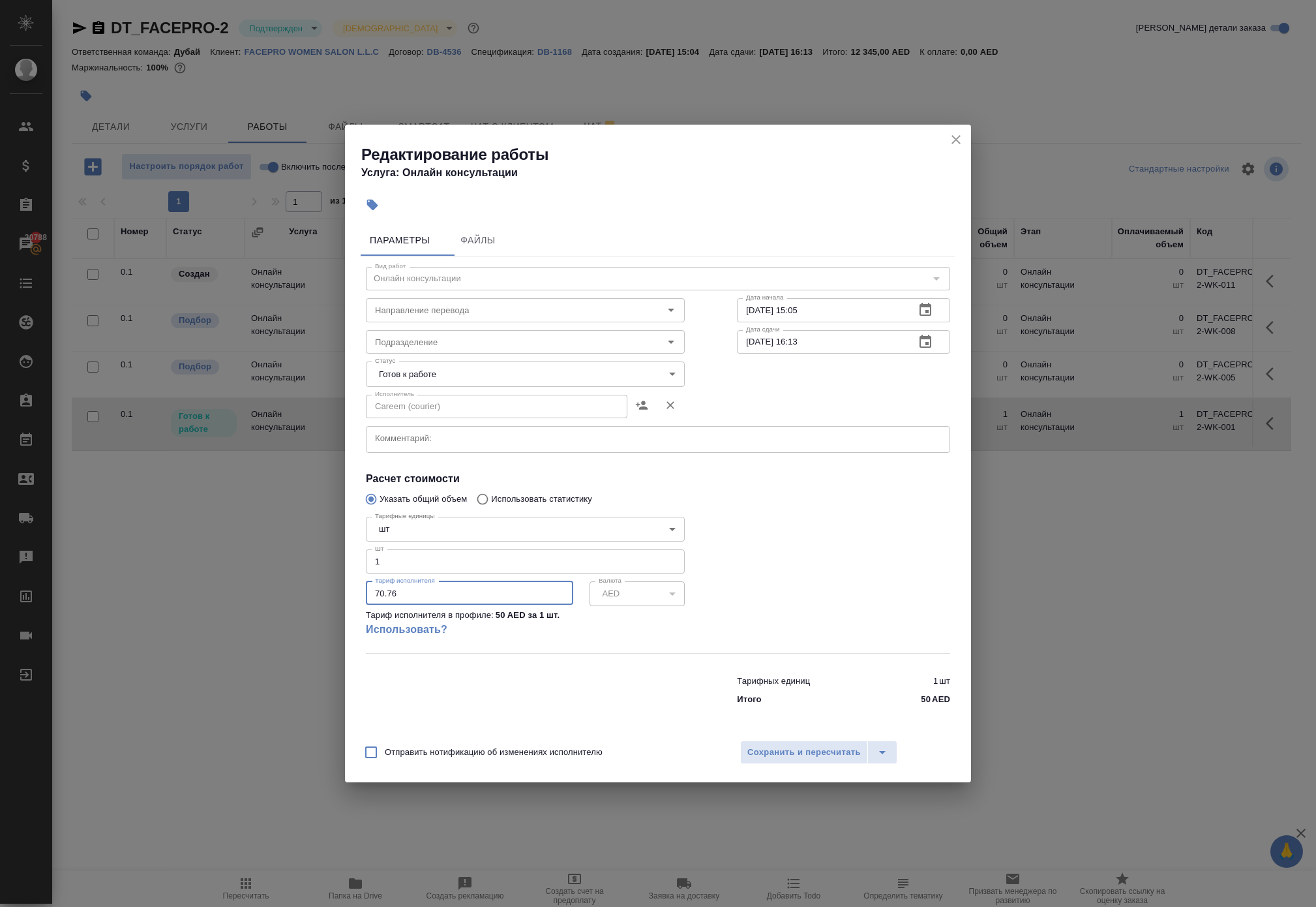
drag, startPoint x: 393, startPoint y: 618, endPoint x: 416, endPoint y: 618, distance: 23.0
click at [416, 604] on input "70.76" at bounding box center [470, 593] width 207 height 23
type input "70.7"
type input "70.67"
click at [803, 760] on span "Сохранить и пересчитать" at bounding box center [803, 752] width 113 height 15
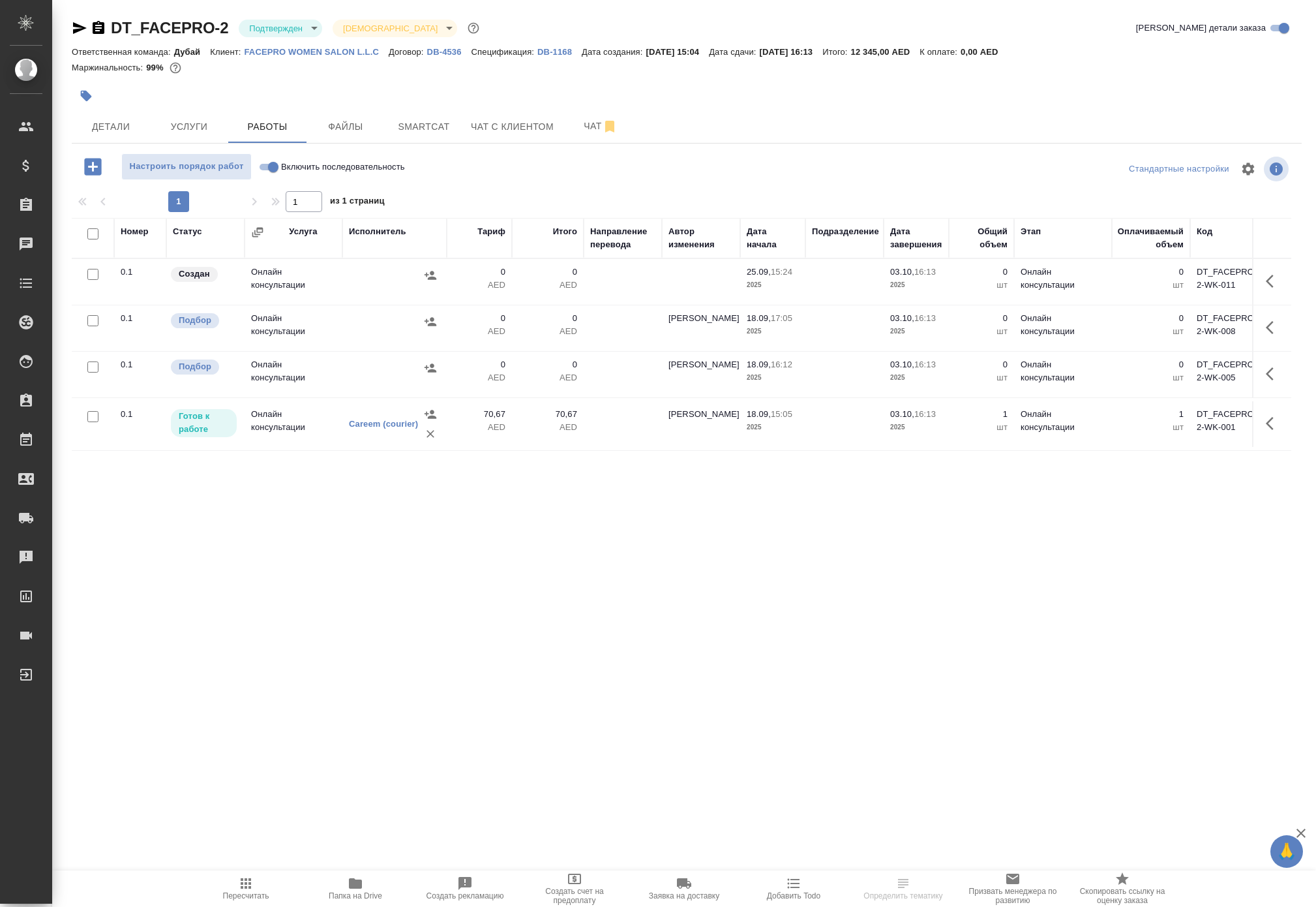
scroll to position [13, 0]
click at [241, 881] on icon "button" at bounding box center [246, 883] width 11 height 11
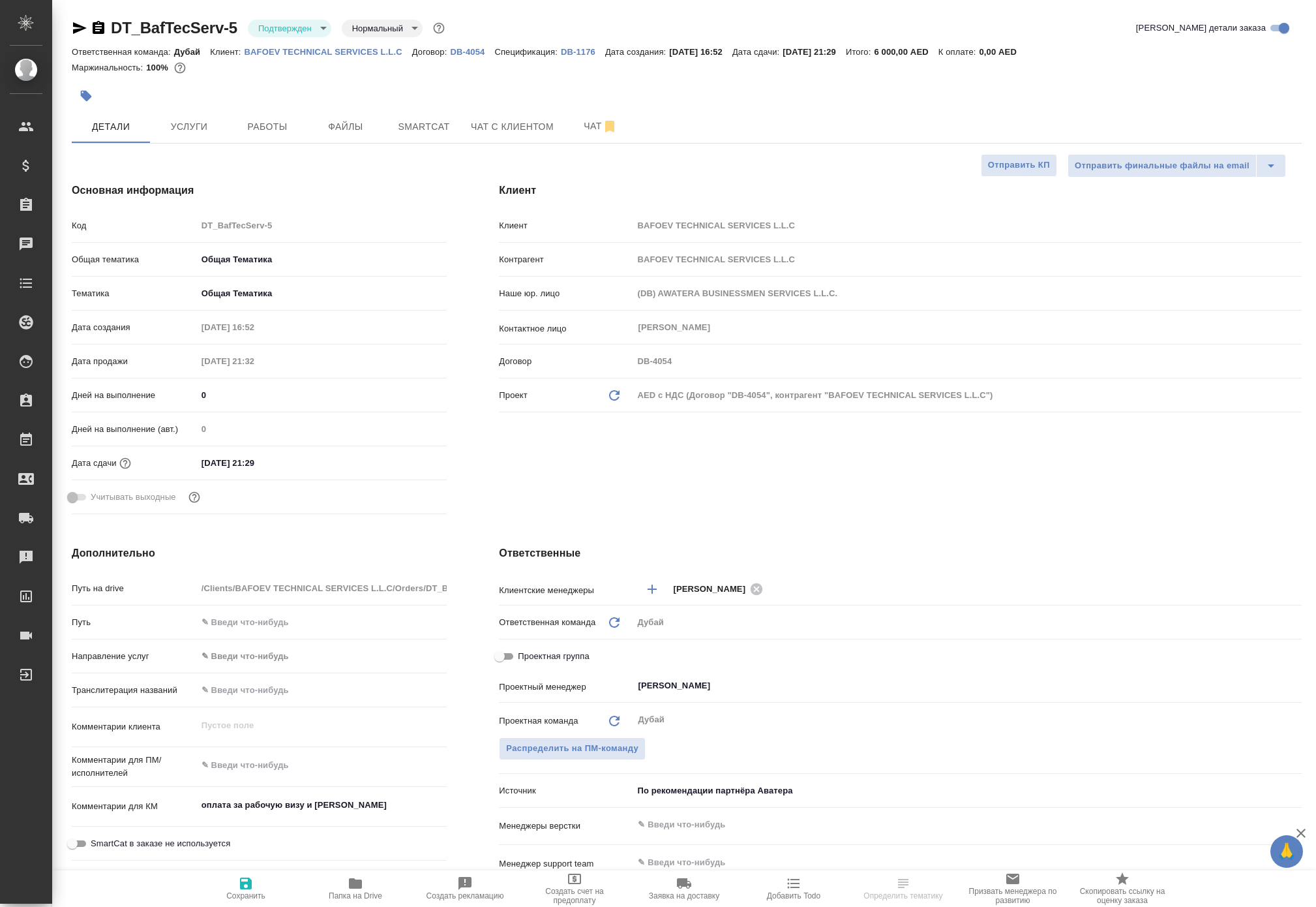
select select "RU"
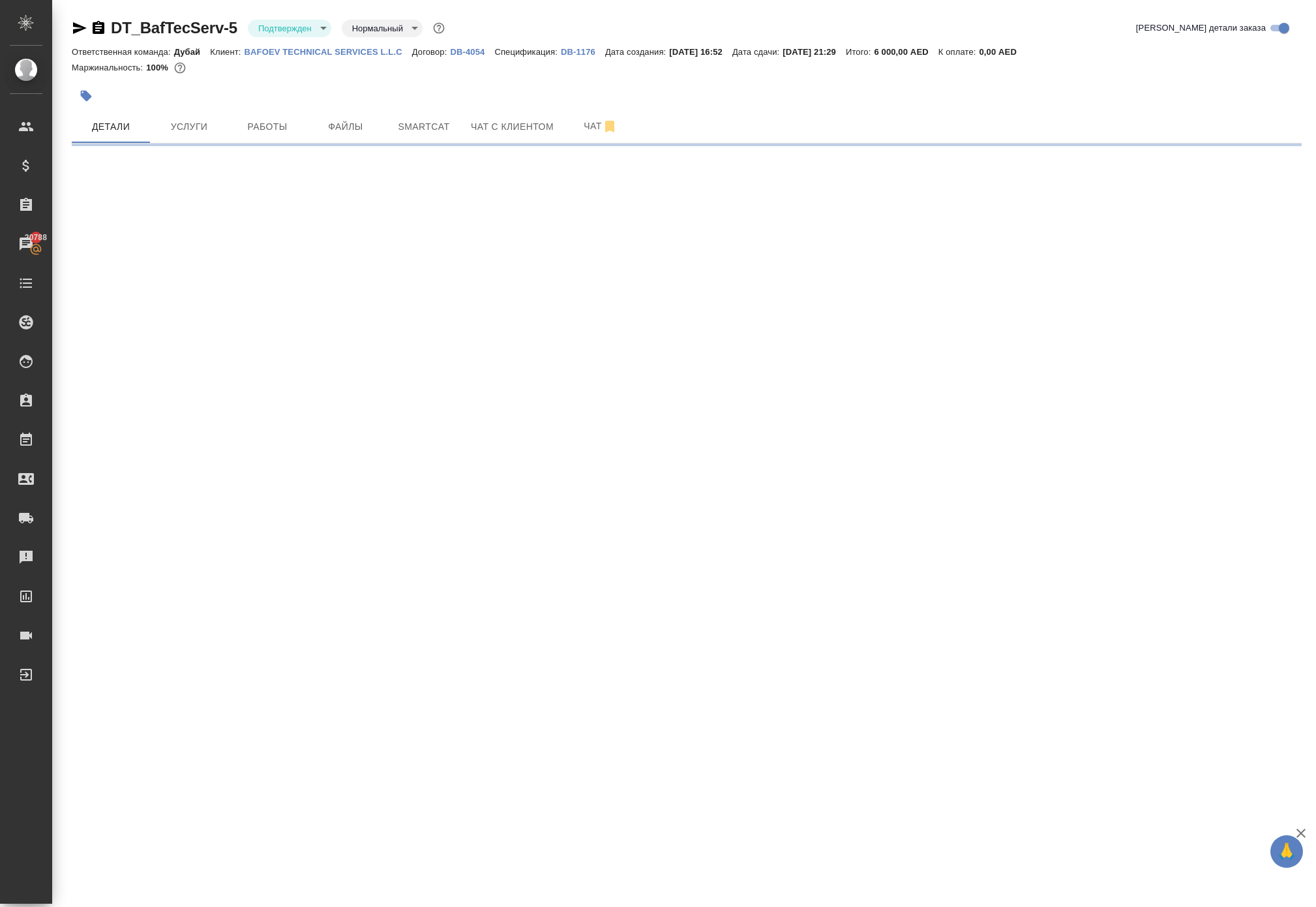
select select "RU"
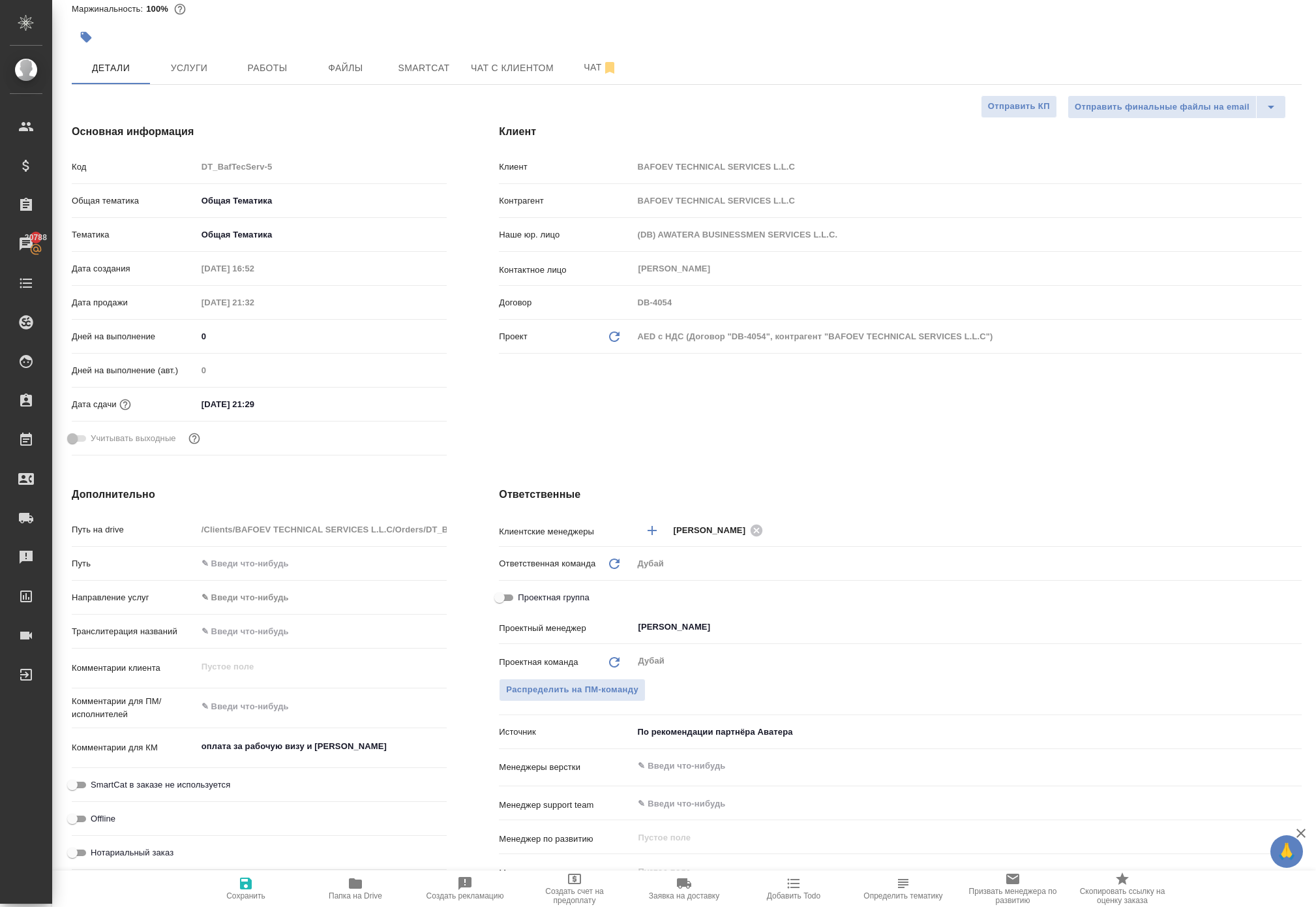
type textarea "x"
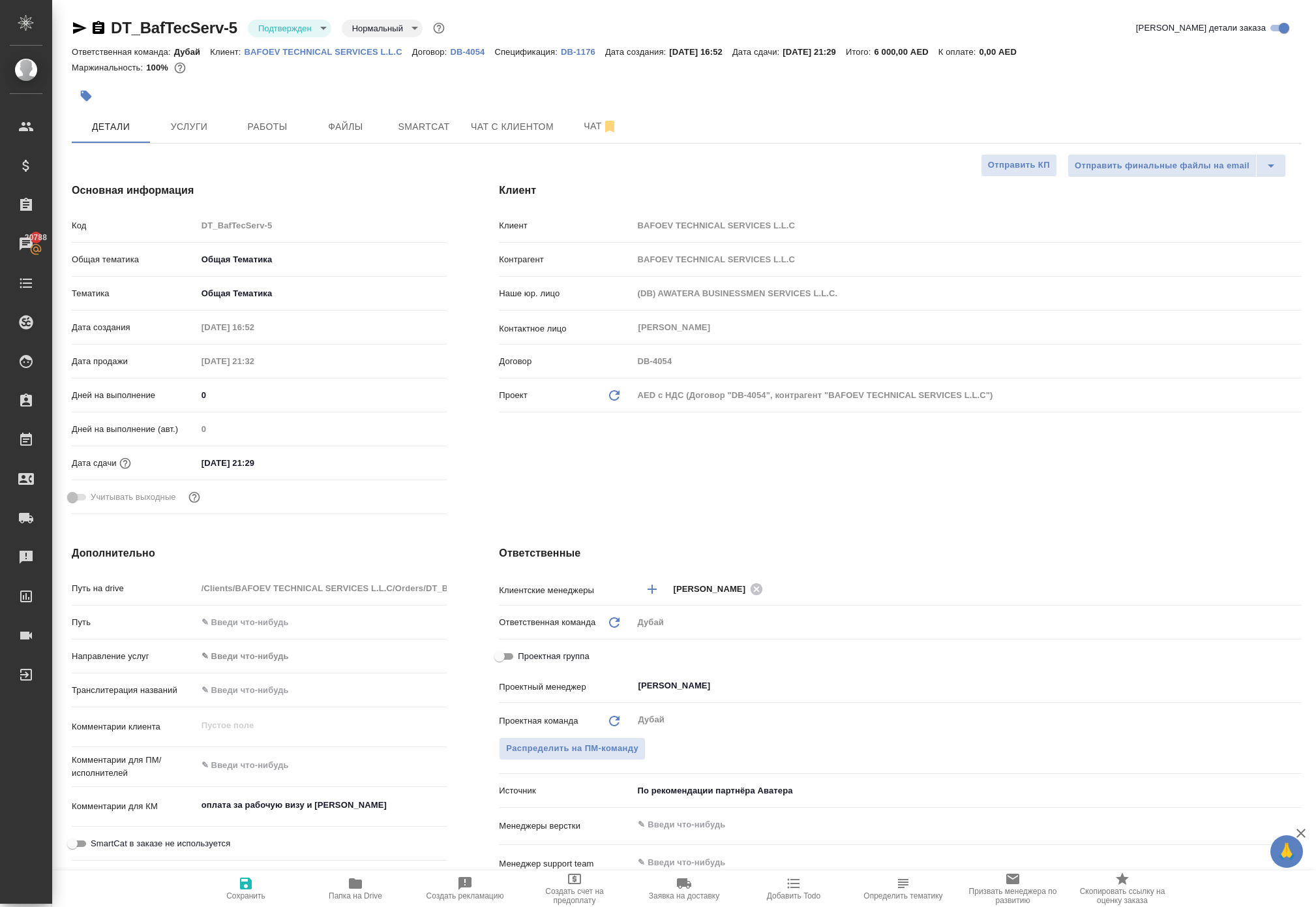
click at [253, 110] on div at bounding box center [482, 96] width 820 height 29
click at [255, 143] on button "Работы" at bounding box center [267, 126] width 79 height 32
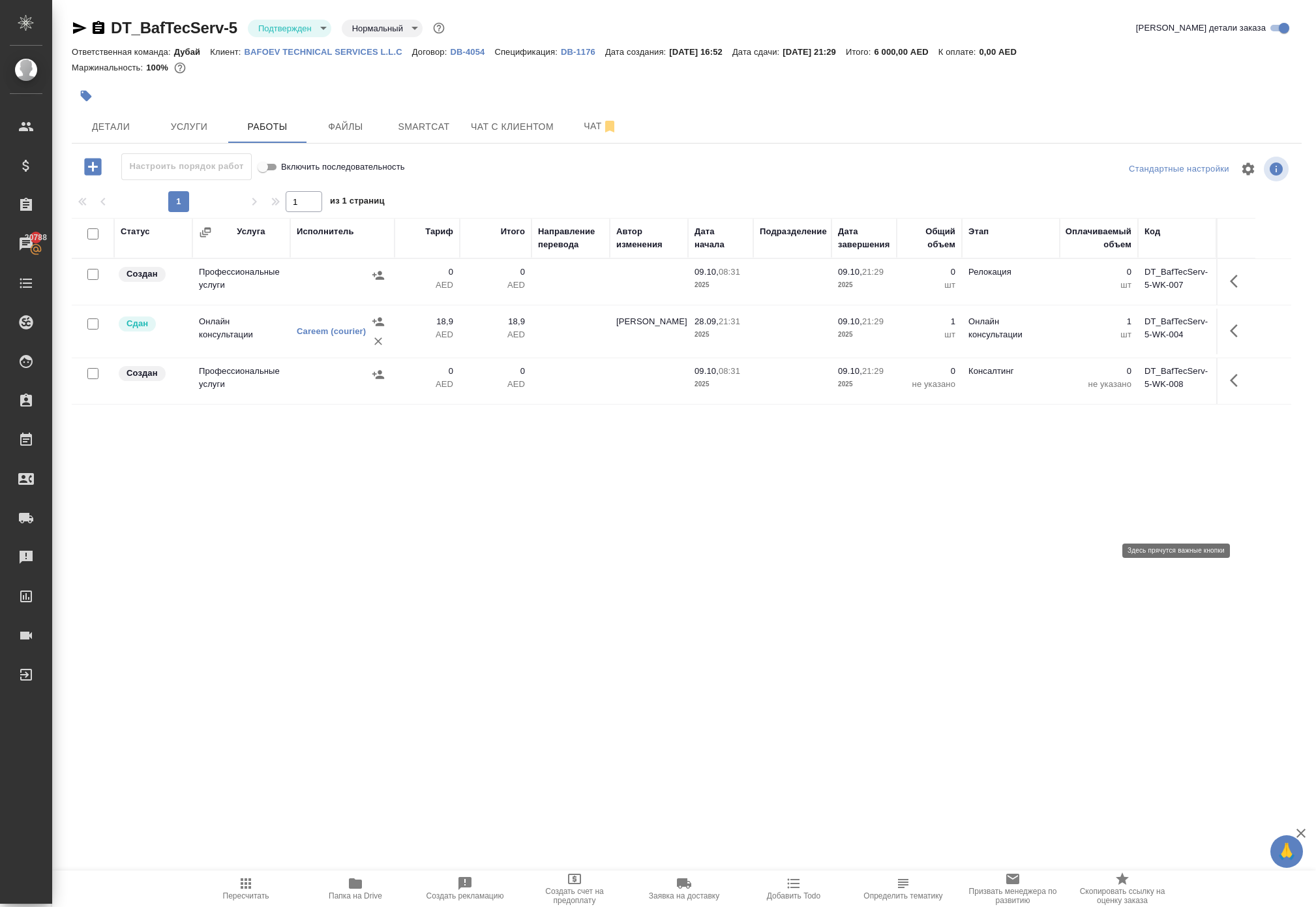
click at [1237, 388] on icon "button" at bounding box center [1237, 380] width 16 height 16
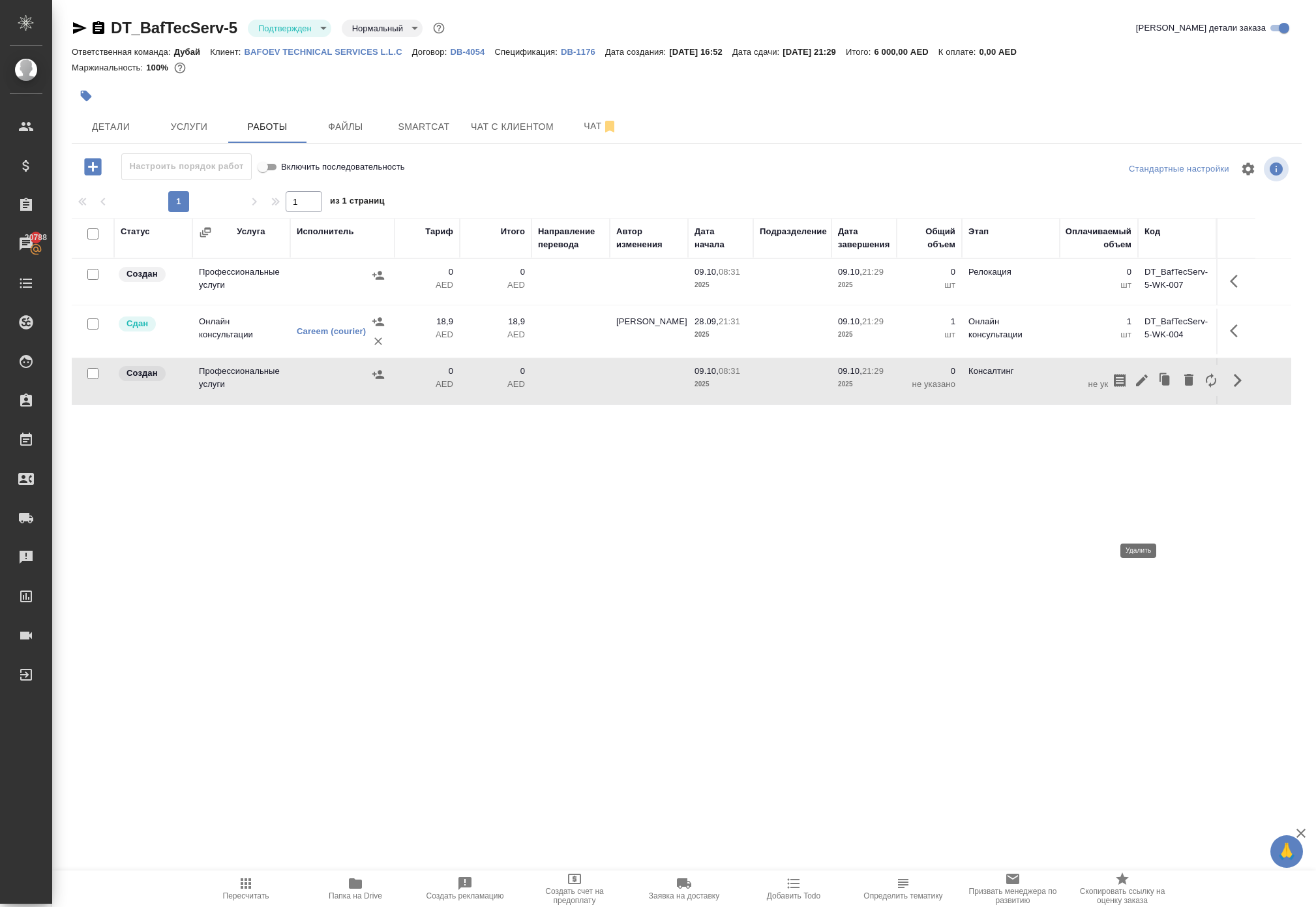
click at [1185, 385] on icon "button" at bounding box center [1189, 380] width 9 height 12
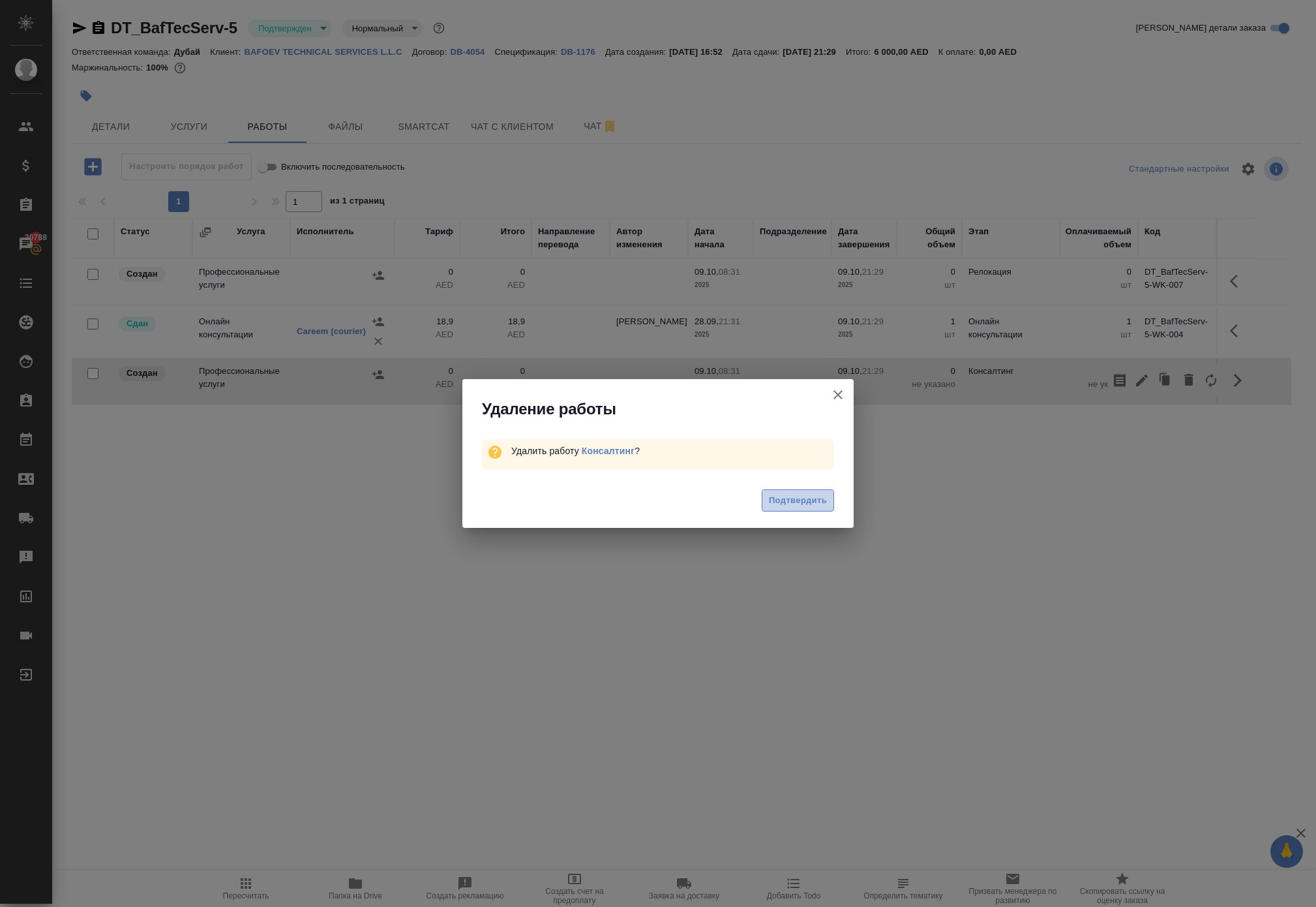
click at [776, 508] on span "Подтвердить" at bounding box center [798, 501] width 58 height 15
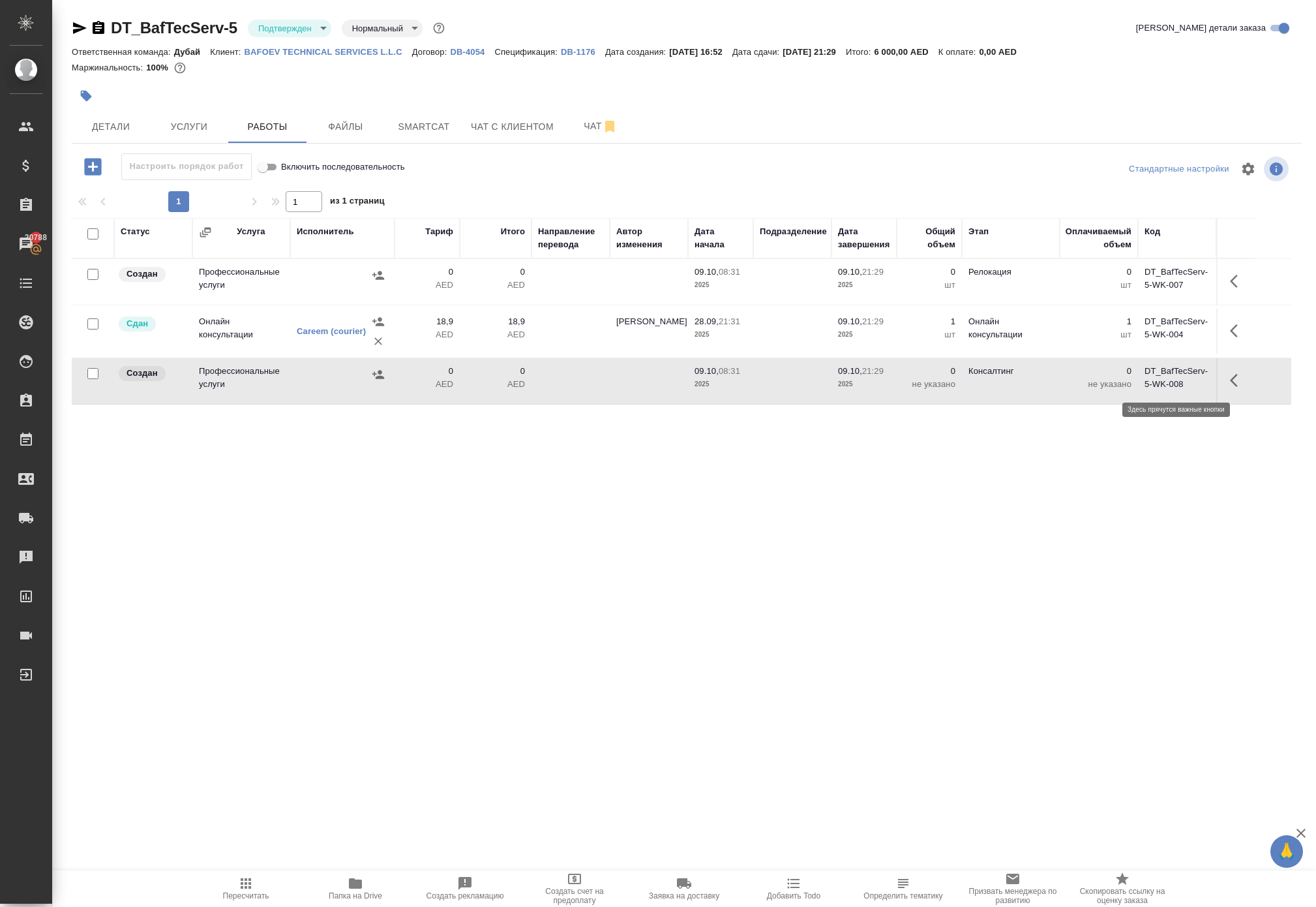
click at [1230, 289] on icon "button" at bounding box center [1237, 281] width 16 height 16
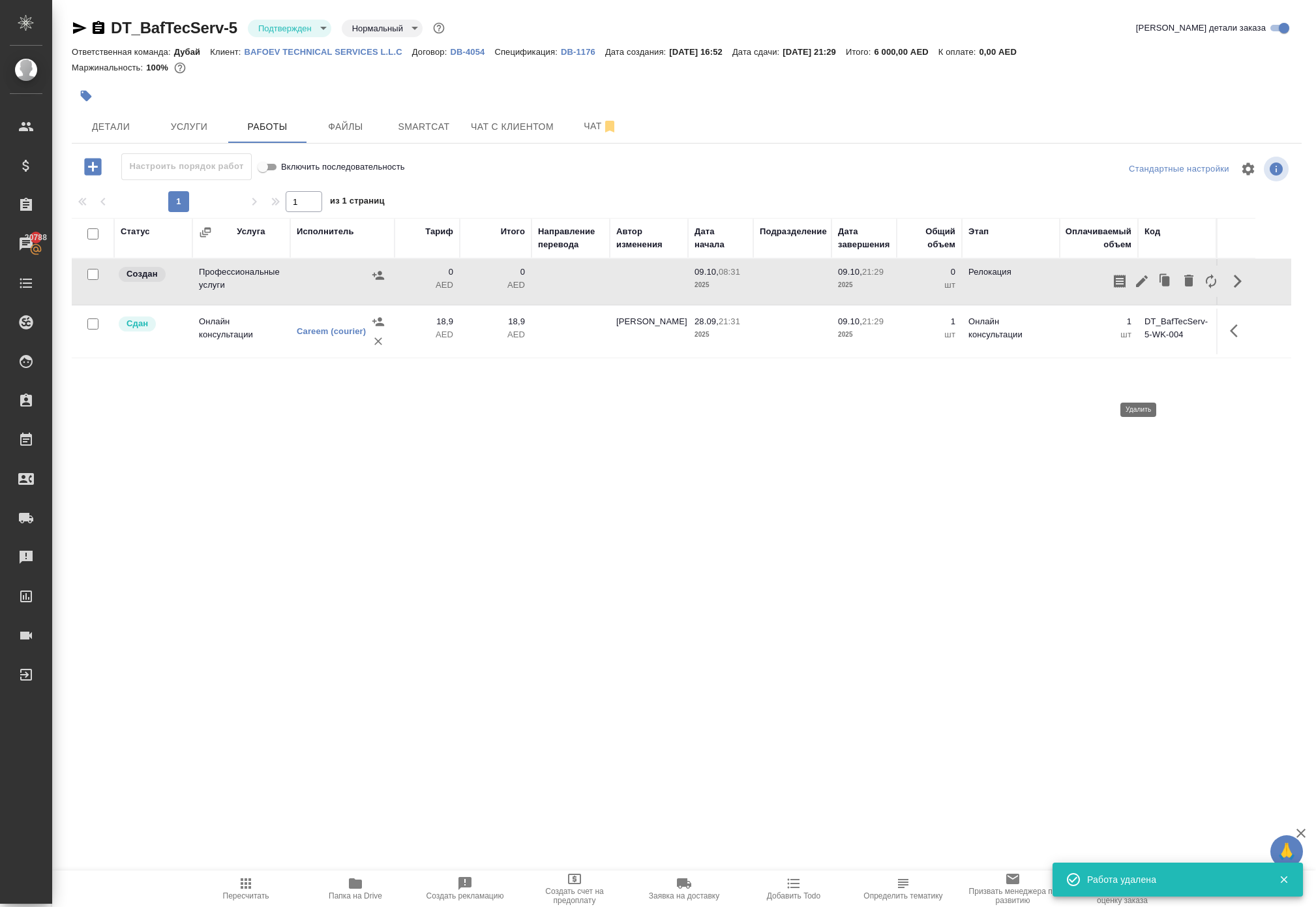
click at [1185, 286] on icon "button" at bounding box center [1189, 280] width 9 height 12
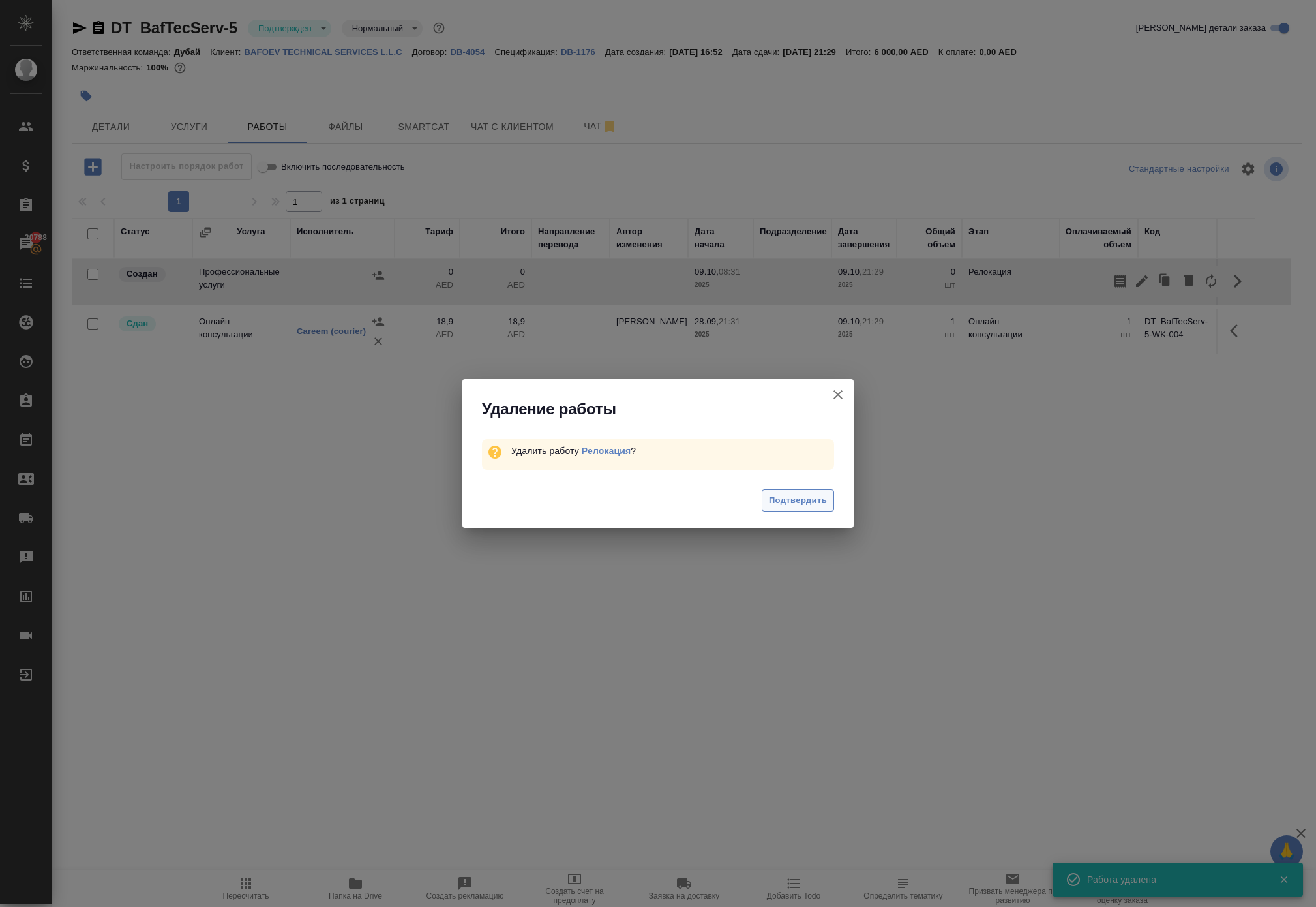
click at [796, 508] on span "Подтвердить" at bounding box center [798, 501] width 58 height 15
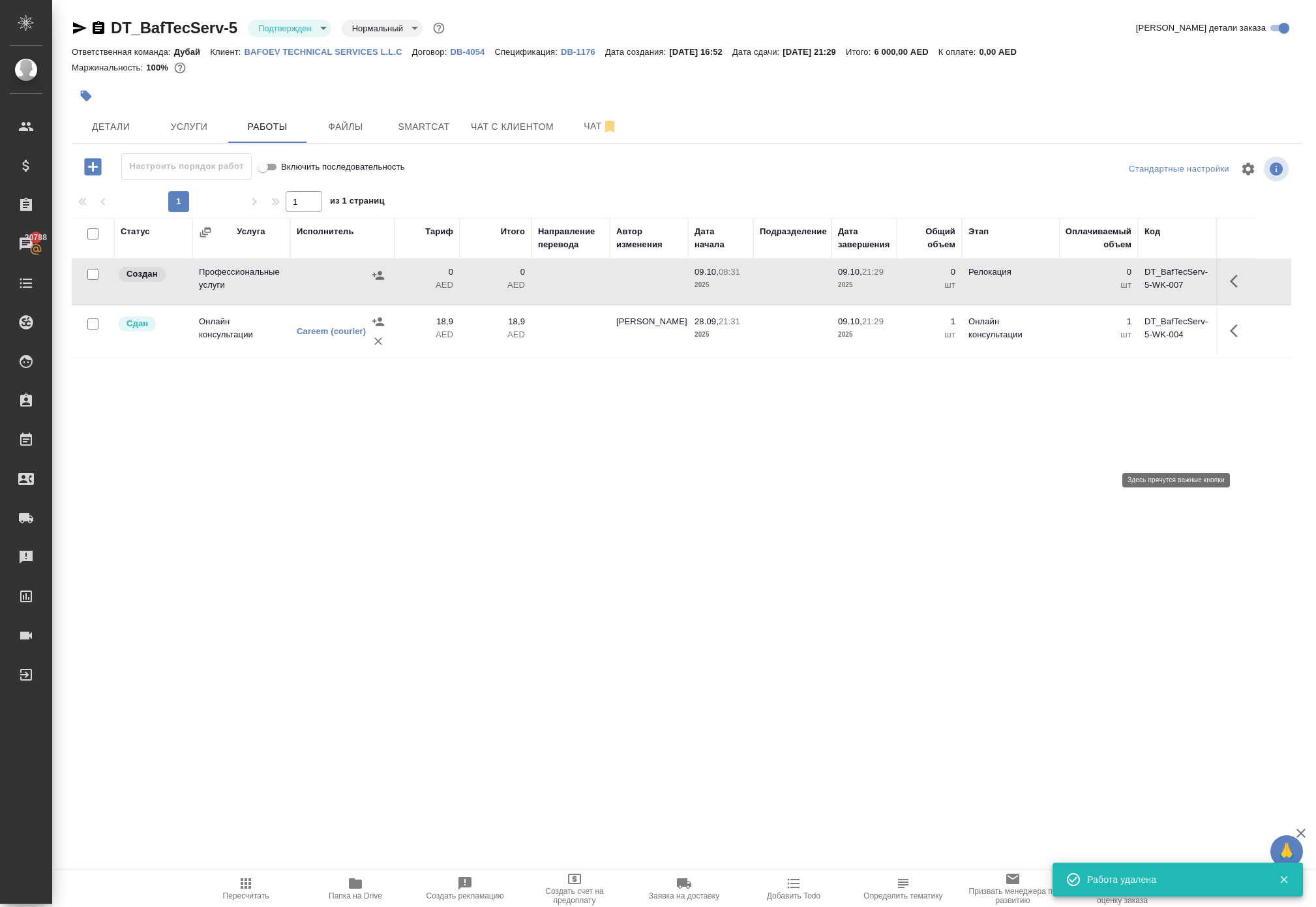
click at [1230, 346] on button "button" at bounding box center [1238, 331] width 31 height 31
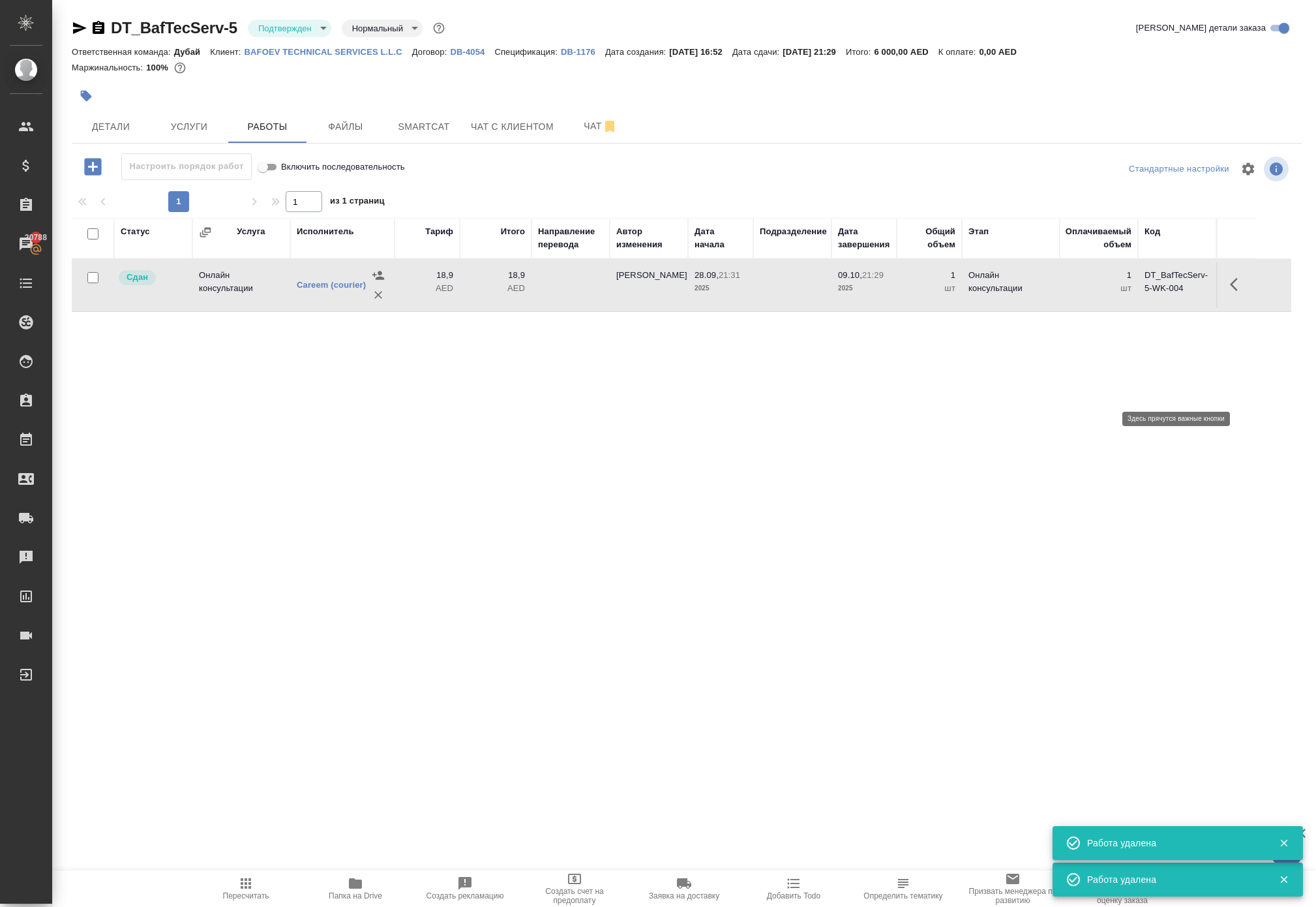
click at [1238, 292] on icon "button" at bounding box center [1237, 284] width 16 height 16
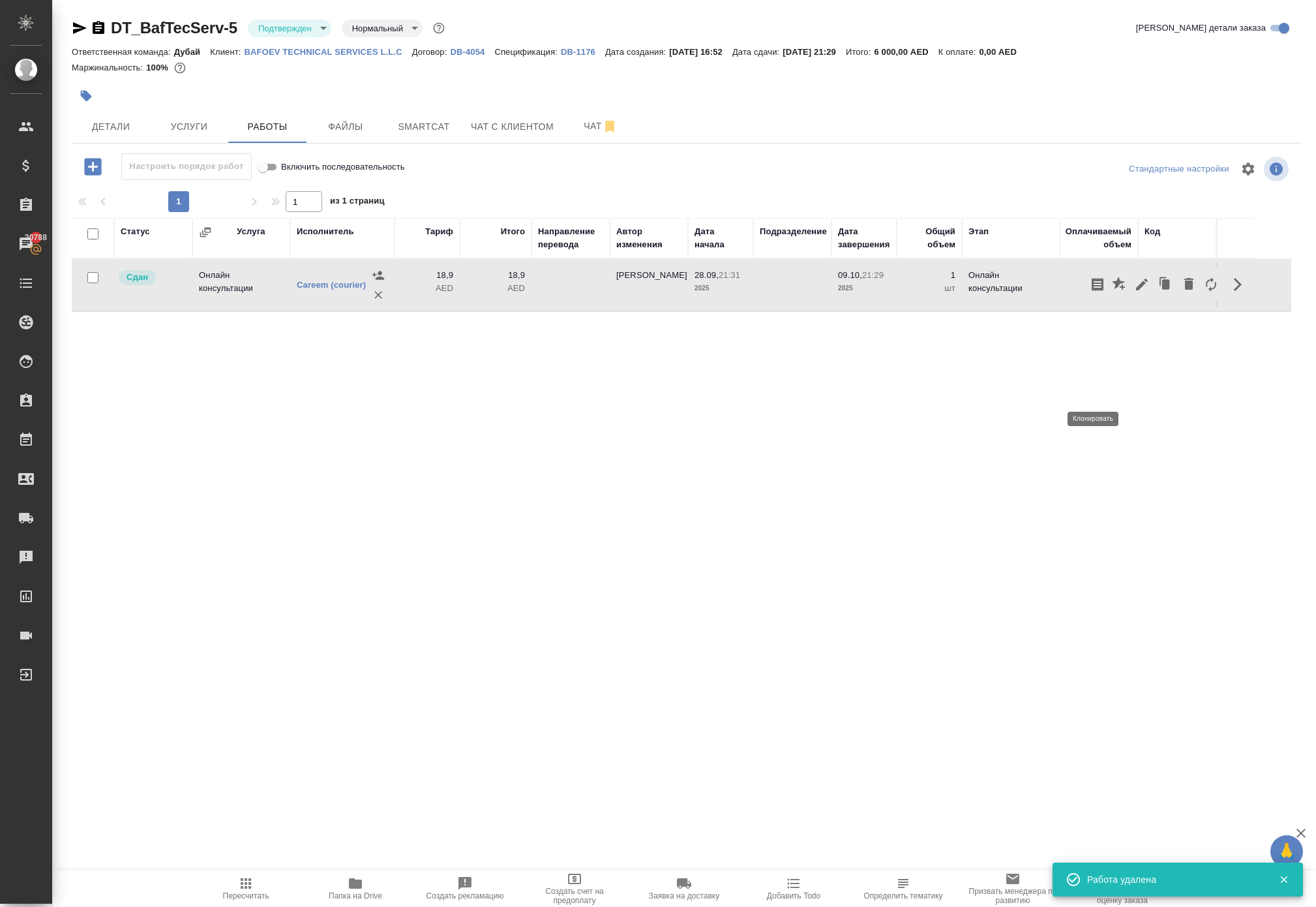
click at [1162, 289] on icon "button" at bounding box center [1166, 284] width 7 height 10
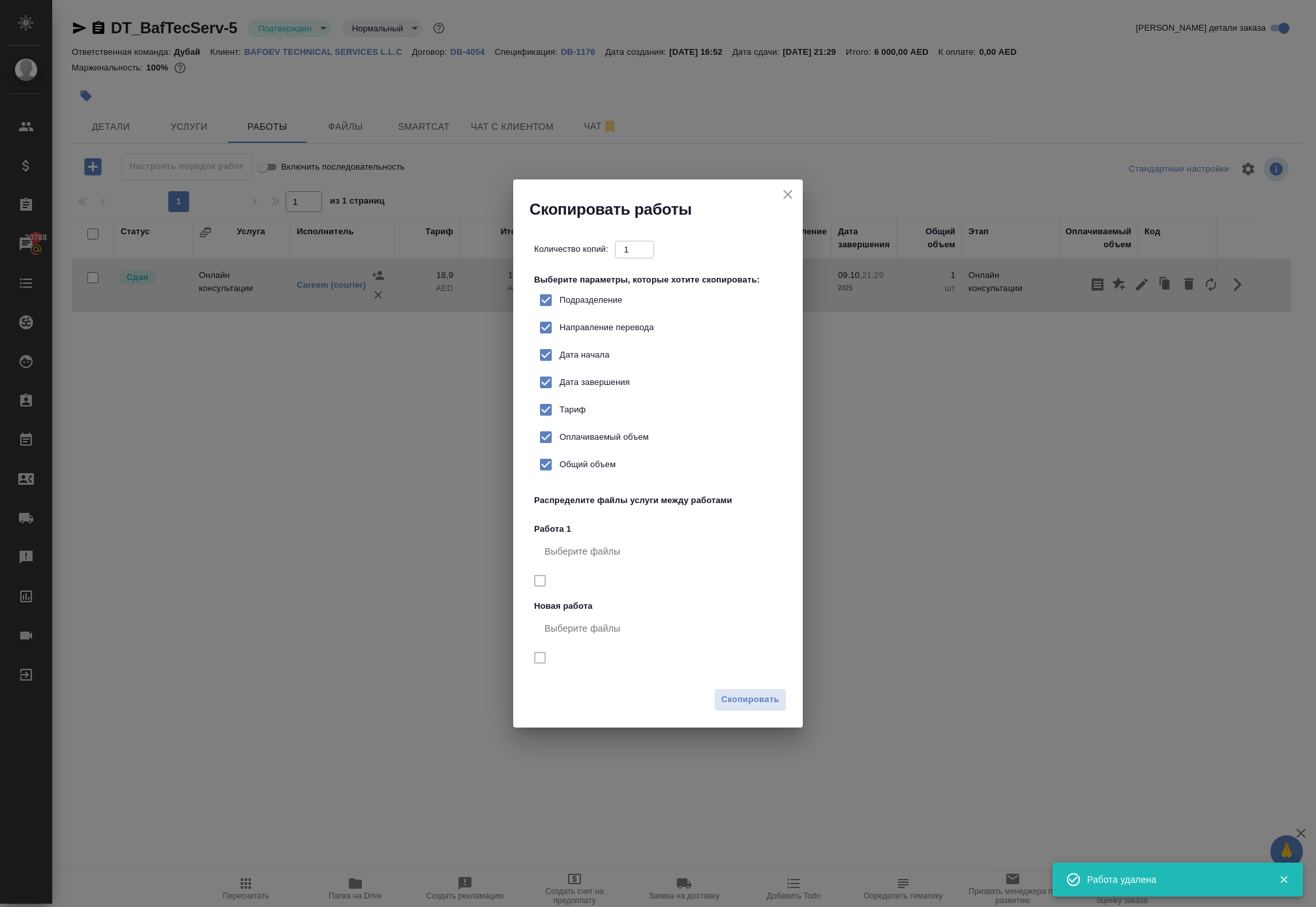
click at [586, 415] on span "Тариф" at bounding box center [573, 410] width 26 height 13
click at [560, 415] on input "Тариф" at bounding box center [546, 409] width 27 height 27
checkbox input "false"
click at [747, 707] on span "Скопировать" at bounding box center [751, 699] width 58 height 15
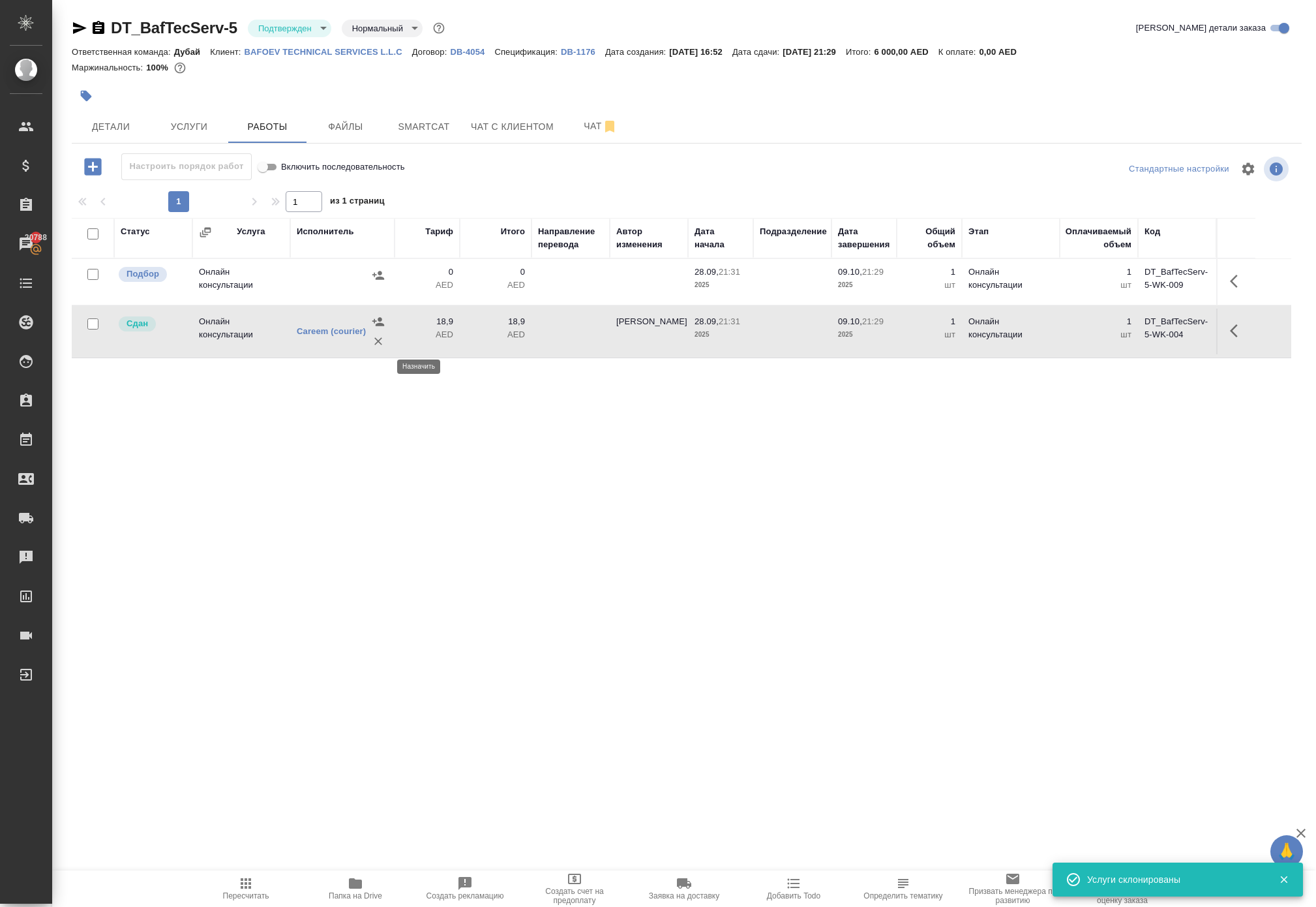
click at [382, 282] on icon "button" at bounding box center [379, 275] width 13 height 13
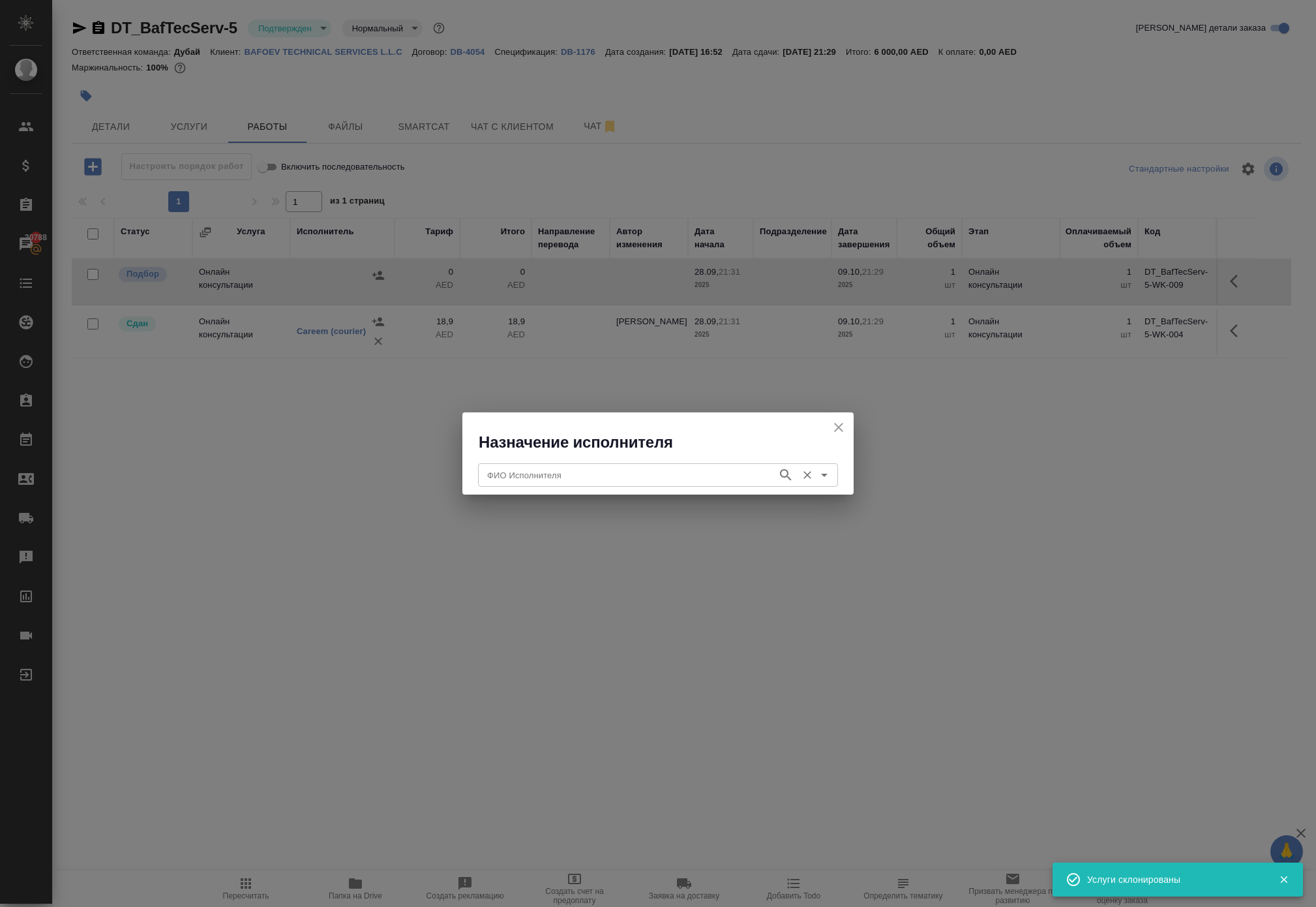
click at [552, 469] on input "ФИО Исполнителя" at bounding box center [627, 475] width 289 height 16
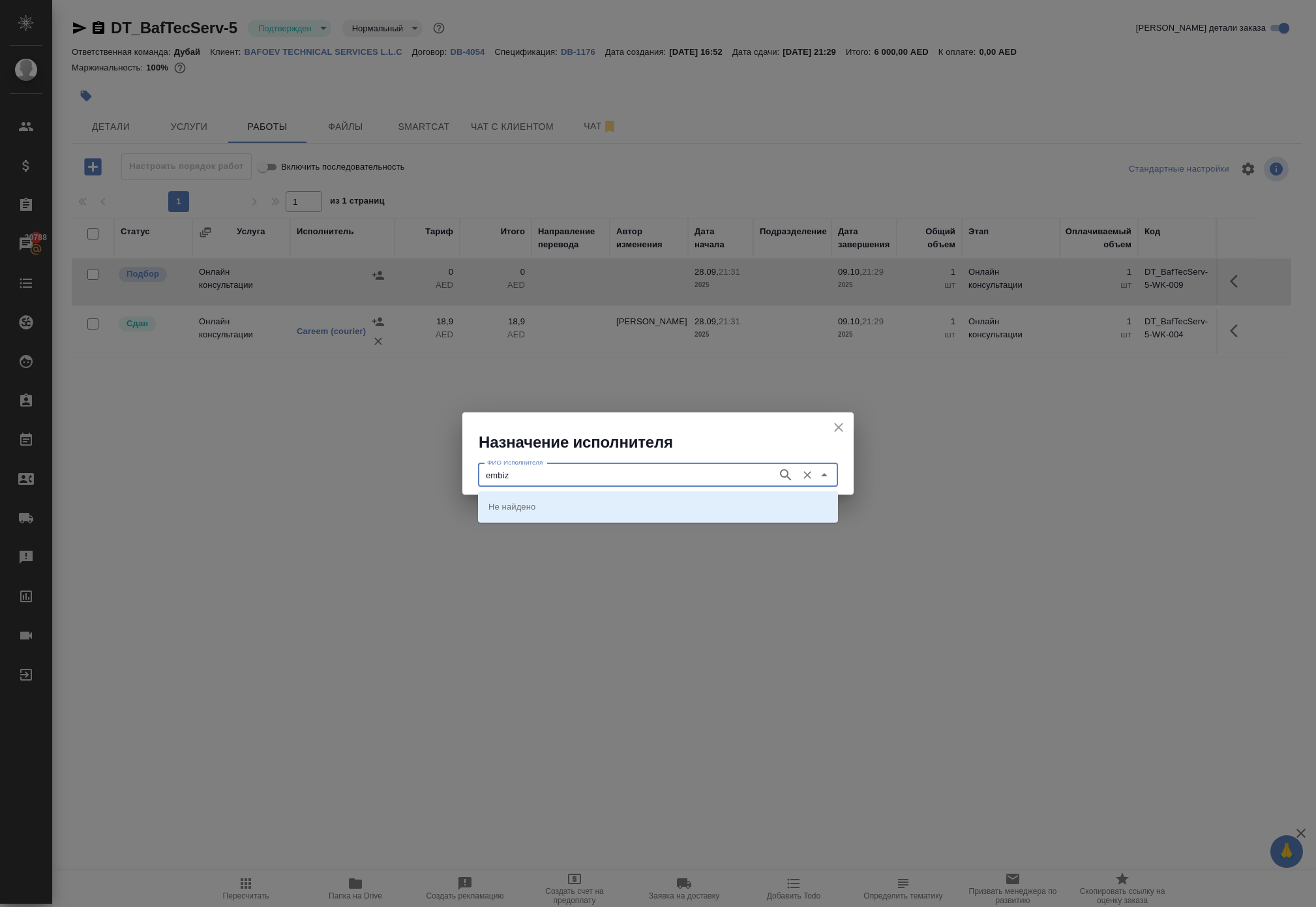
type input "embiz"
click at [535, 503] on p "Embiz BusinessService" at bounding box center [533, 506] width 90 height 13
type input "Embiz BusinessService"
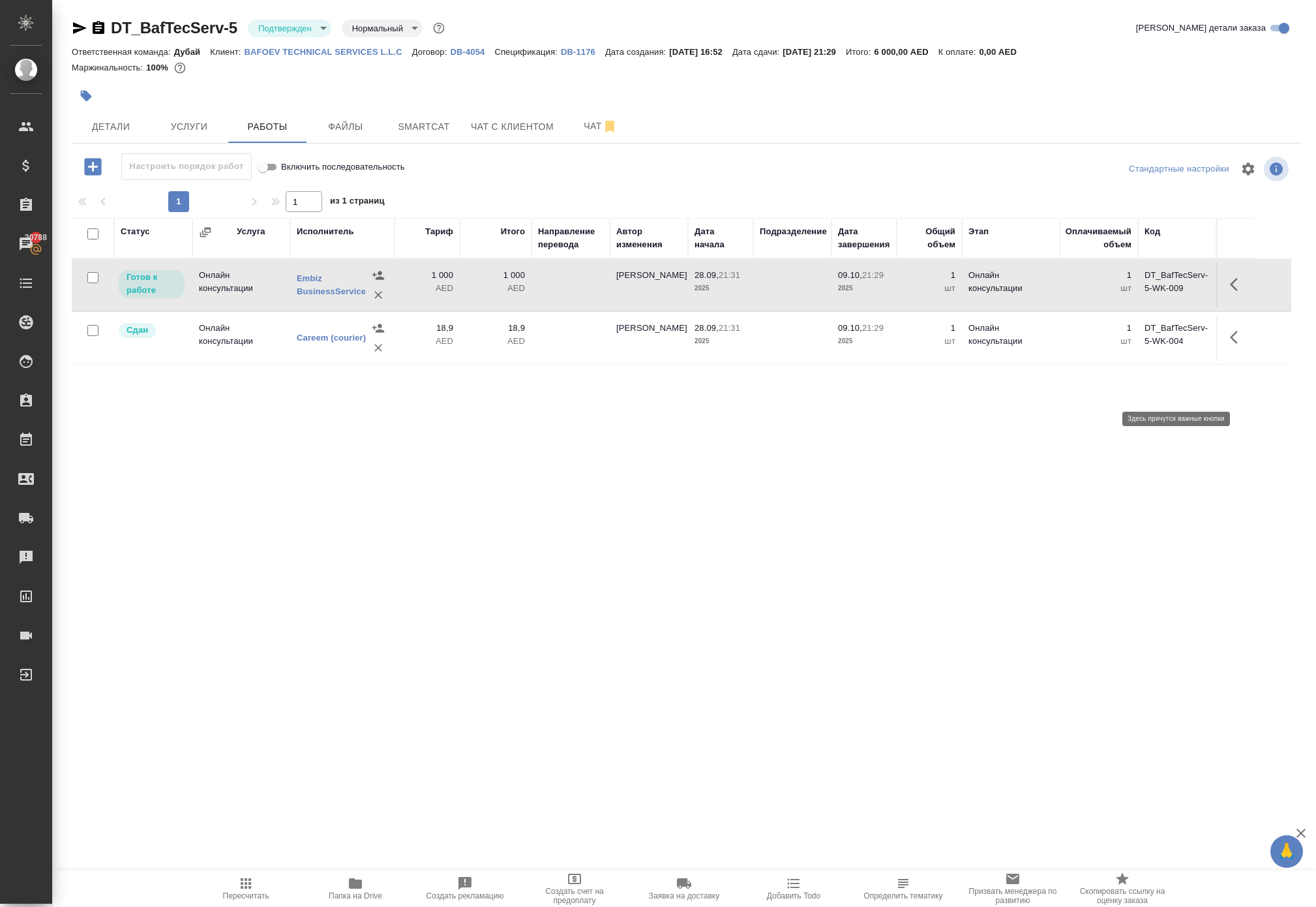
click at [1234, 292] on icon "button" at bounding box center [1237, 284] width 16 height 16
click at [1134, 292] on icon "button" at bounding box center [1142, 284] width 16 height 16
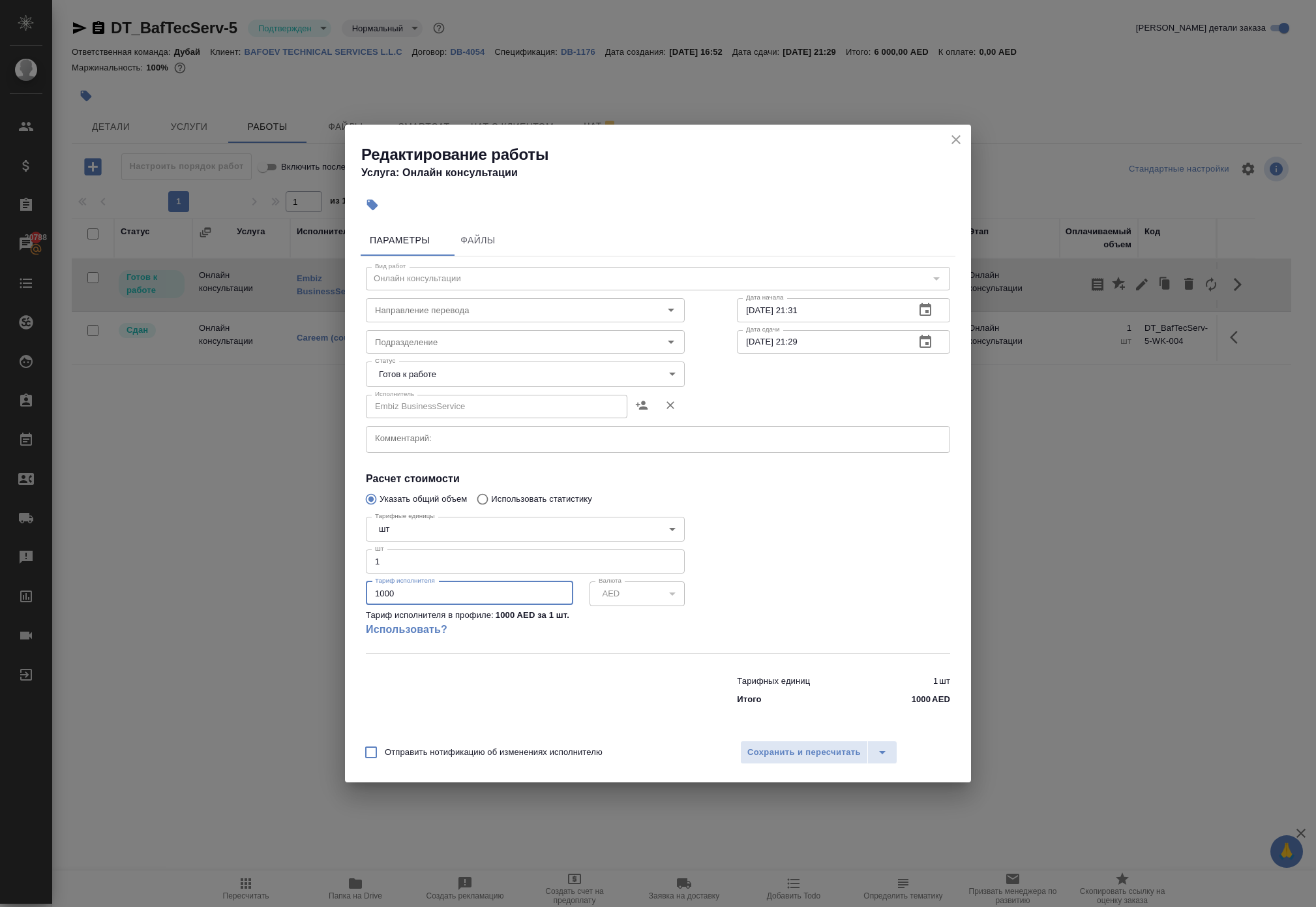
drag, startPoint x: 431, startPoint y: 623, endPoint x: 287, endPoint y: 585, distance: 148.9
click at [293, 591] on div "Редактирование работы Услуга: Онлайн консультации Параметры Файлы Вид работ Онл…" at bounding box center [658, 453] width 1316 height 907
paste input "4970."
type input "4970.0"
type input "4970"
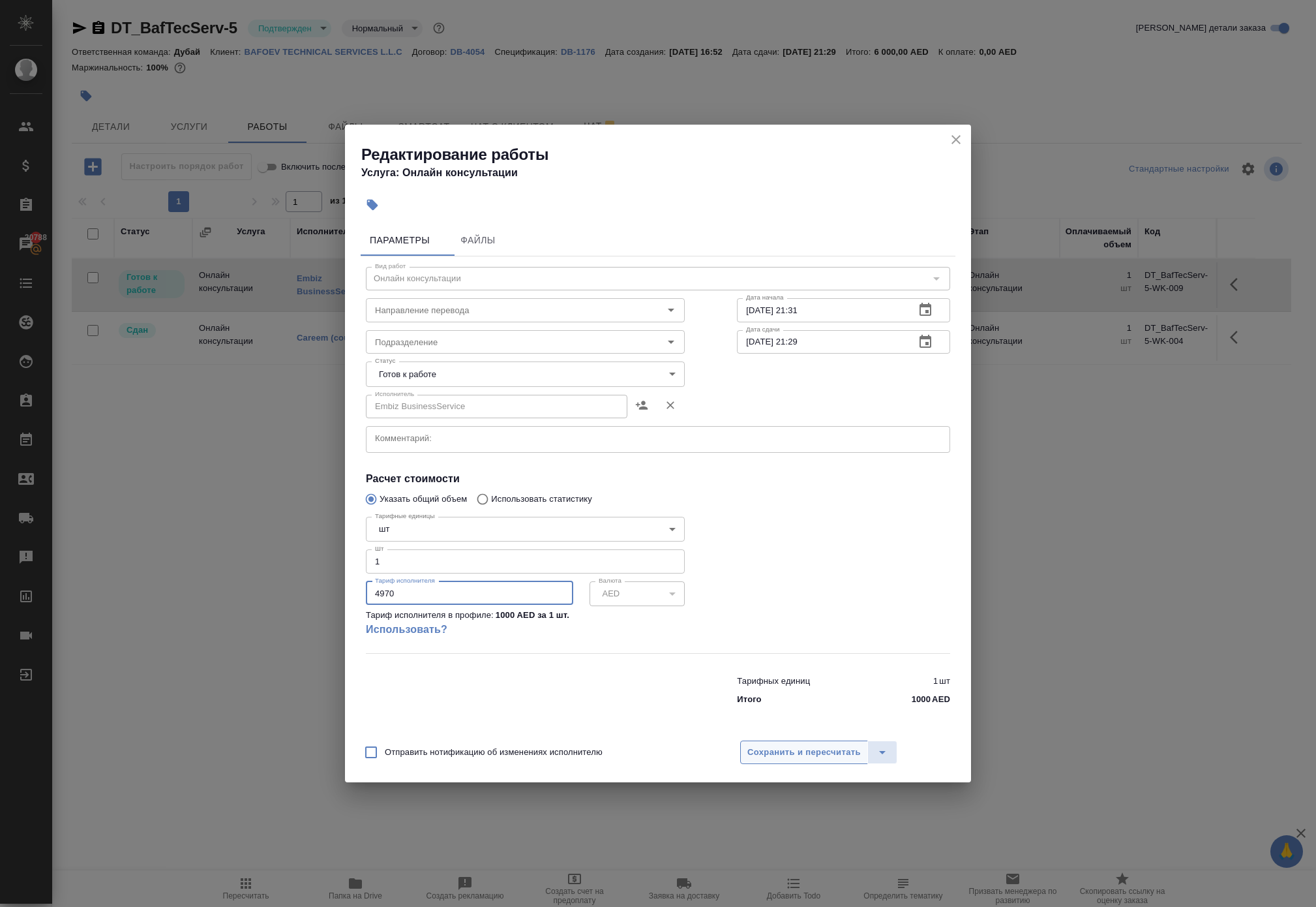
click at [797, 760] on span "Сохранить и пересчитать" at bounding box center [803, 752] width 113 height 15
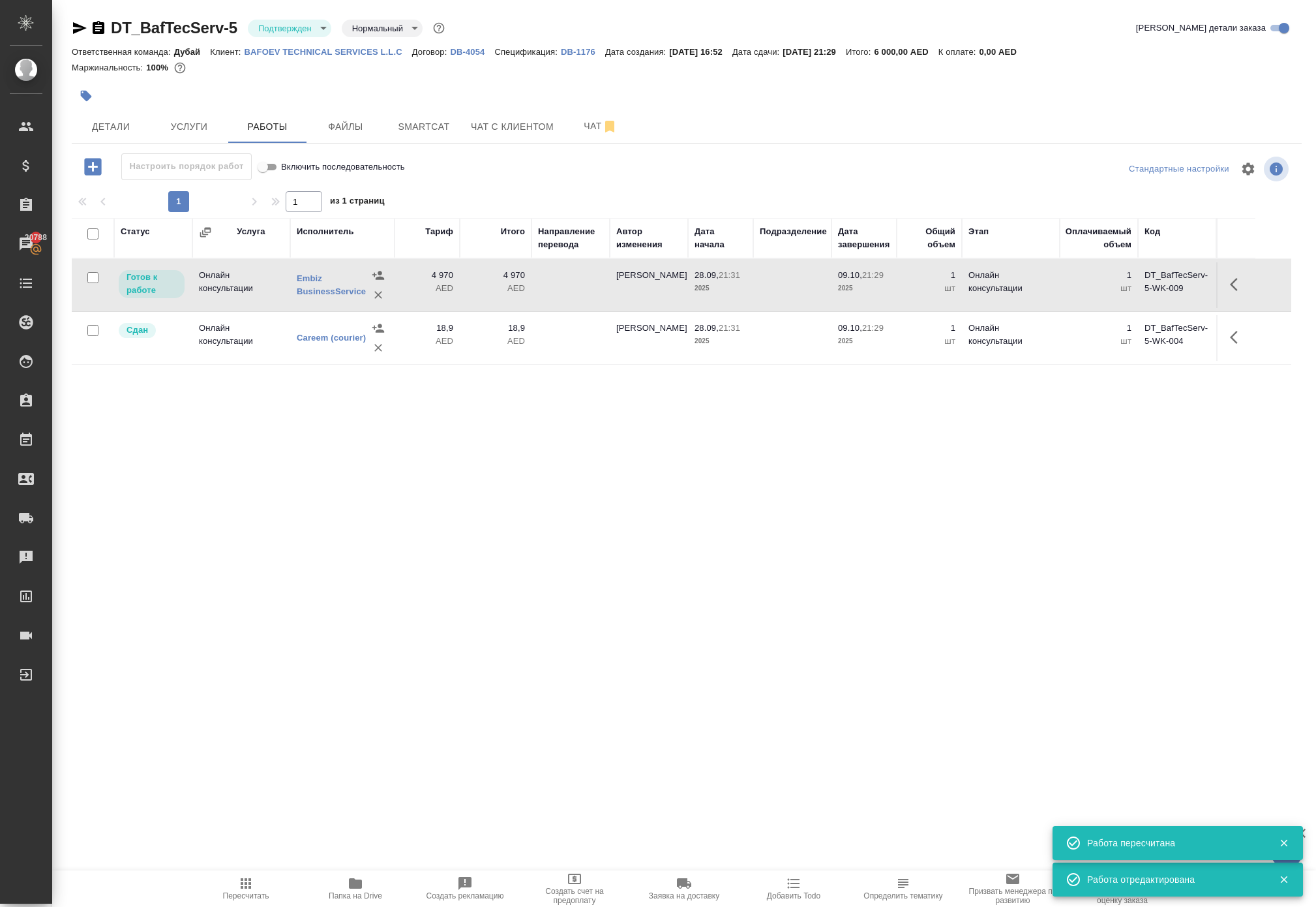
click at [555, 308] on td at bounding box center [570, 284] width 79 height 45
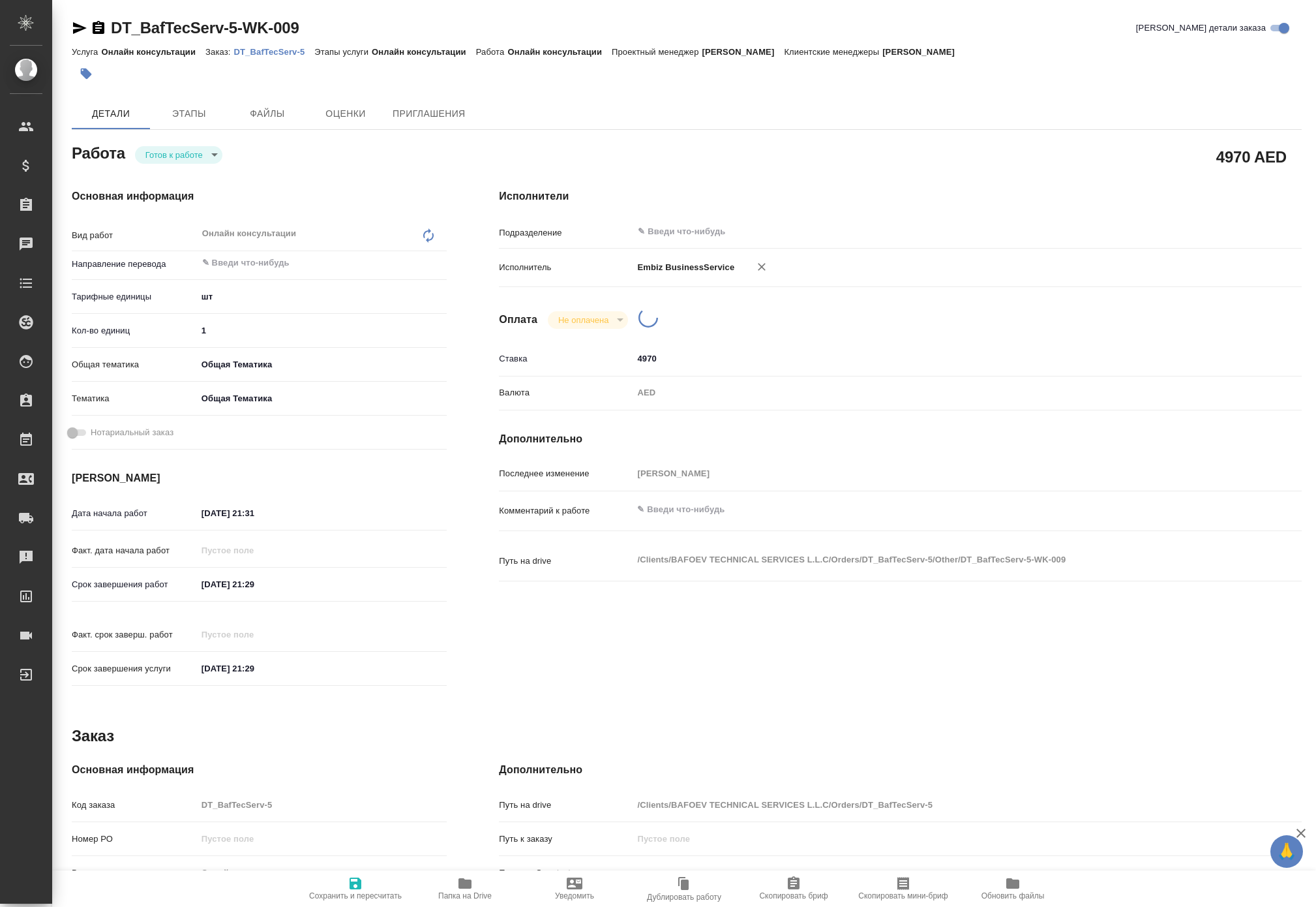
type textarea "x"
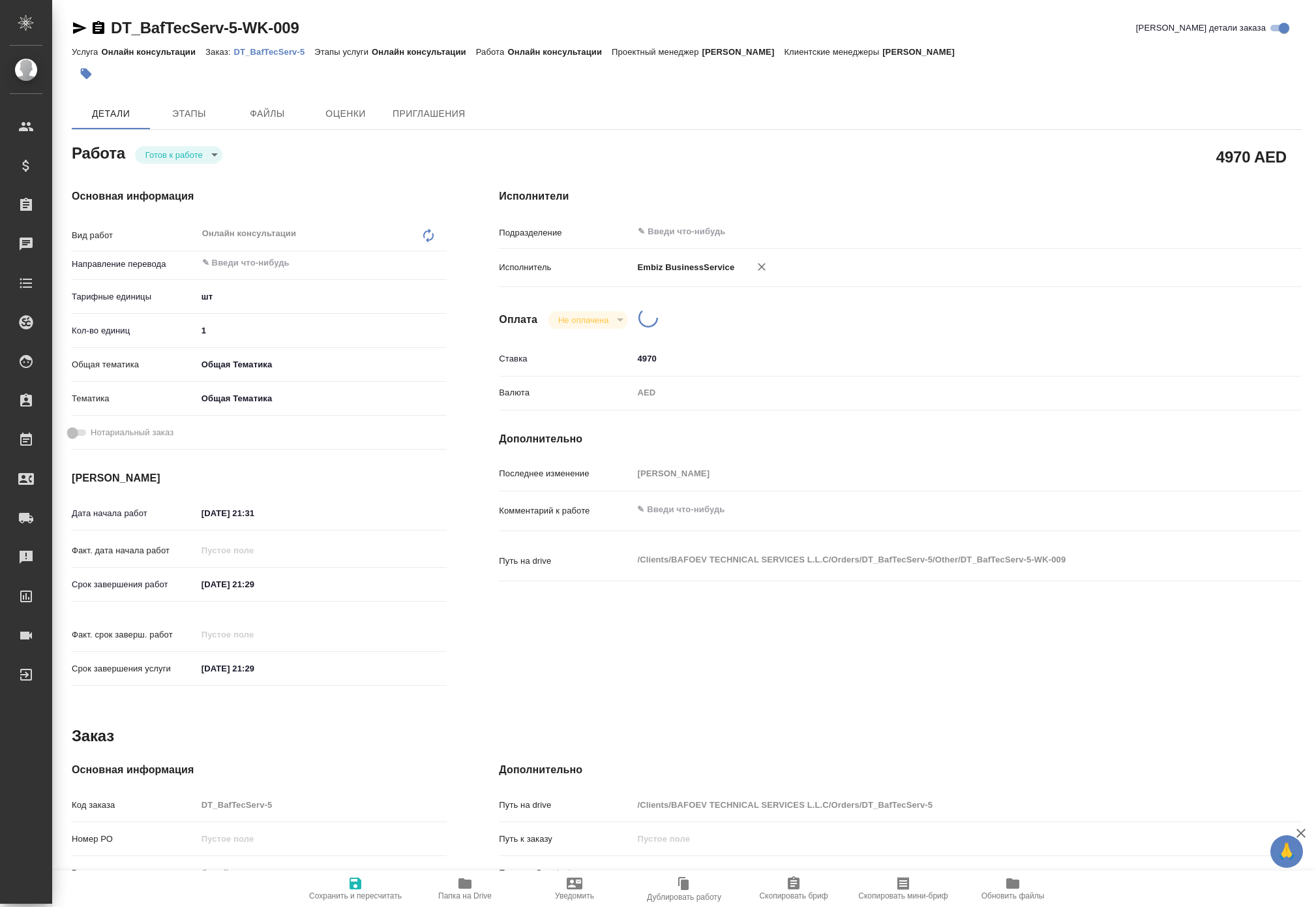
type textarea "x"
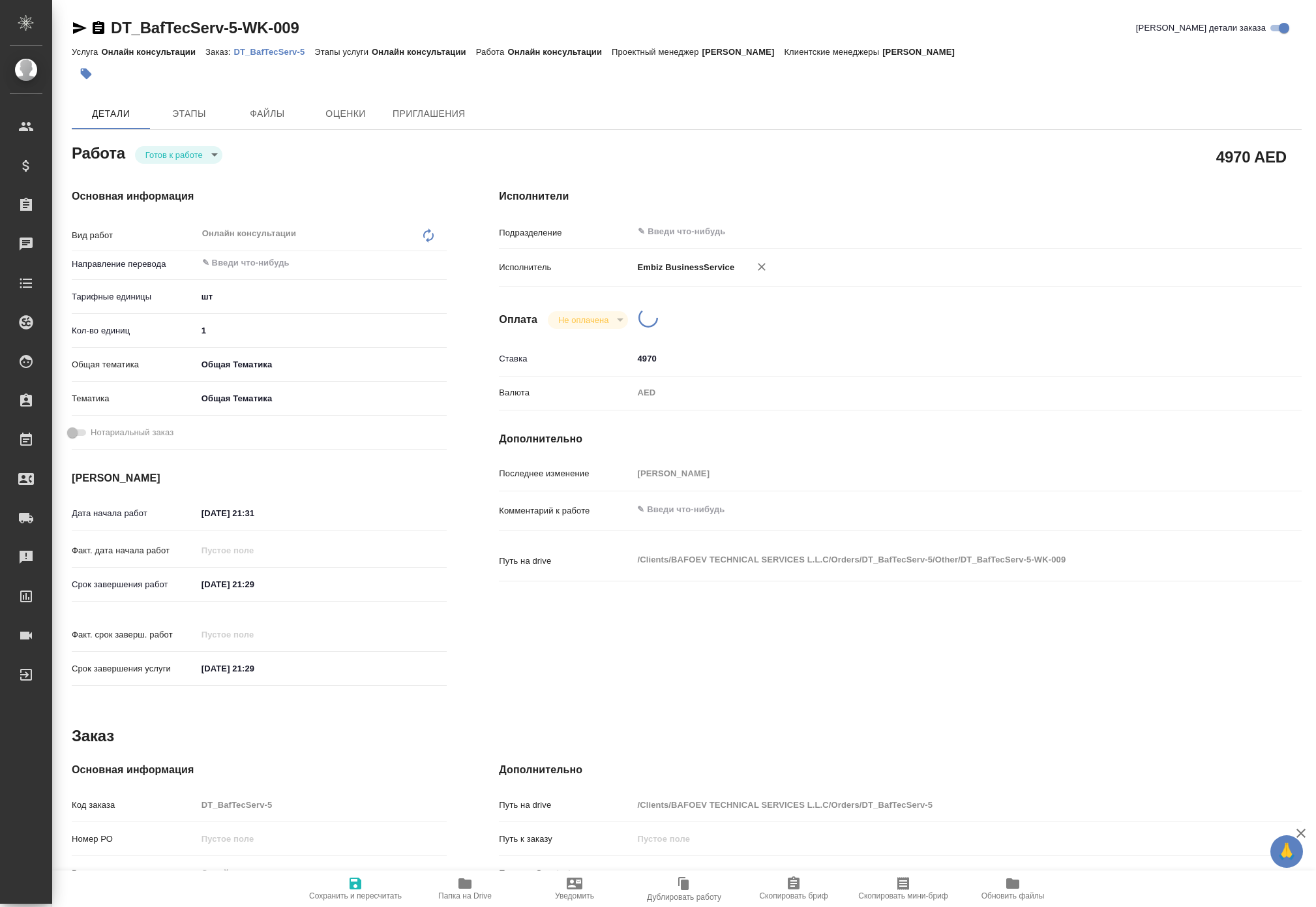
type textarea "x"
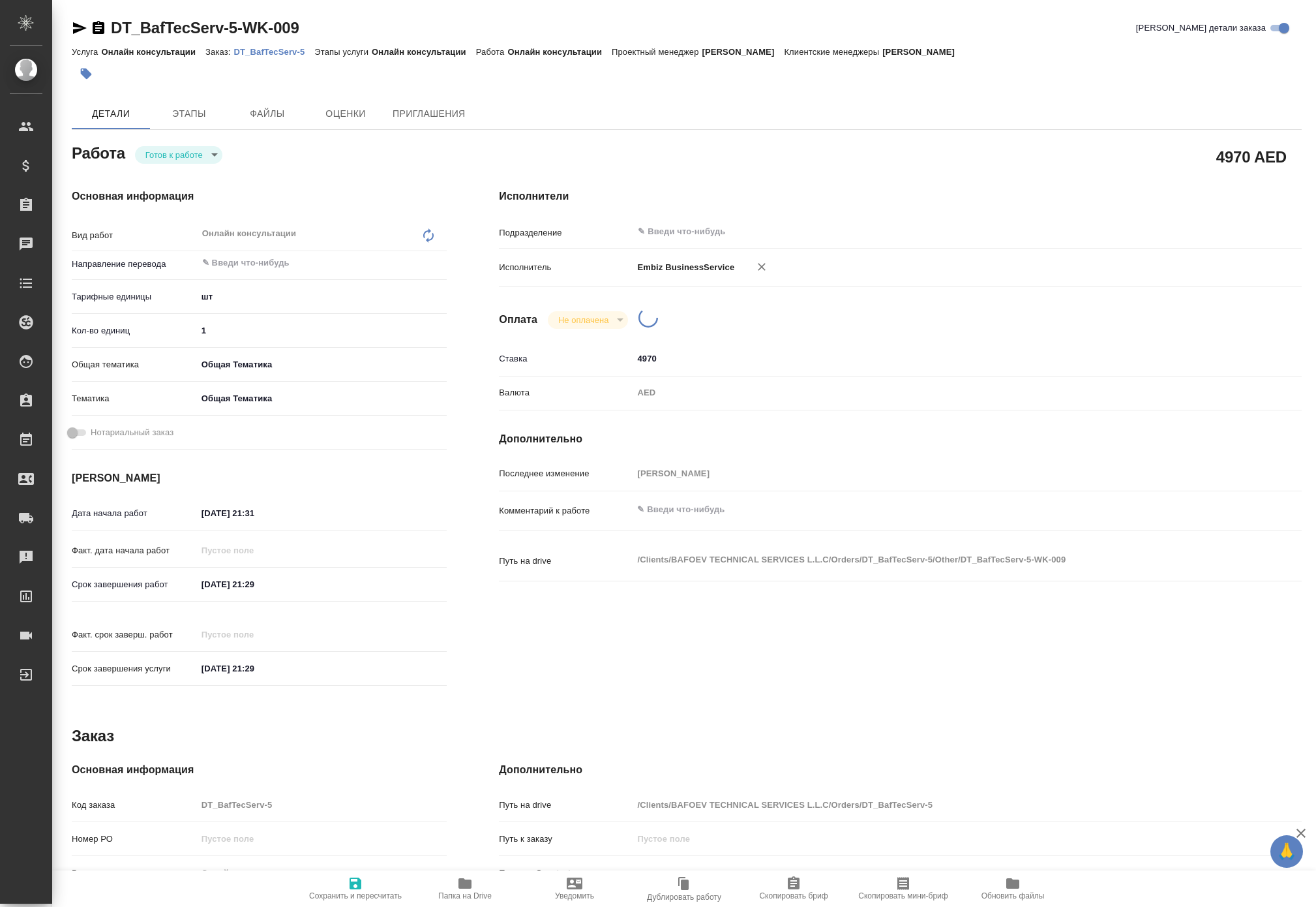
type textarea "x"
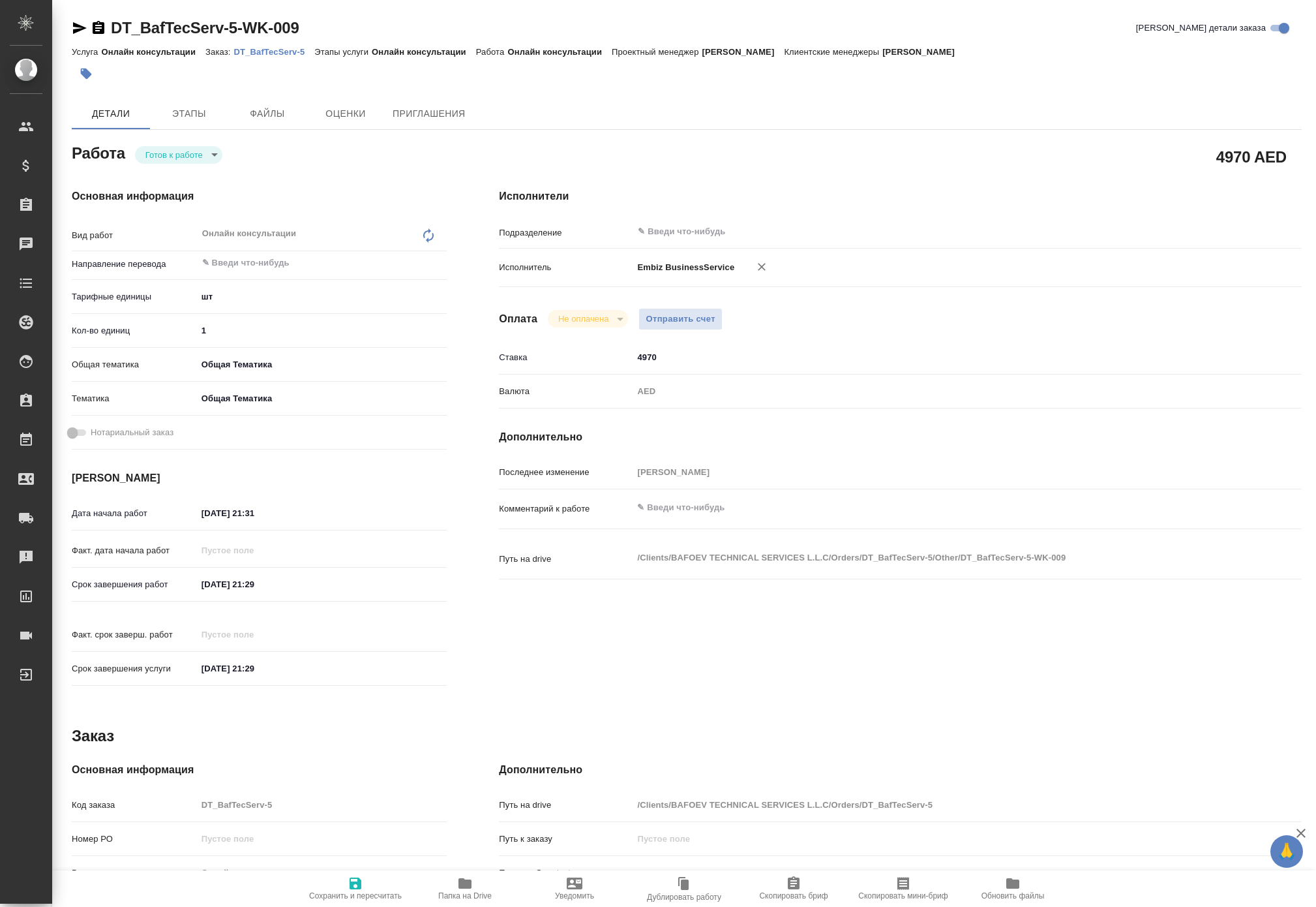
type textarea "x"
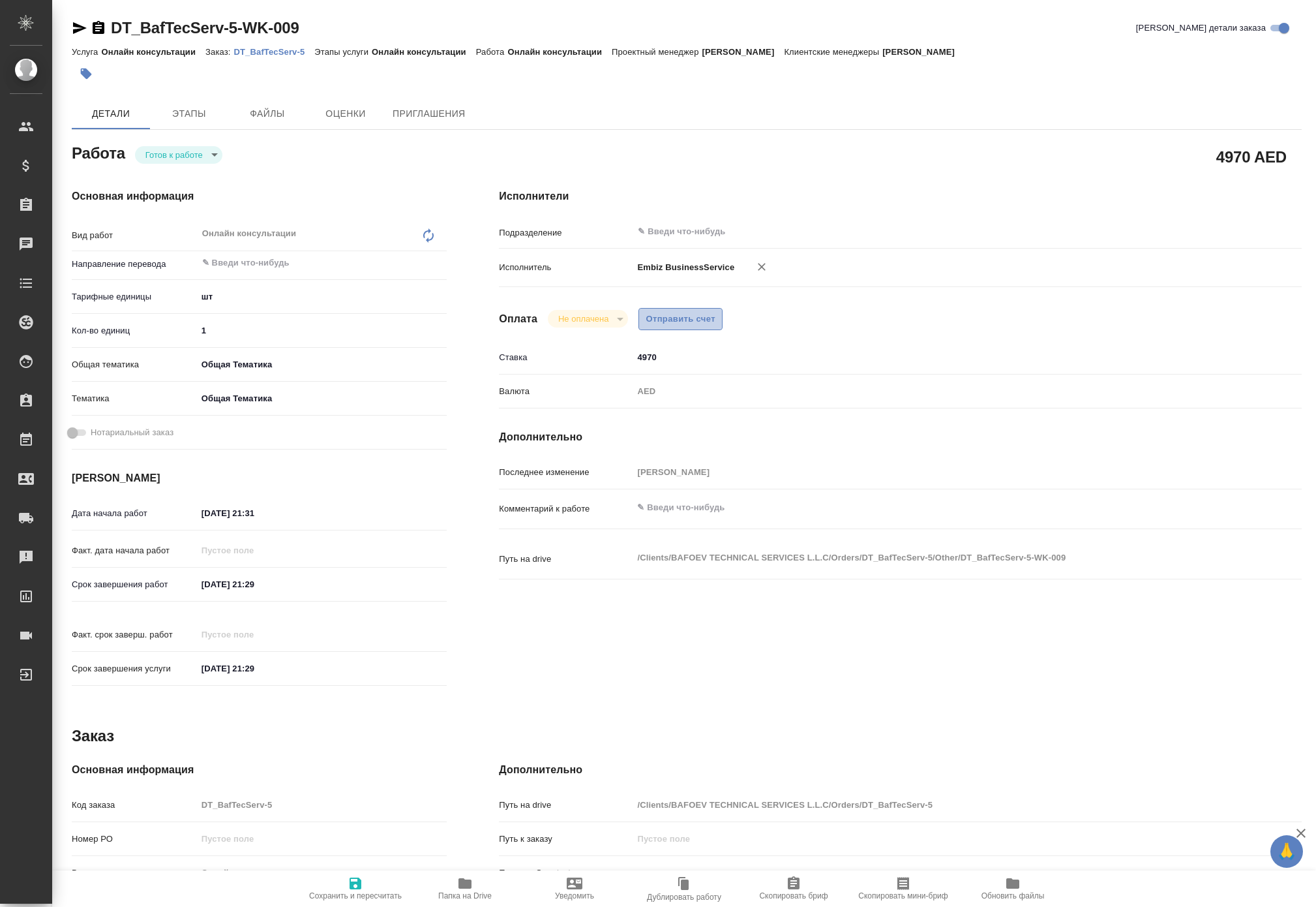
click at [713, 327] on span "Отправить счет" at bounding box center [680, 319] width 69 height 15
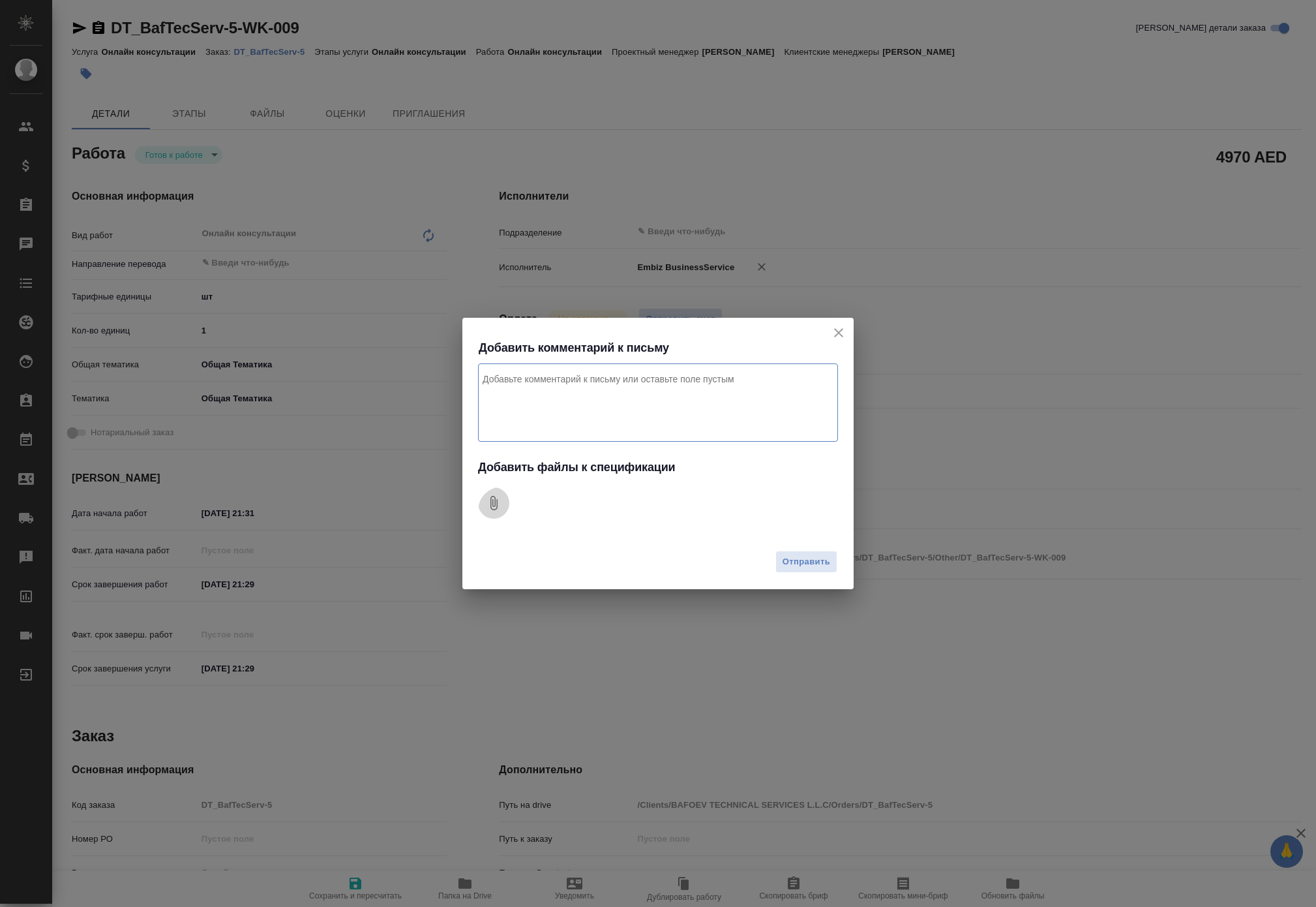
click at [502, 495] on icon "Добавить файлы к спецификации" at bounding box center [494, 503] width 16 height 16
click at [518, 411] on textarea "Комментарий к письму" at bounding box center [658, 403] width 360 height 79
type textarea "J"
click at [650, 368] on textarea "оплата за рабочую визу дЛ Яклиента" at bounding box center [658, 403] width 360 height 79
click at [697, 366] on textarea "оплата за рабочую визу для клиента" at bounding box center [658, 403] width 360 height 79
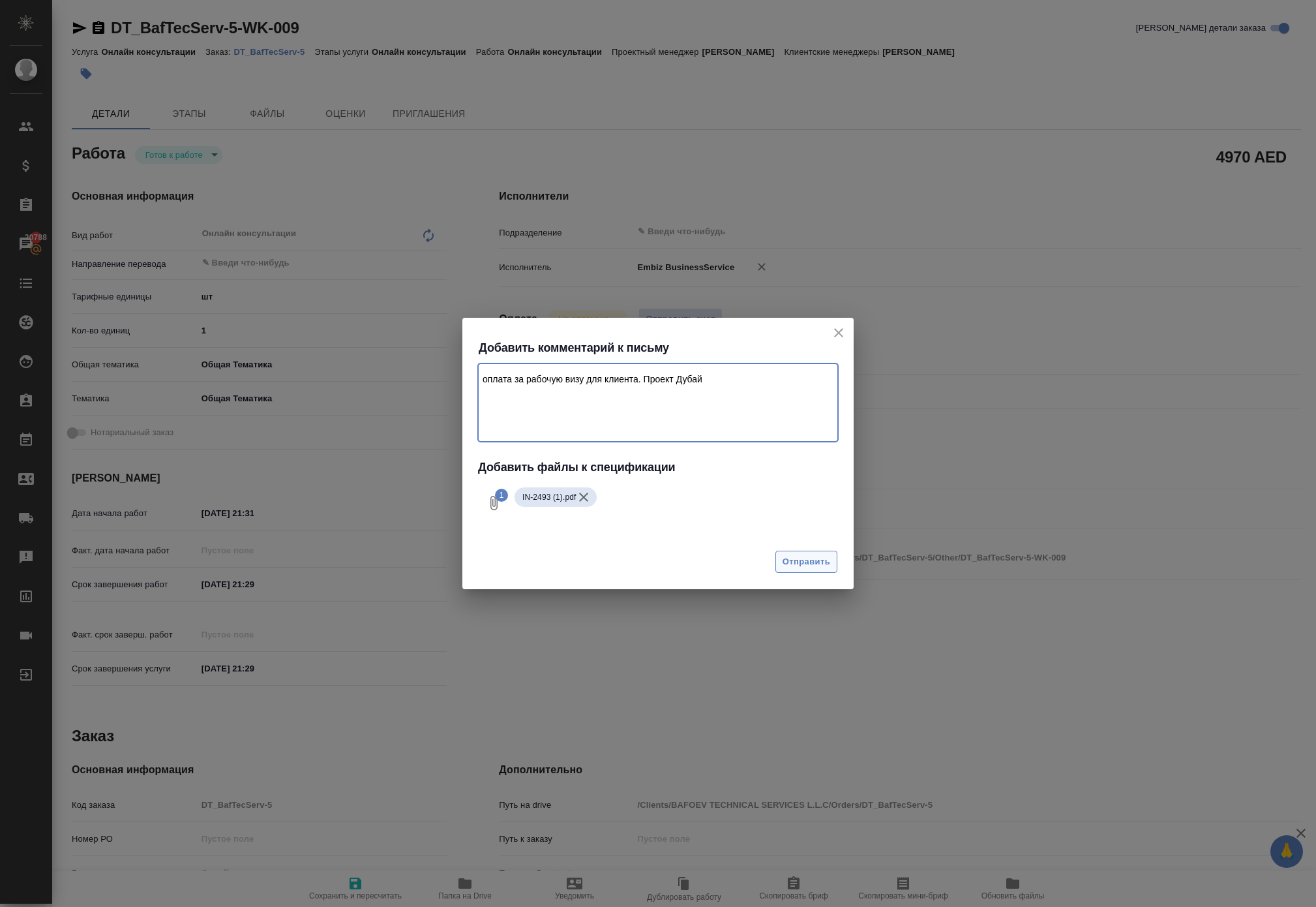
type textarea "оплата за рабочую визу для клиента. Проект Дубай"
click at [790, 569] on span "Отправить" at bounding box center [807, 562] width 48 height 15
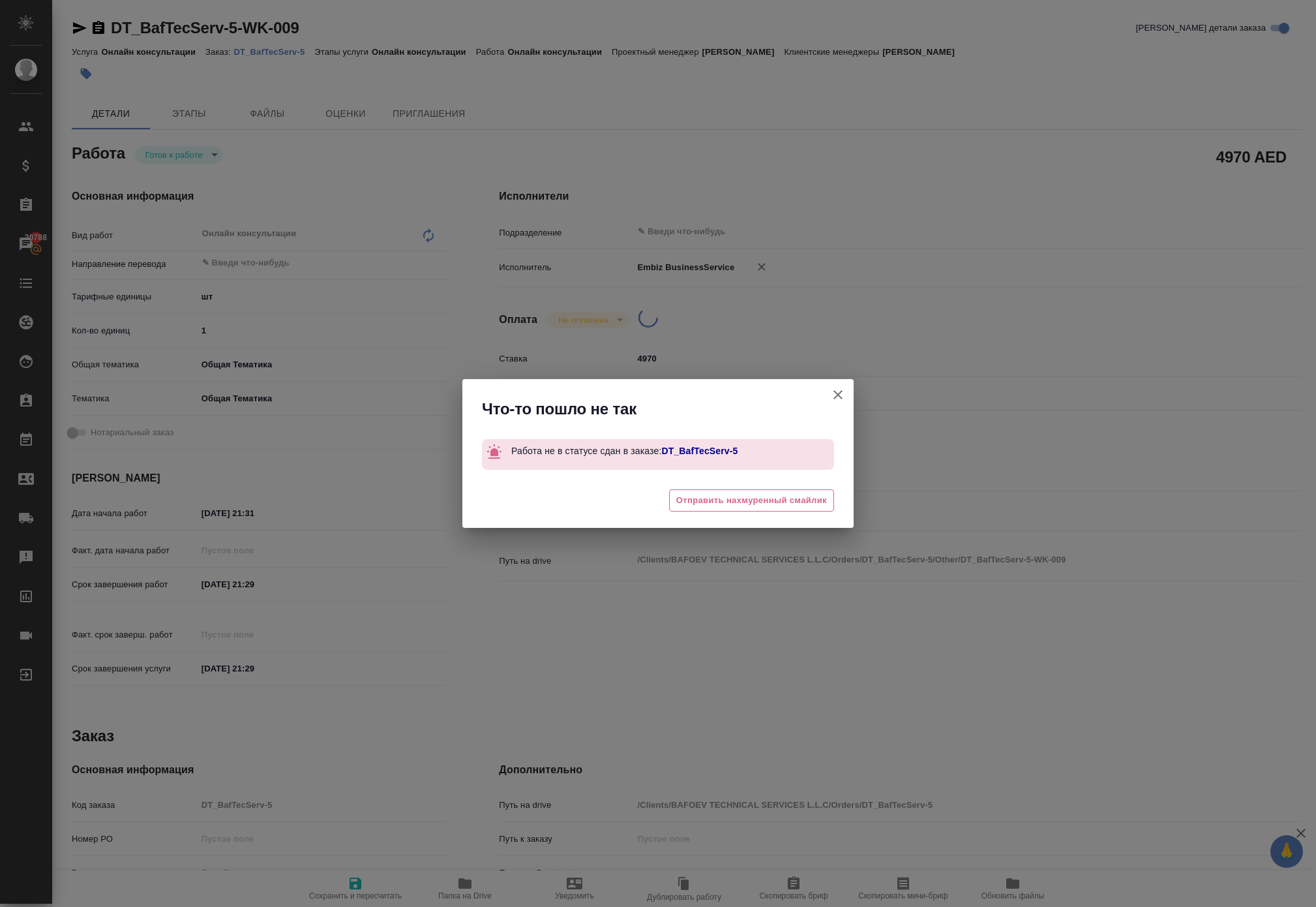
type textarea "x"
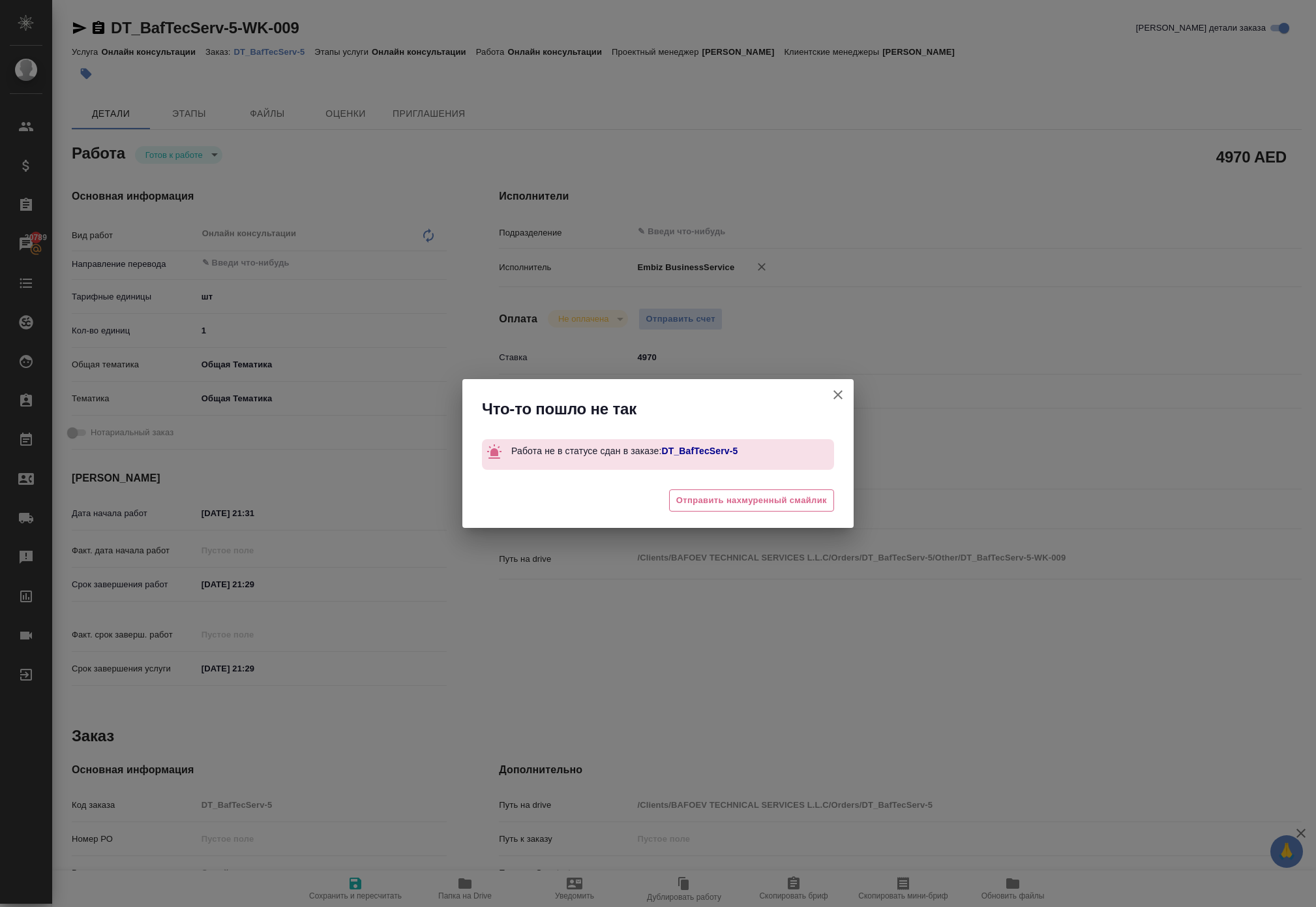
click at [833, 390] on icon "button" at bounding box center [837, 394] width 9 height 9
type textarea "x"
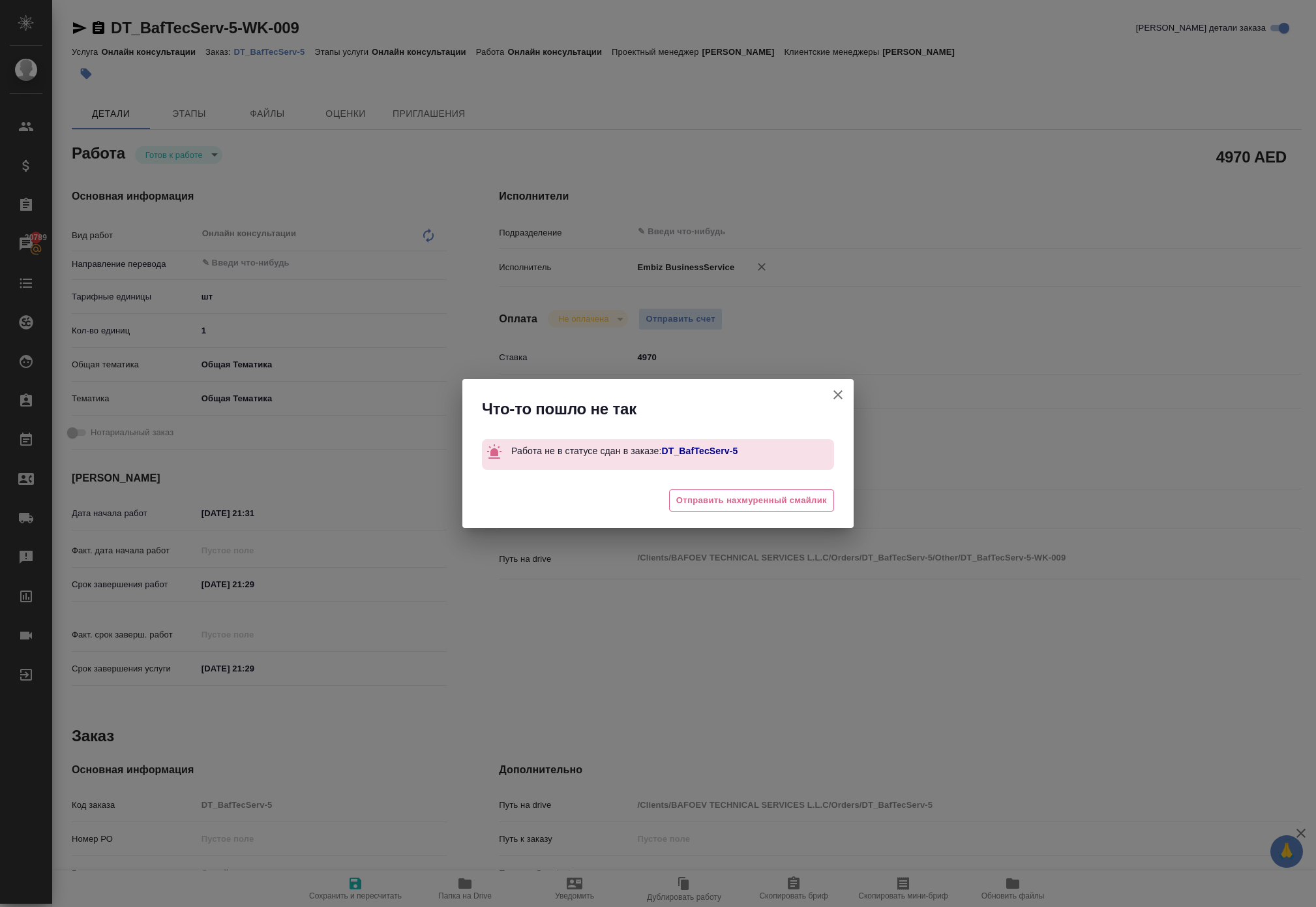
type textarea "x"
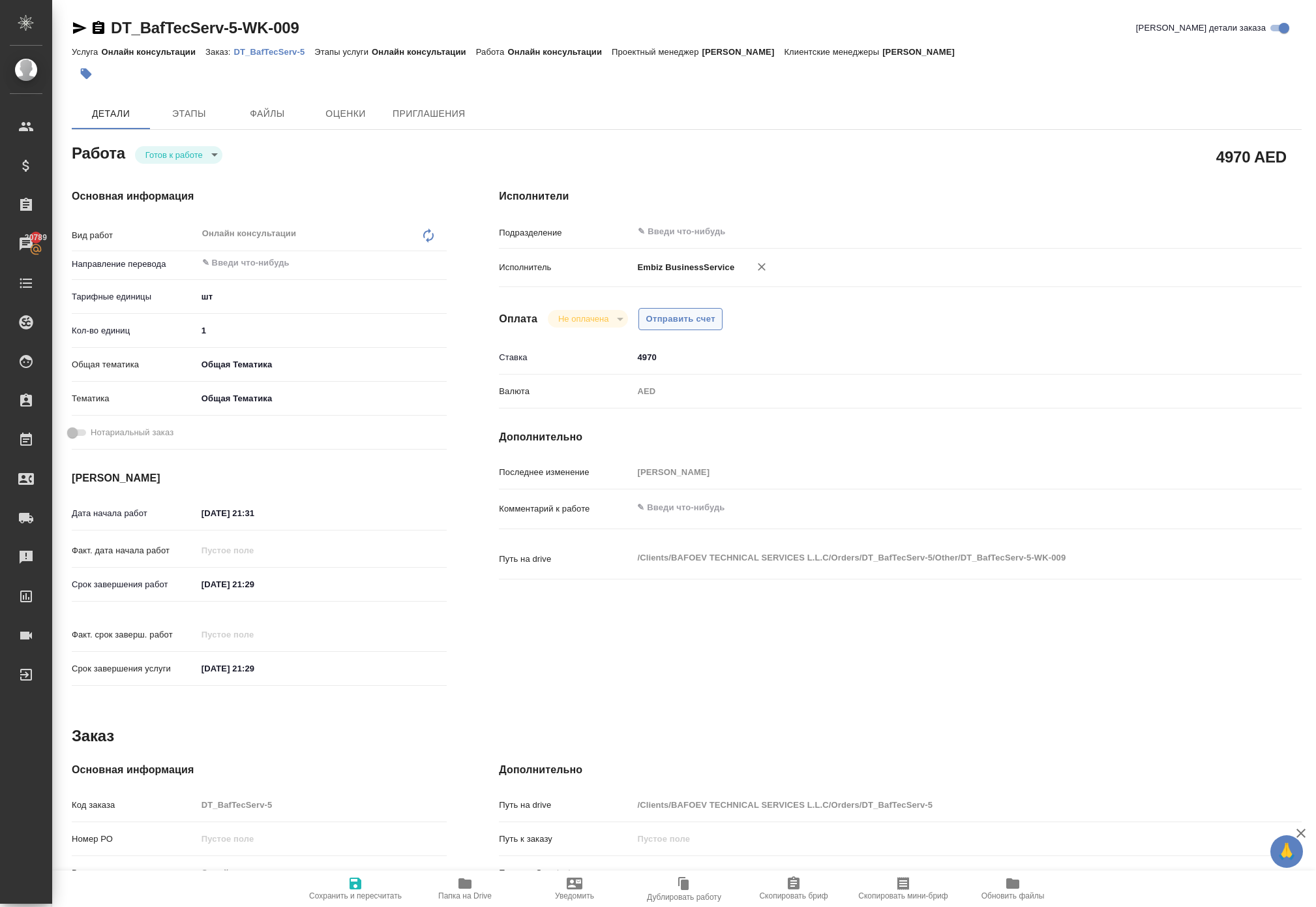
click at [716, 327] on span "Отправить счет" at bounding box center [680, 319] width 69 height 15
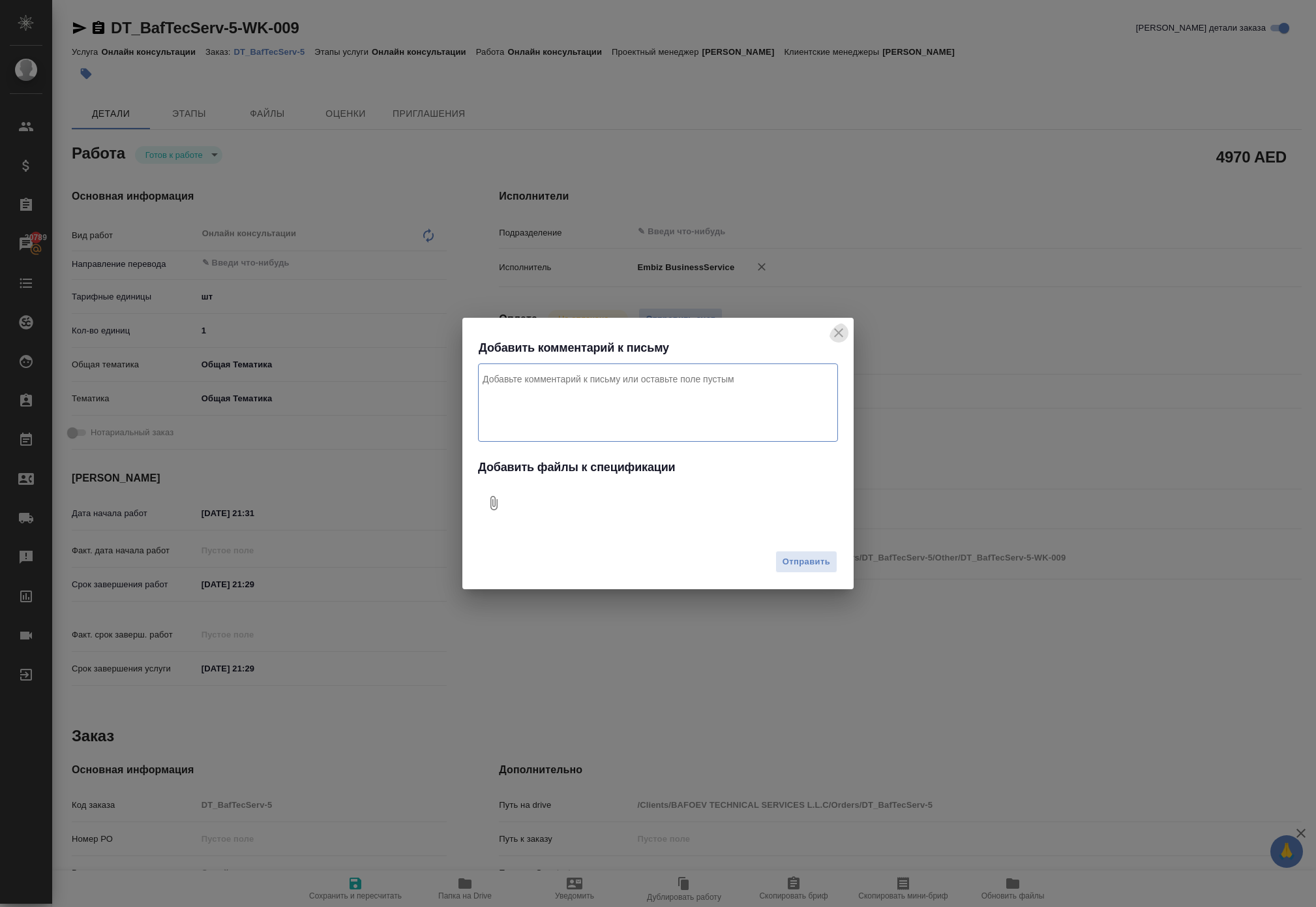
click at [834, 332] on icon "close" at bounding box center [838, 332] width 9 height 9
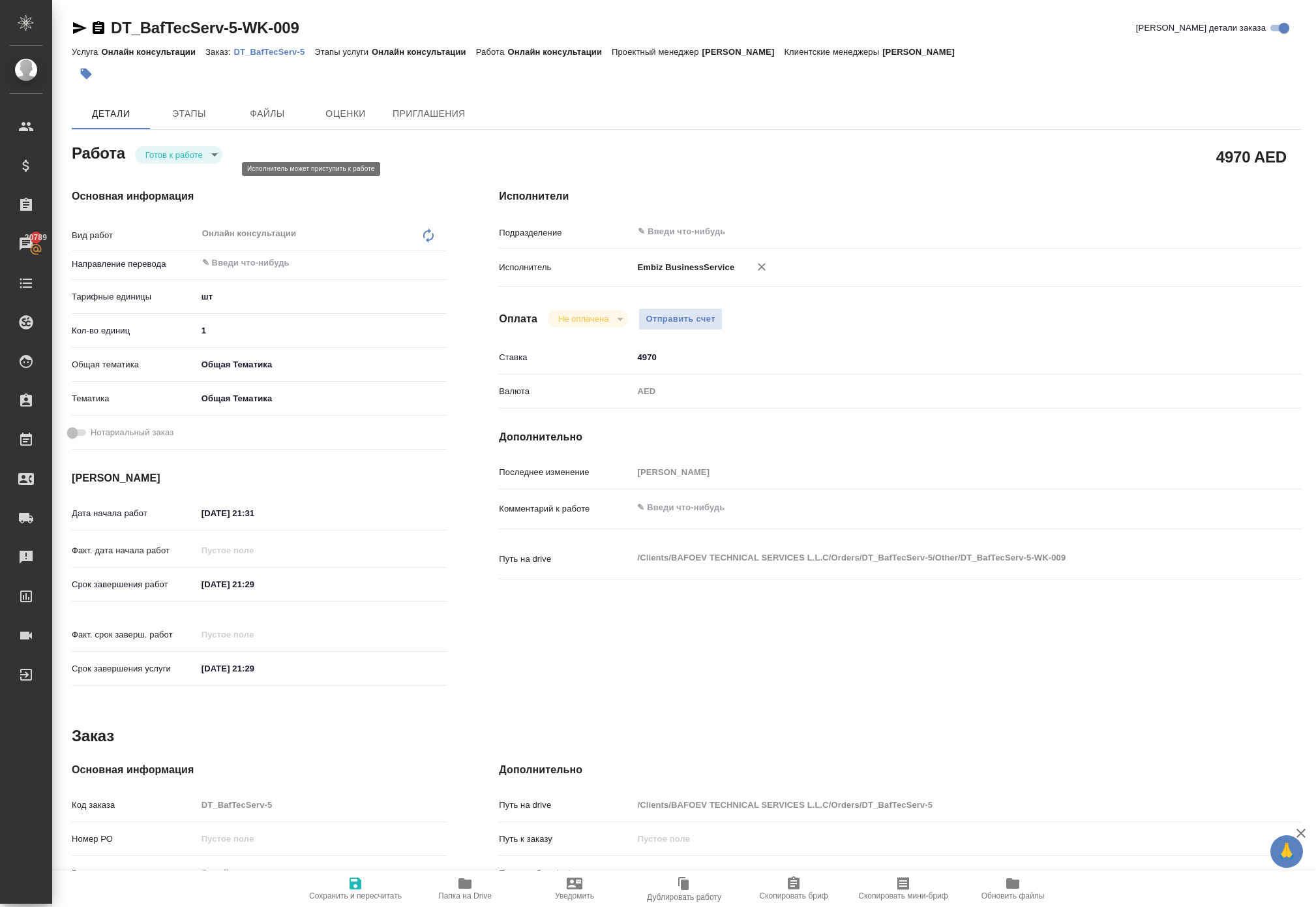
click at [222, 181] on body "🙏 .cls-1 fill:#fff; AWATERA Solokha Petro Клиенты Спецификации Заказы 20789 Чат…" at bounding box center [658, 453] width 1316 height 907
click at [203, 251] on li "Сдан" at bounding box center [192, 239] width 113 height 22
type textarea "x"
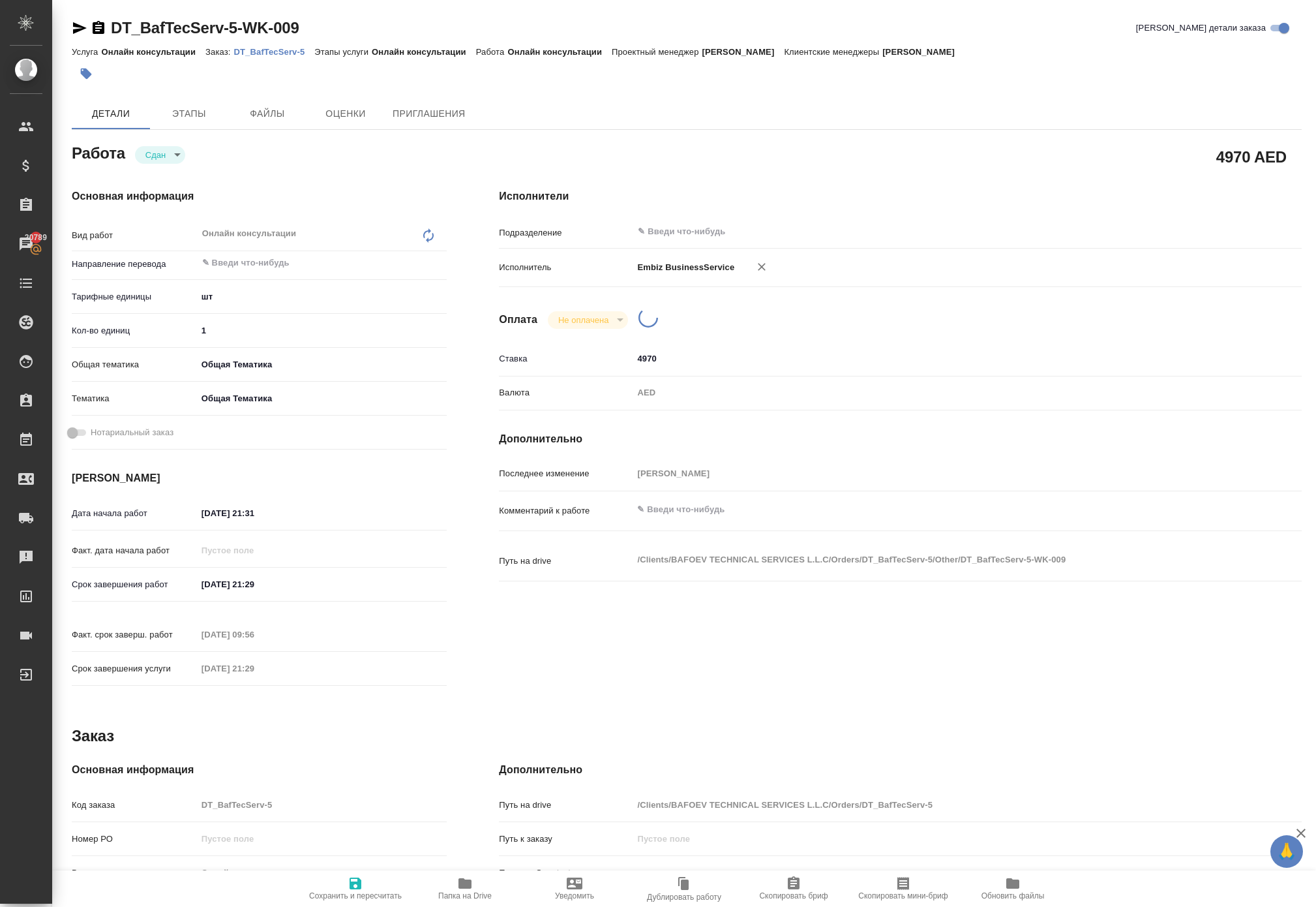
type textarea "x"
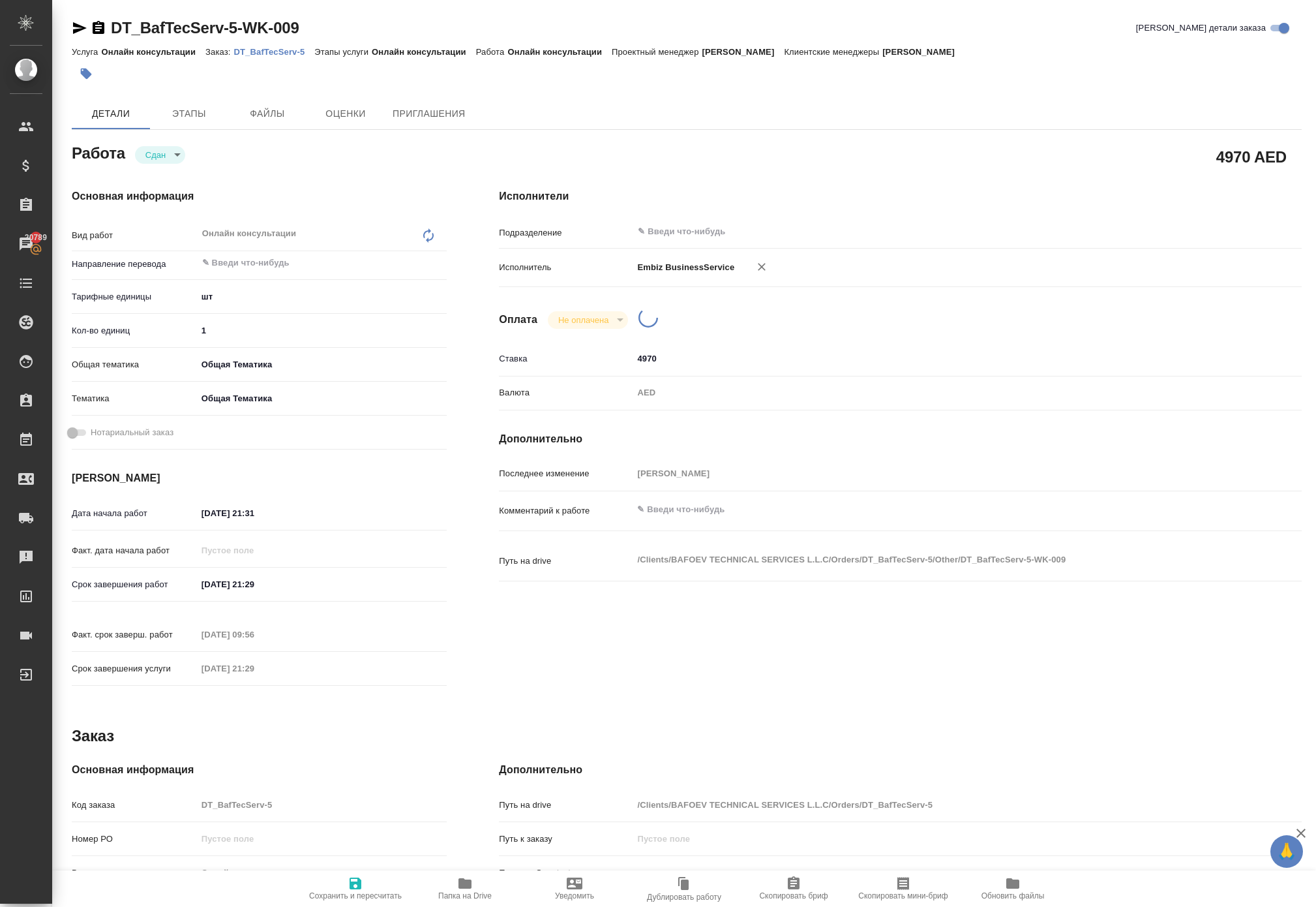
type textarea "x"
click at [716, 327] on span "Отправить счет" at bounding box center [680, 319] width 69 height 15
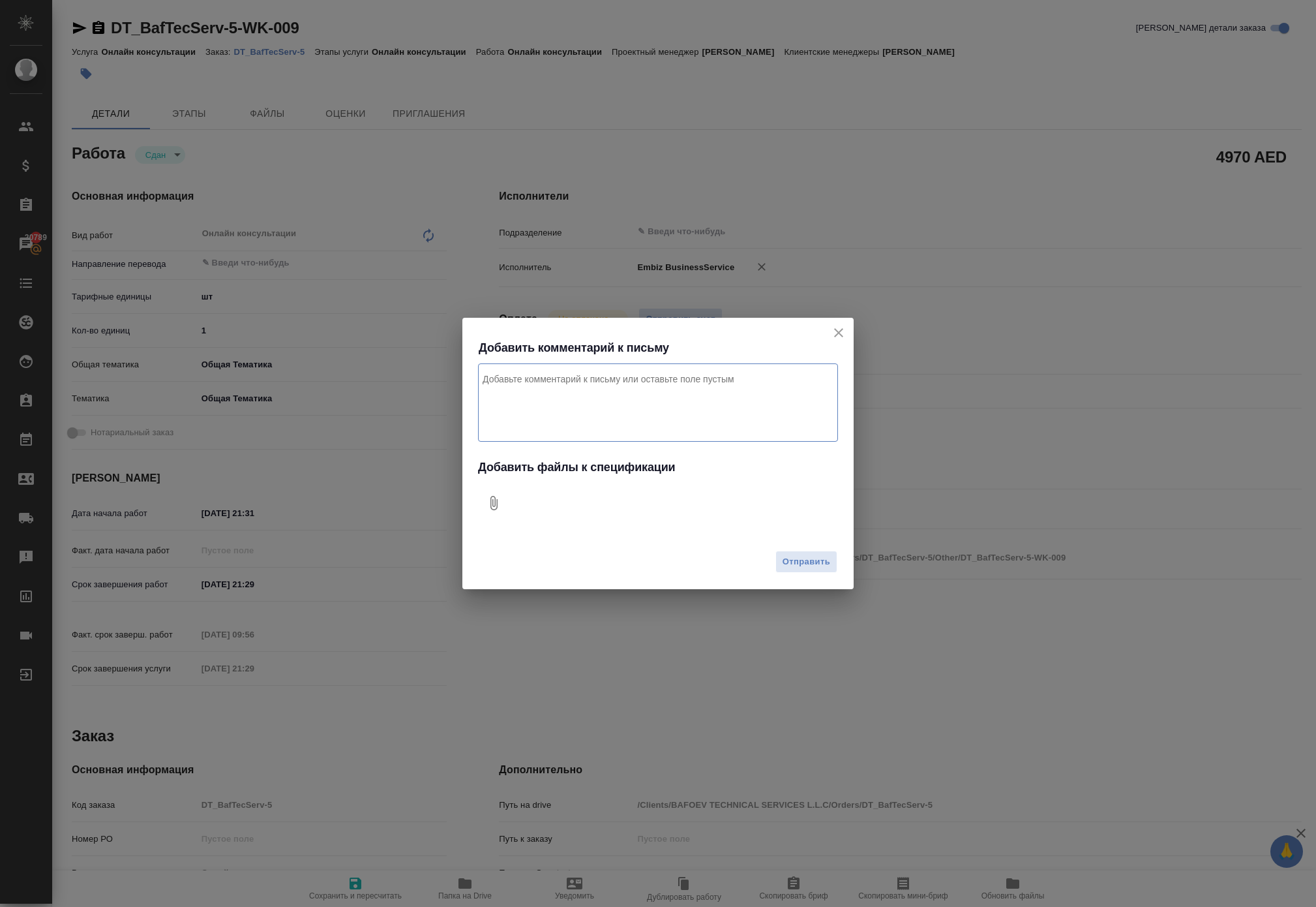
type textarea "x"
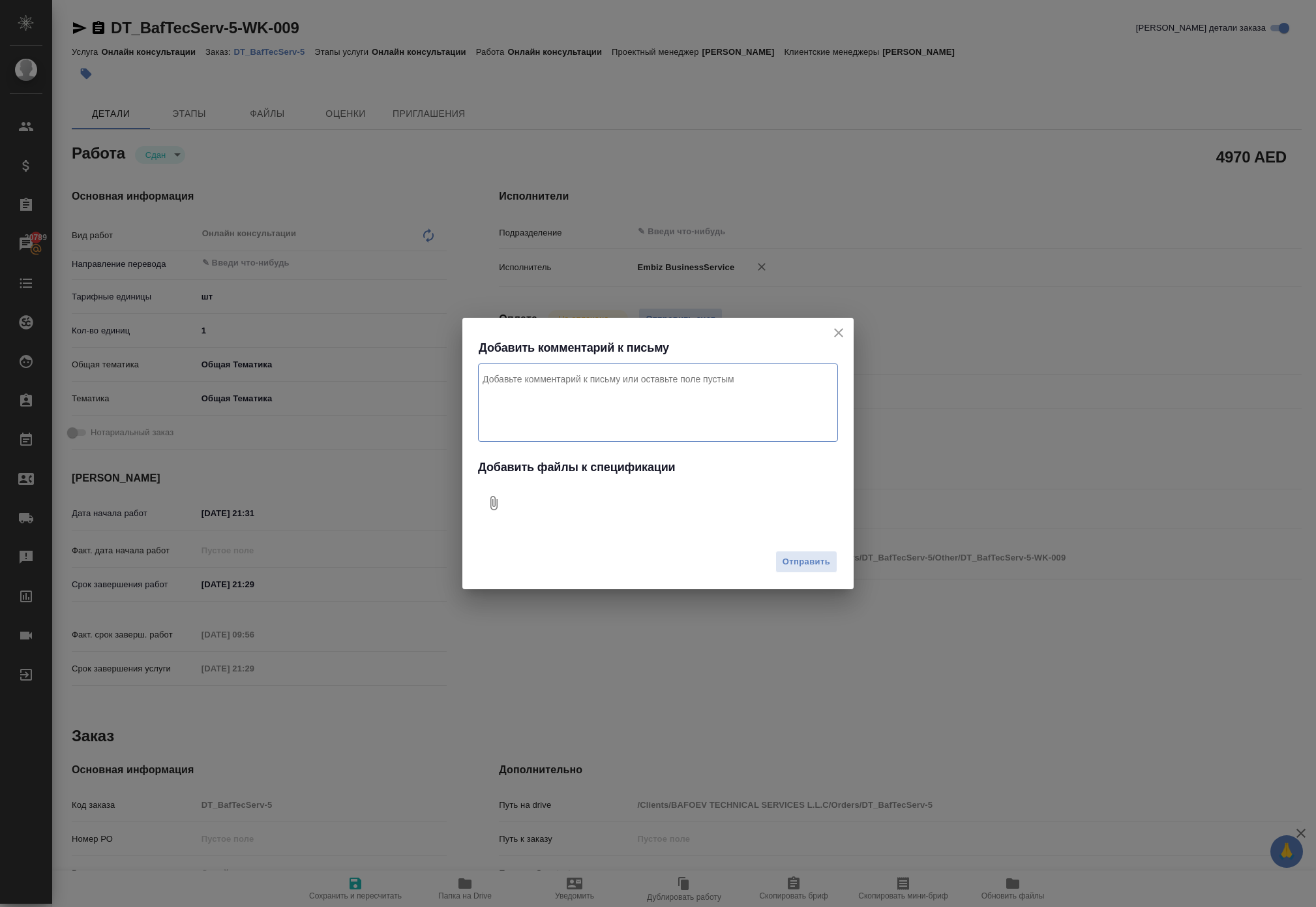
click at [498, 499] on icon "Добавить файлы к спецификации" at bounding box center [494, 503] width 7 height 14
click at [532, 372] on textarea "Комментарий к письму" at bounding box center [658, 403] width 360 height 79
type textarea "П"
type textarea "оплата за рабочую визу дЛя клиента. Проект Дубай"
click at [812, 566] on span "Отправить" at bounding box center [807, 562] width 48 height 15
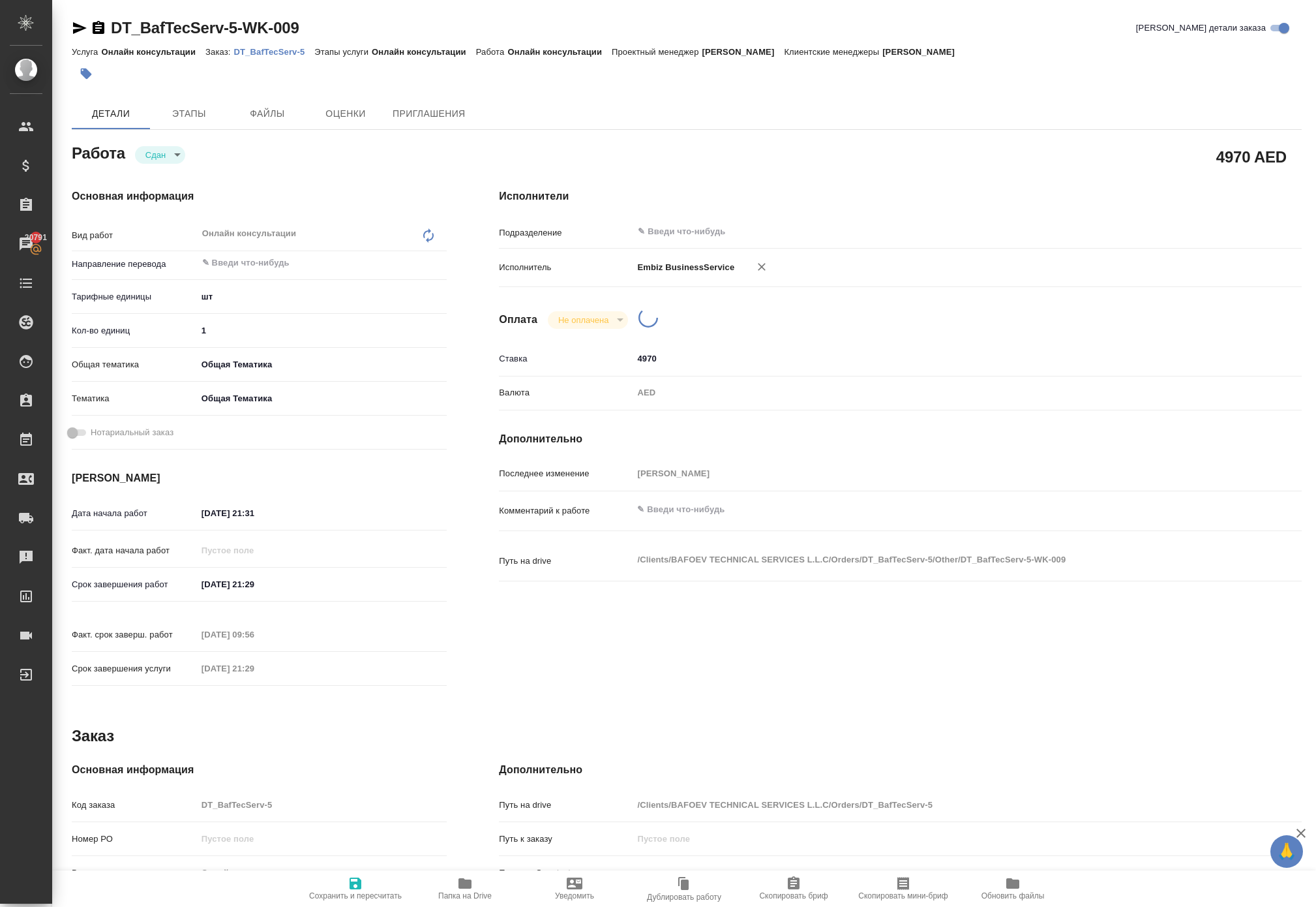
type textarea "x"
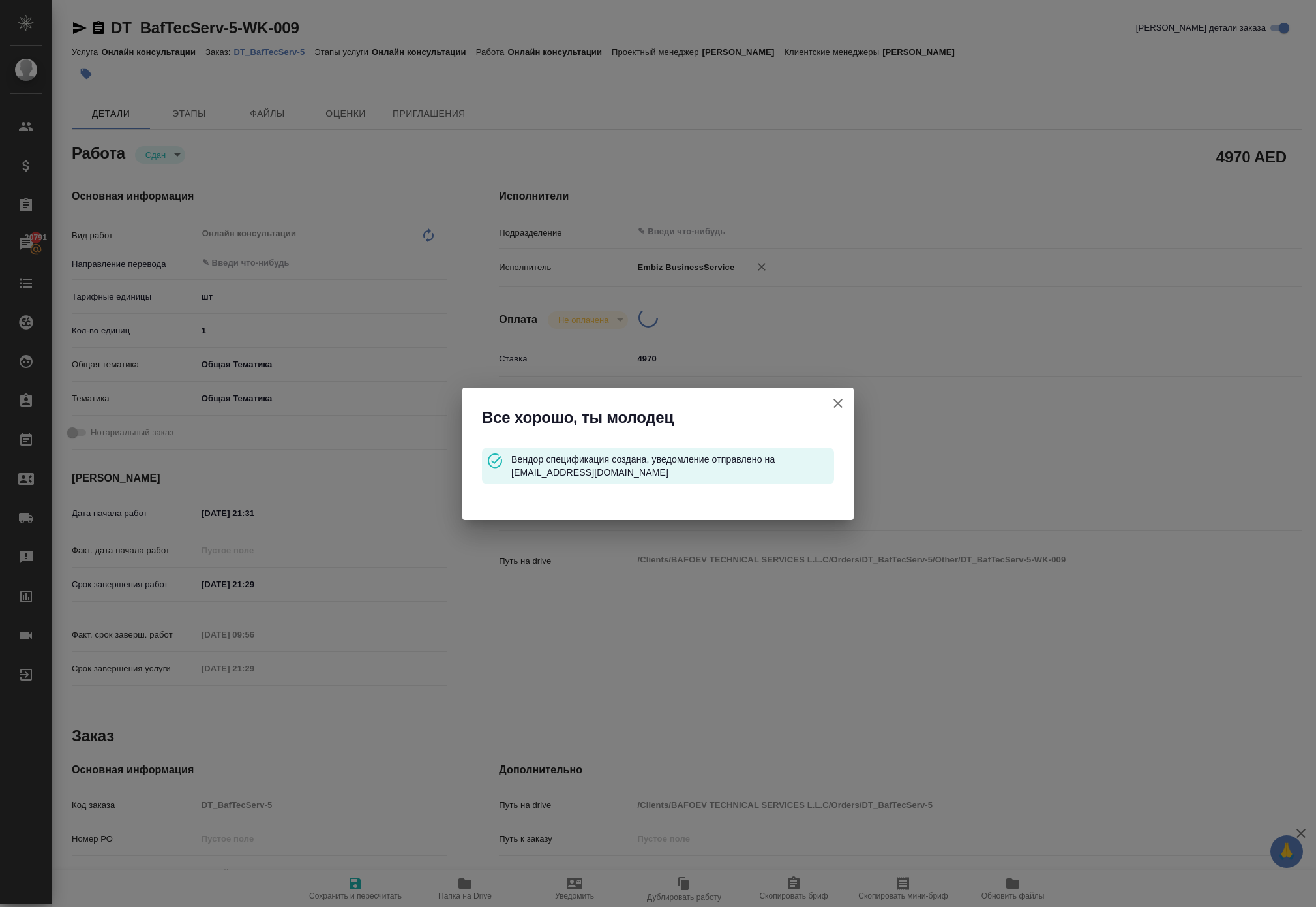
type input "closed"
type textarea "Онлайн консультации"
type textarea "x"
type input "5a8b1489cc6b4906c91bfdc1"
type input "1"
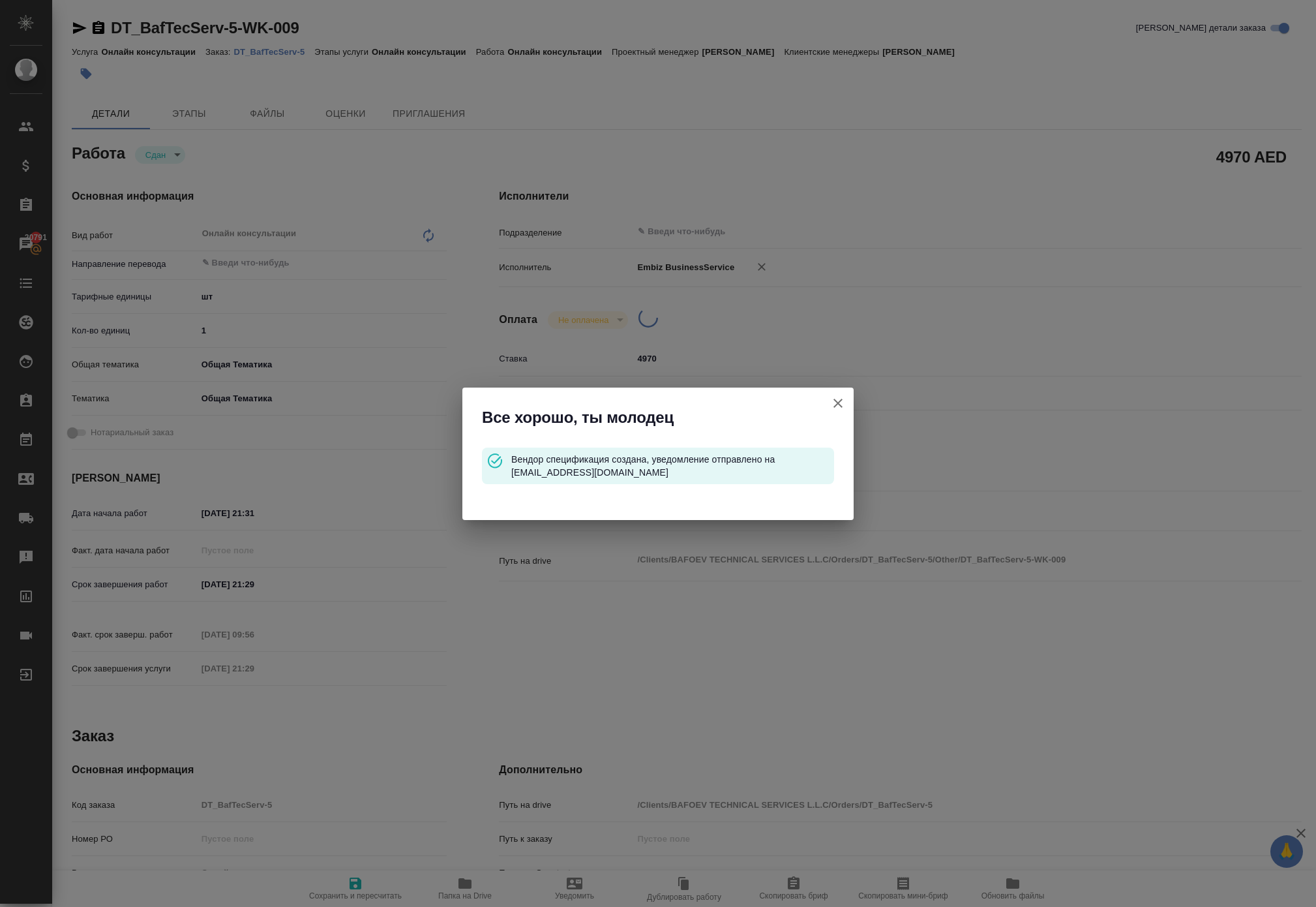
type input "obtem"
type input "6012b1ca196b0e5c9229a120"
type input "28.09.2025 21:31"
type input "09.10.2025 21:29"
type input "10.10.2025 09:56"
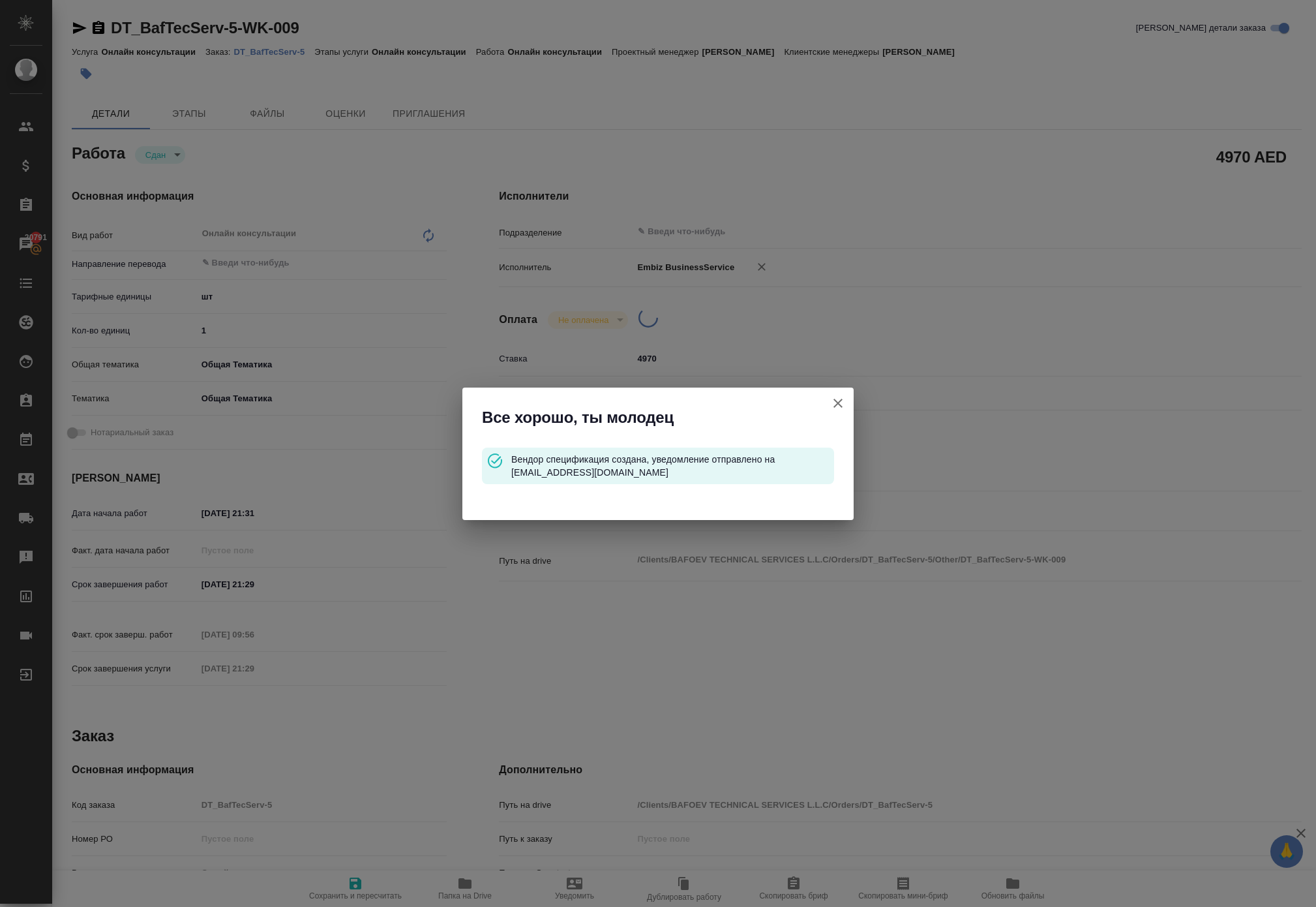
type input "09.10.2025 21:29"
type input "notPayed"
type input "4970"
type input "AED"
type input "[PERSON_NAME]"
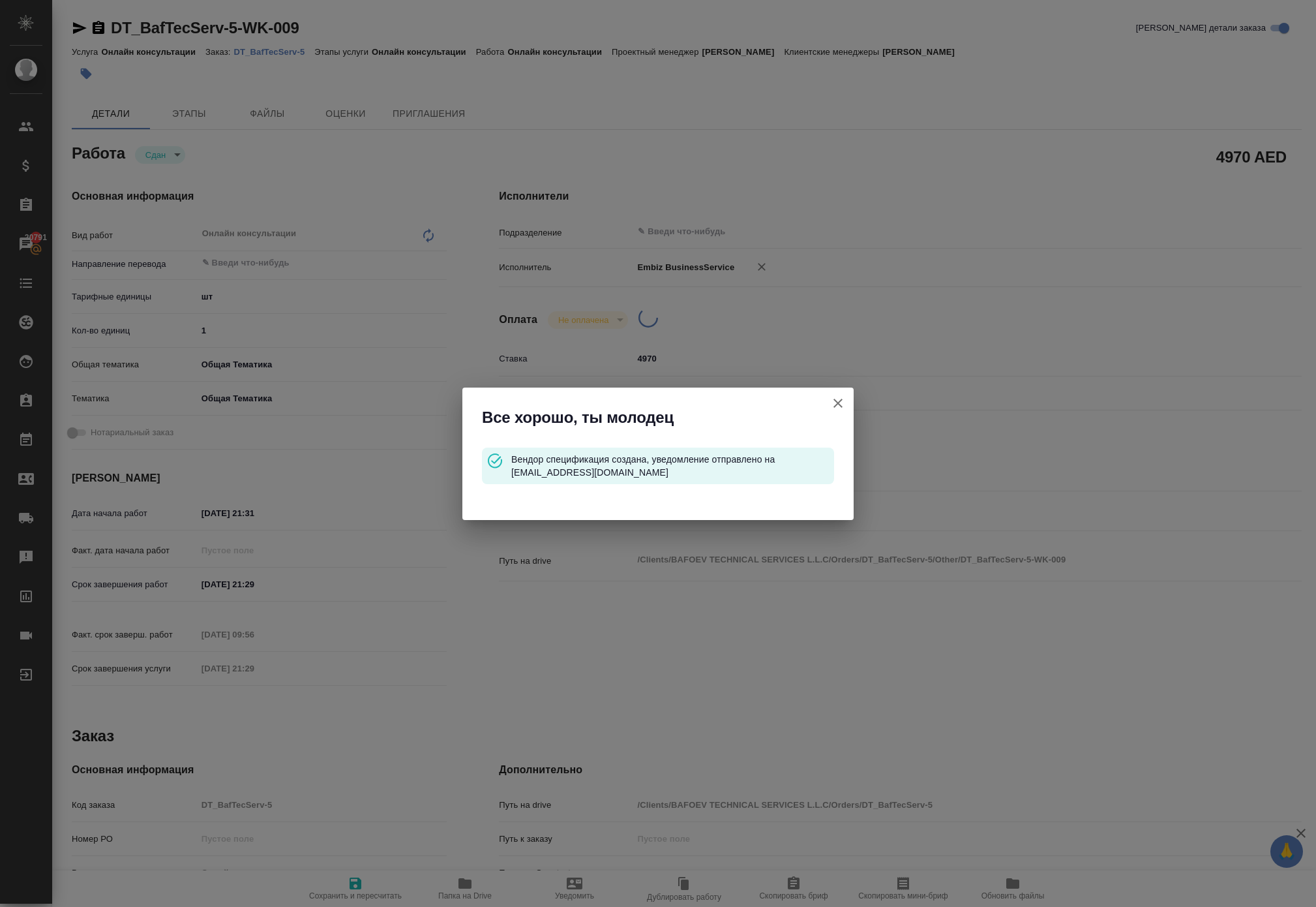
type textarea "x"
type textarea "/Clients/BAFOEV TECHNICAL SERVICES L.L.C/Orders/DT_BafTecServ-5/Other/DT_BafTec…"
type textarea "x"
type input "DT_BafTecServ-5"
type input "Онлайн консультации"
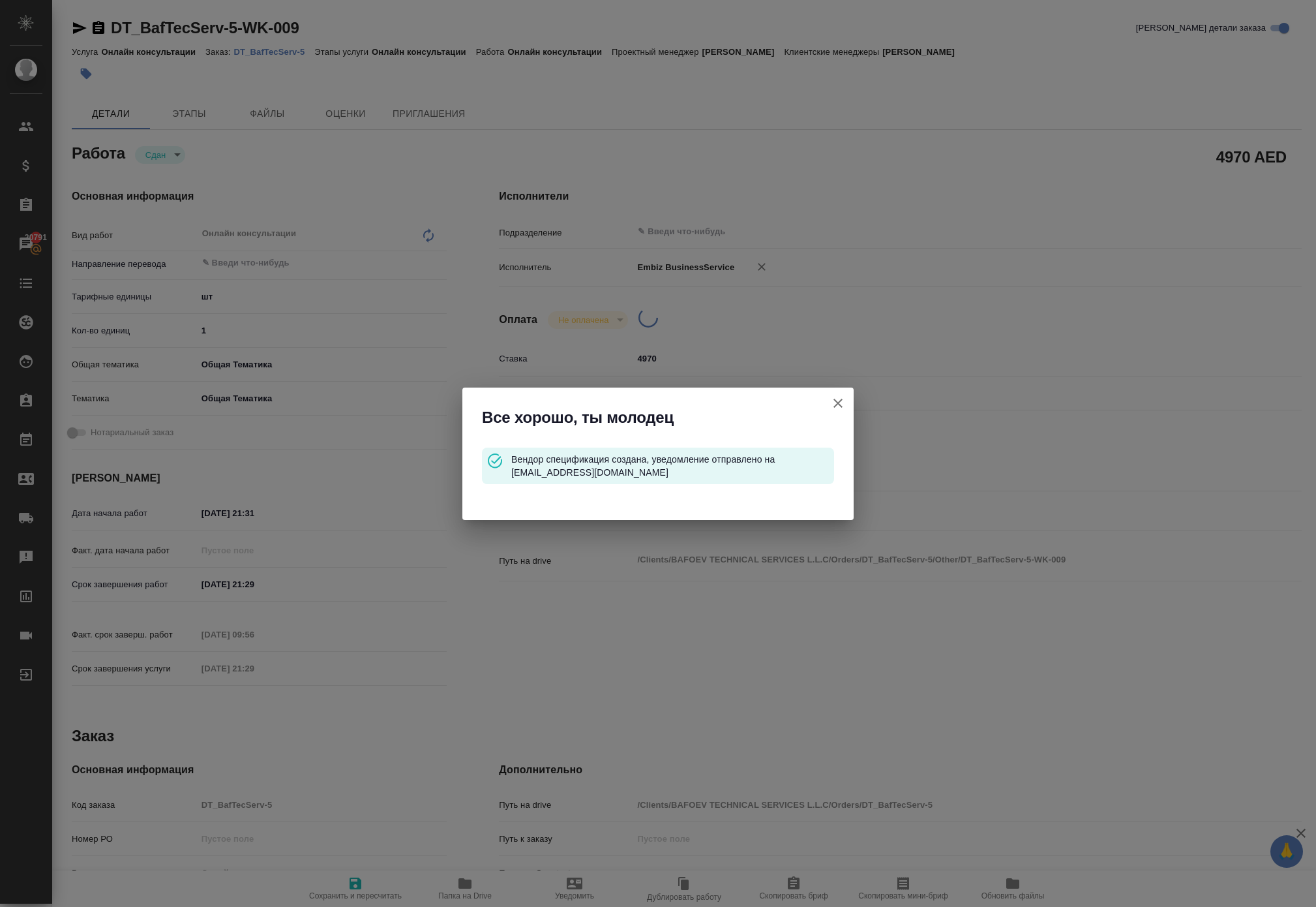
type input "Онлайн консультации"
type input "[PERSON_NAME]"
type input "/Clients/BAFOEV TECHNICAL SERVICES L.L.C/Orders/DT_BafTecServ-5"
type textarea "x"
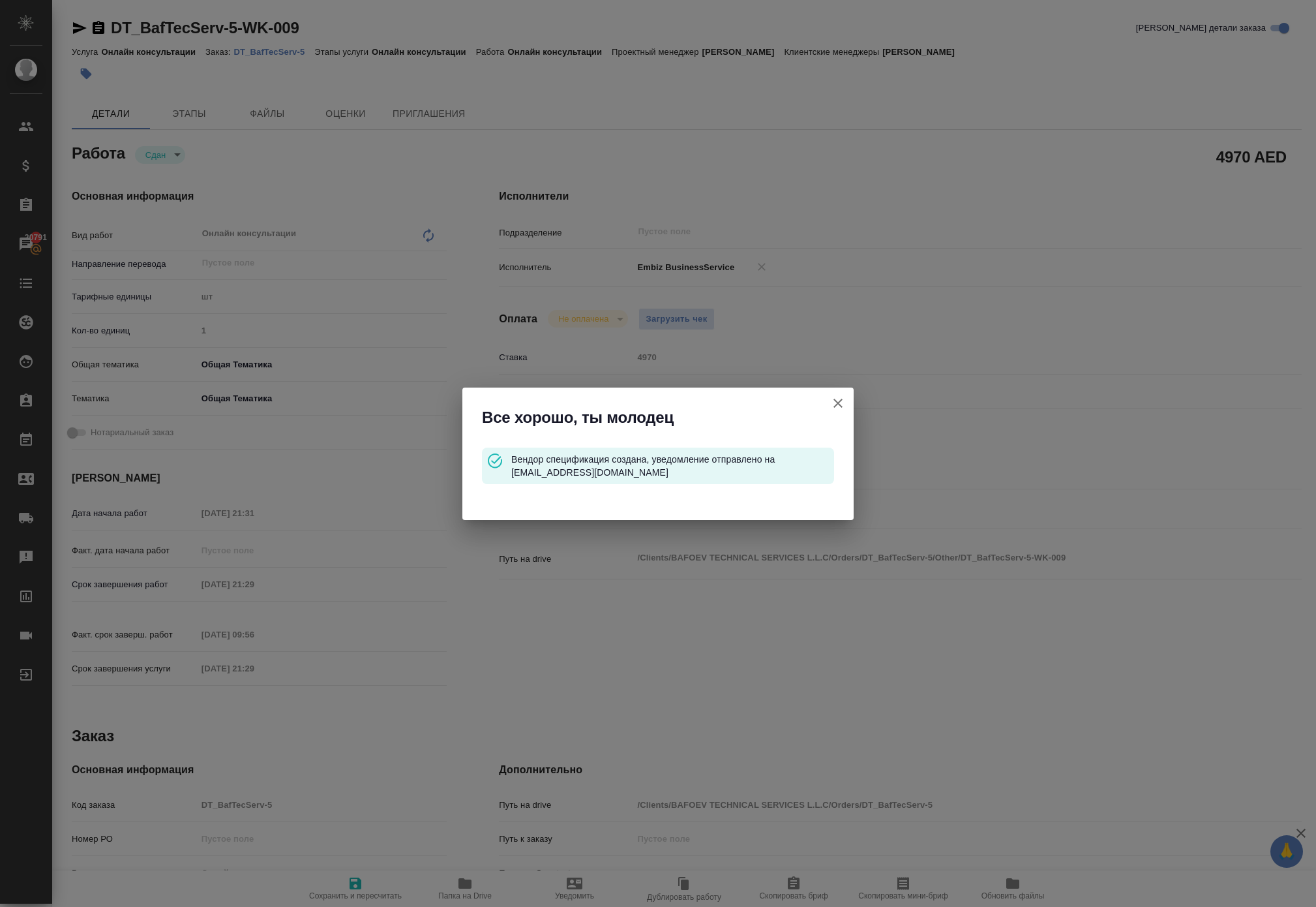
type textarea "x"
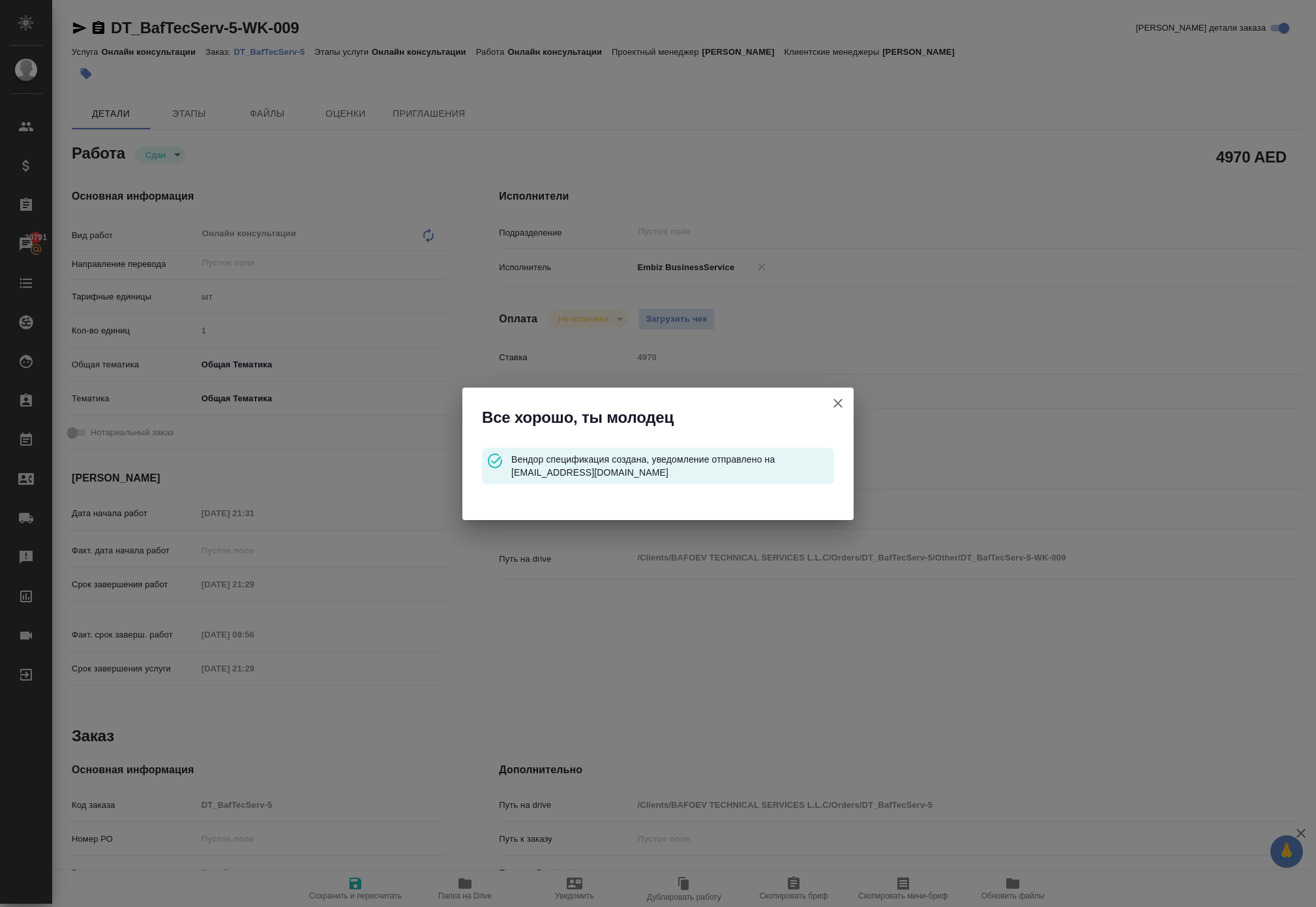
type textarea "x"
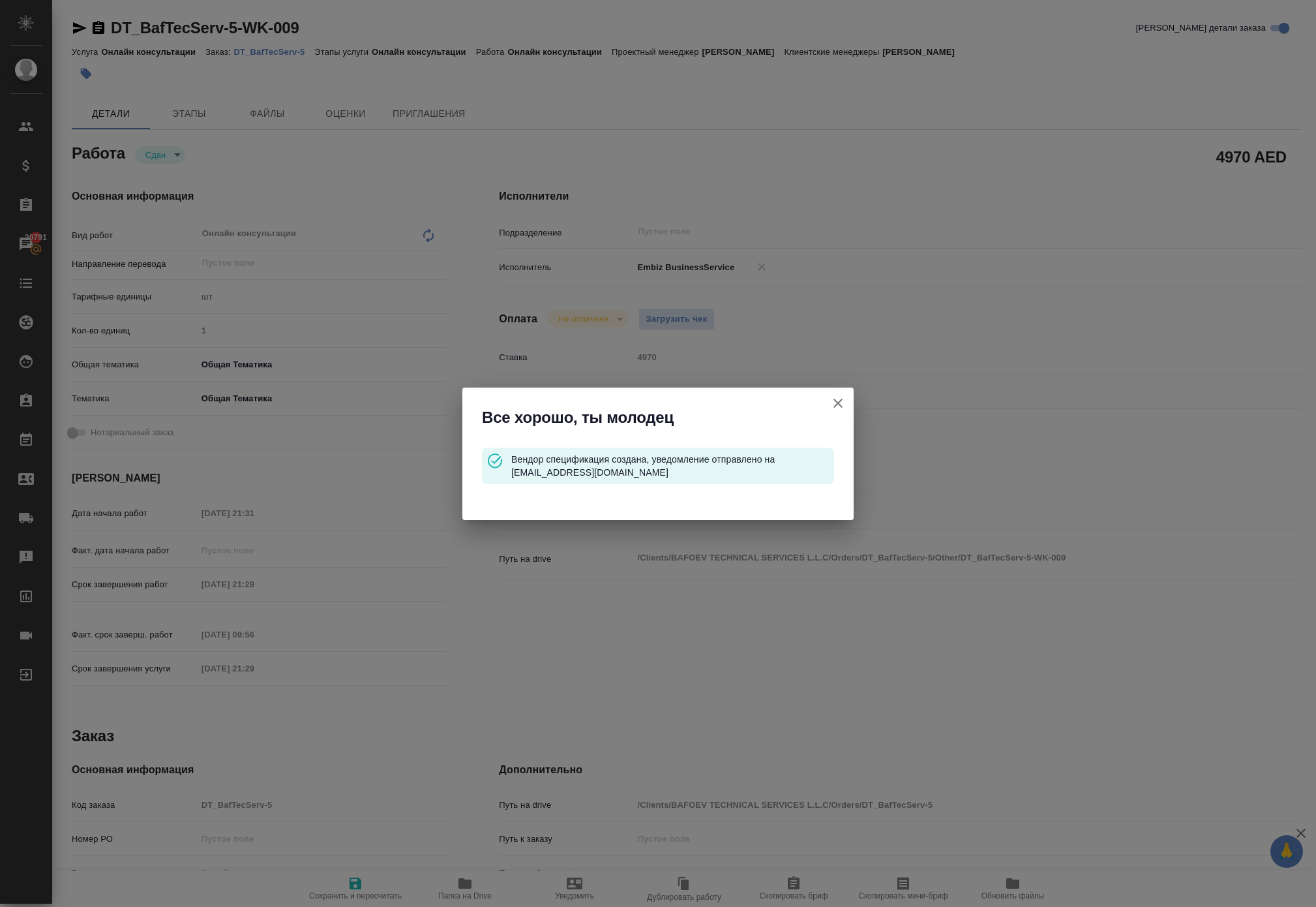
type textarea "x"
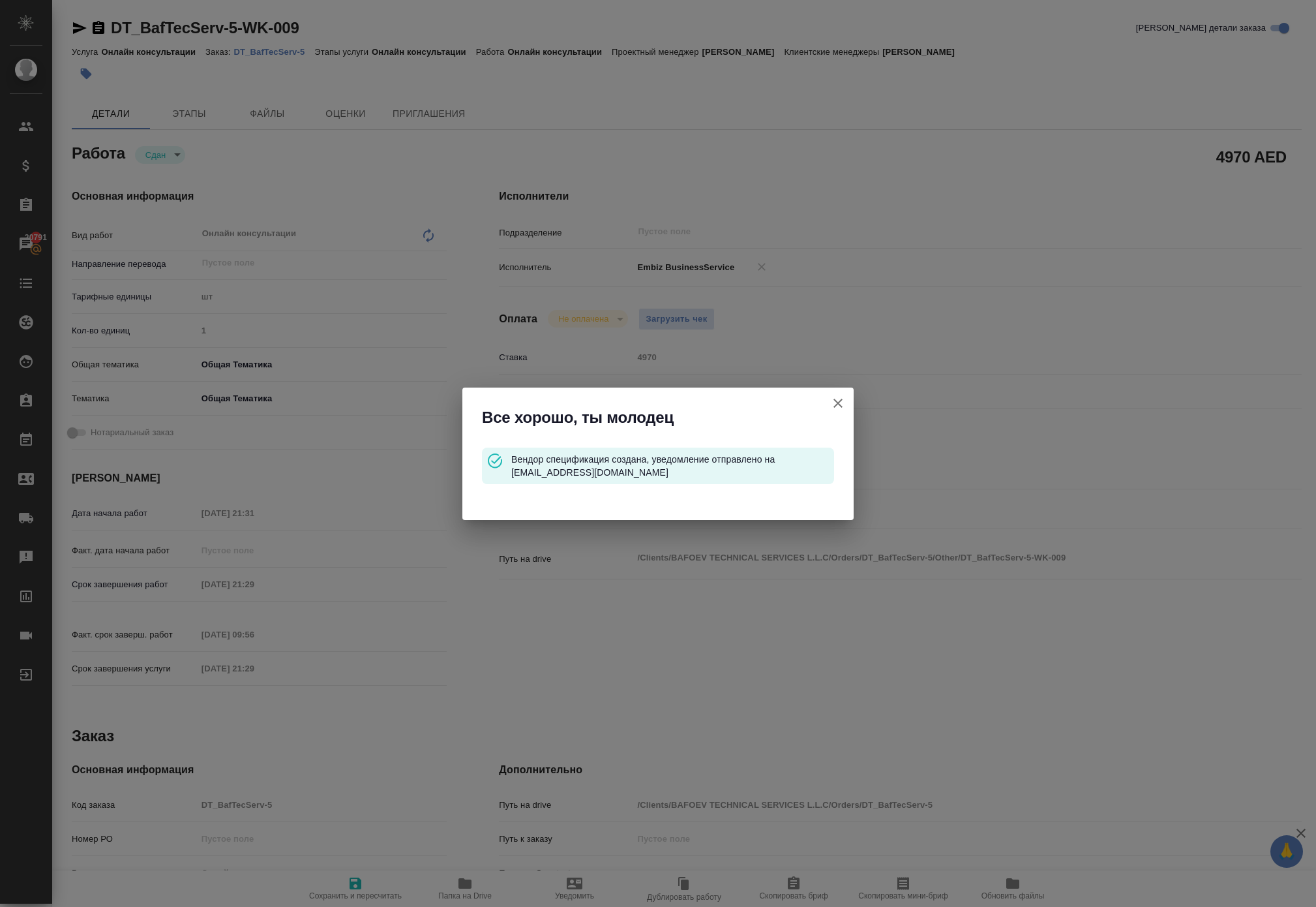
click at [830, 395] on icon "button" at bounding box center [837, 403] width 16 height 16
type textarea "x"
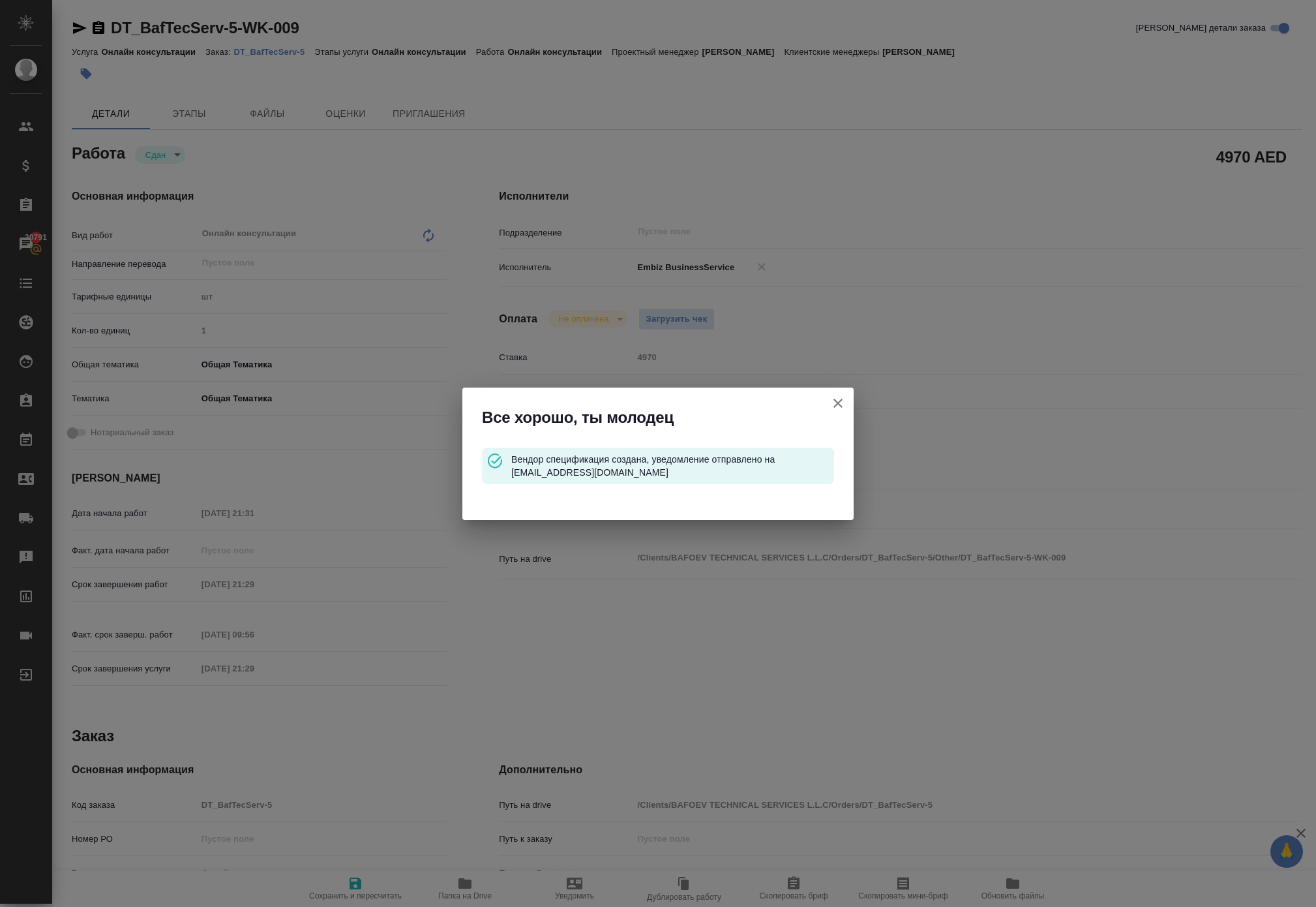
type textarea "x"
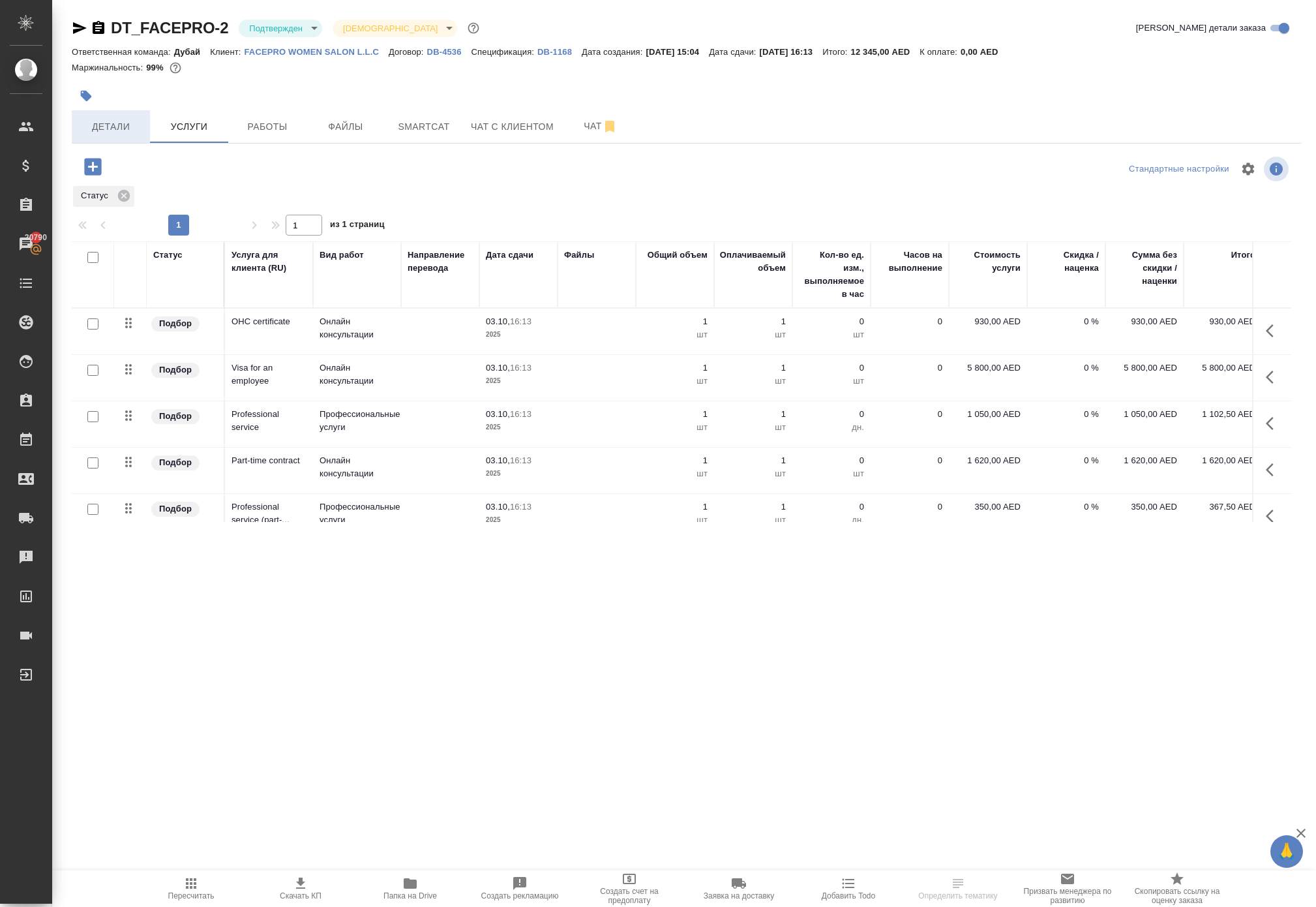
click at [124, 143] on button "Детали" at bounding box center [111, 126] width 79 height 32
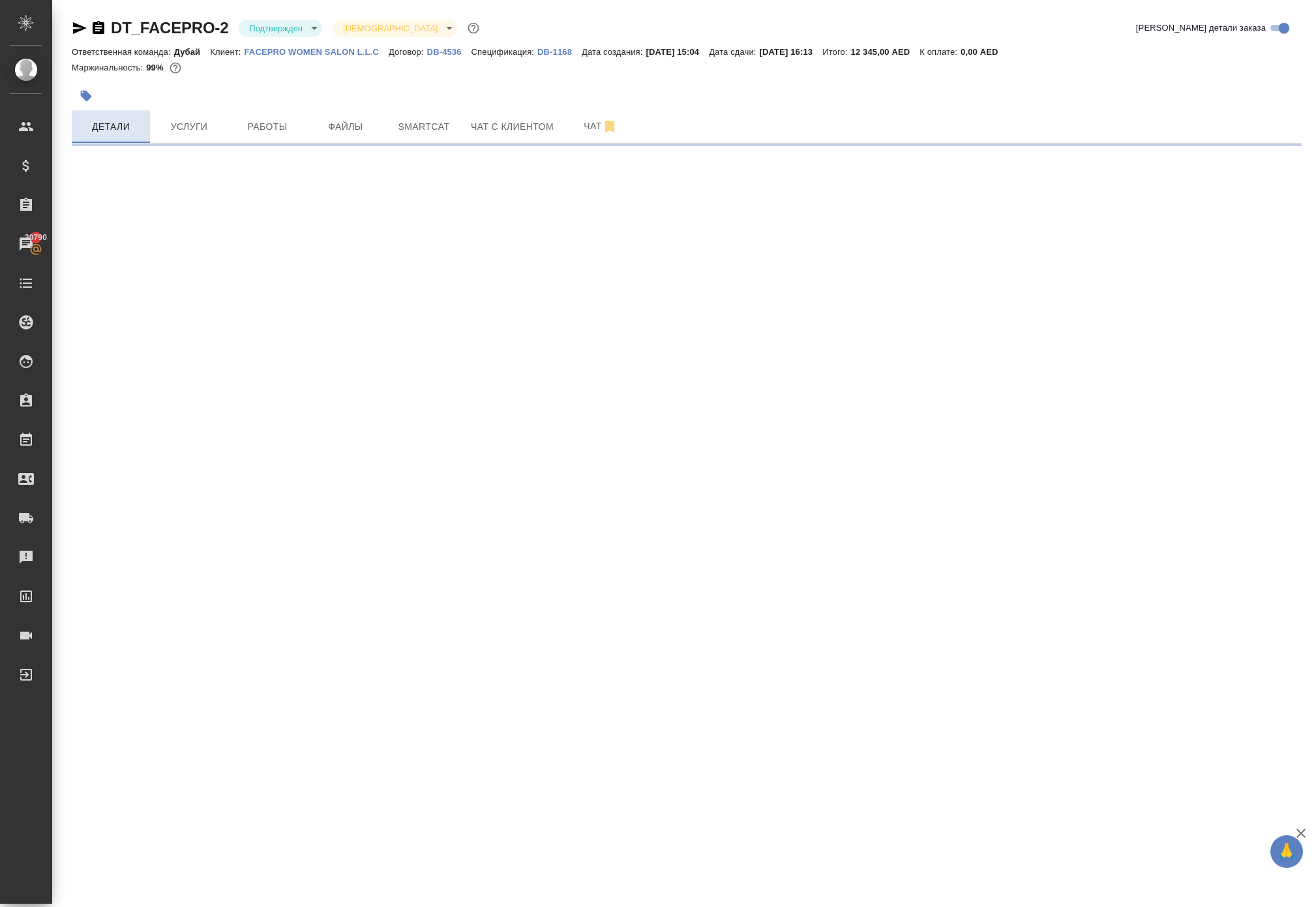
select select "RU"
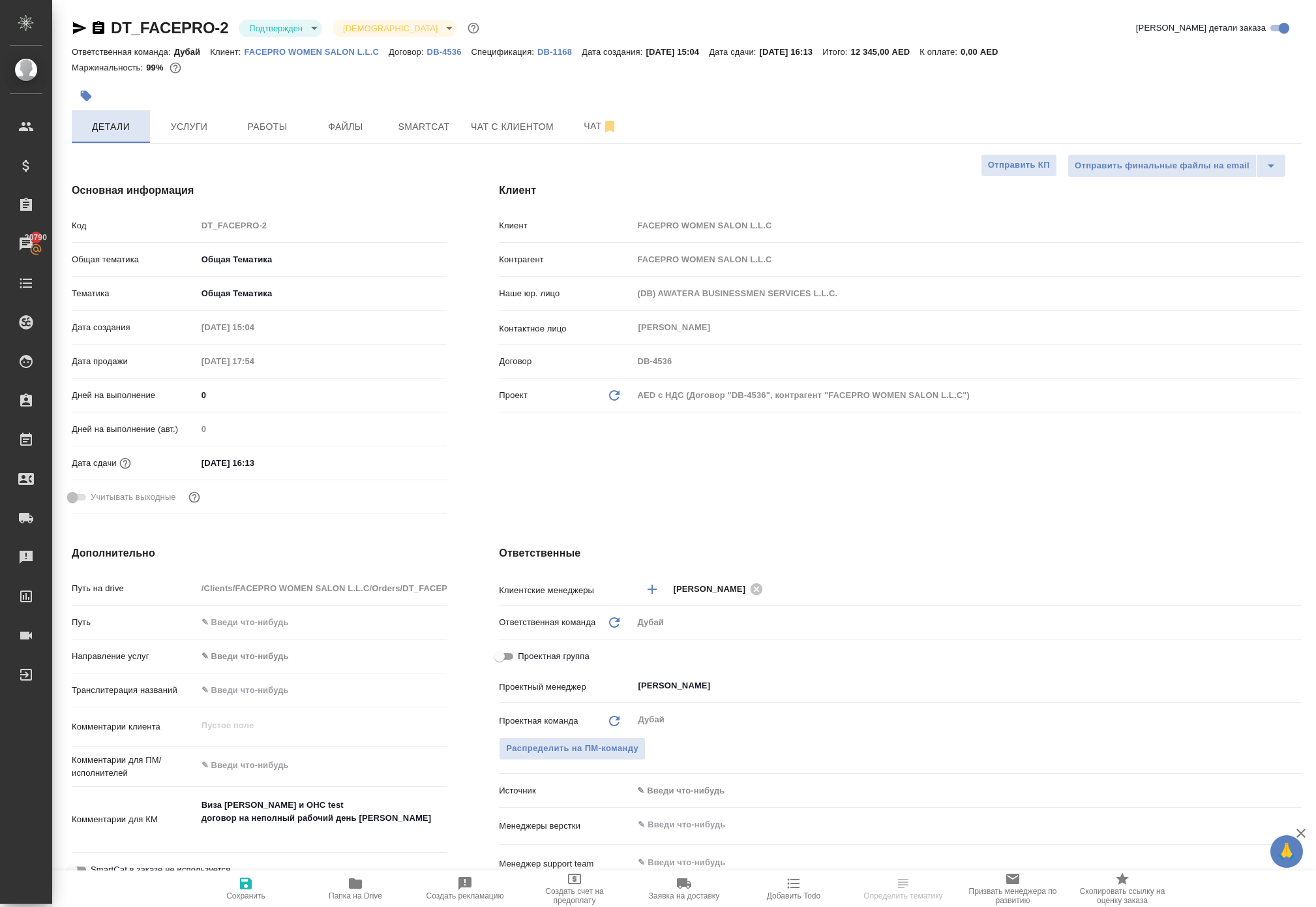
type textarea "x"
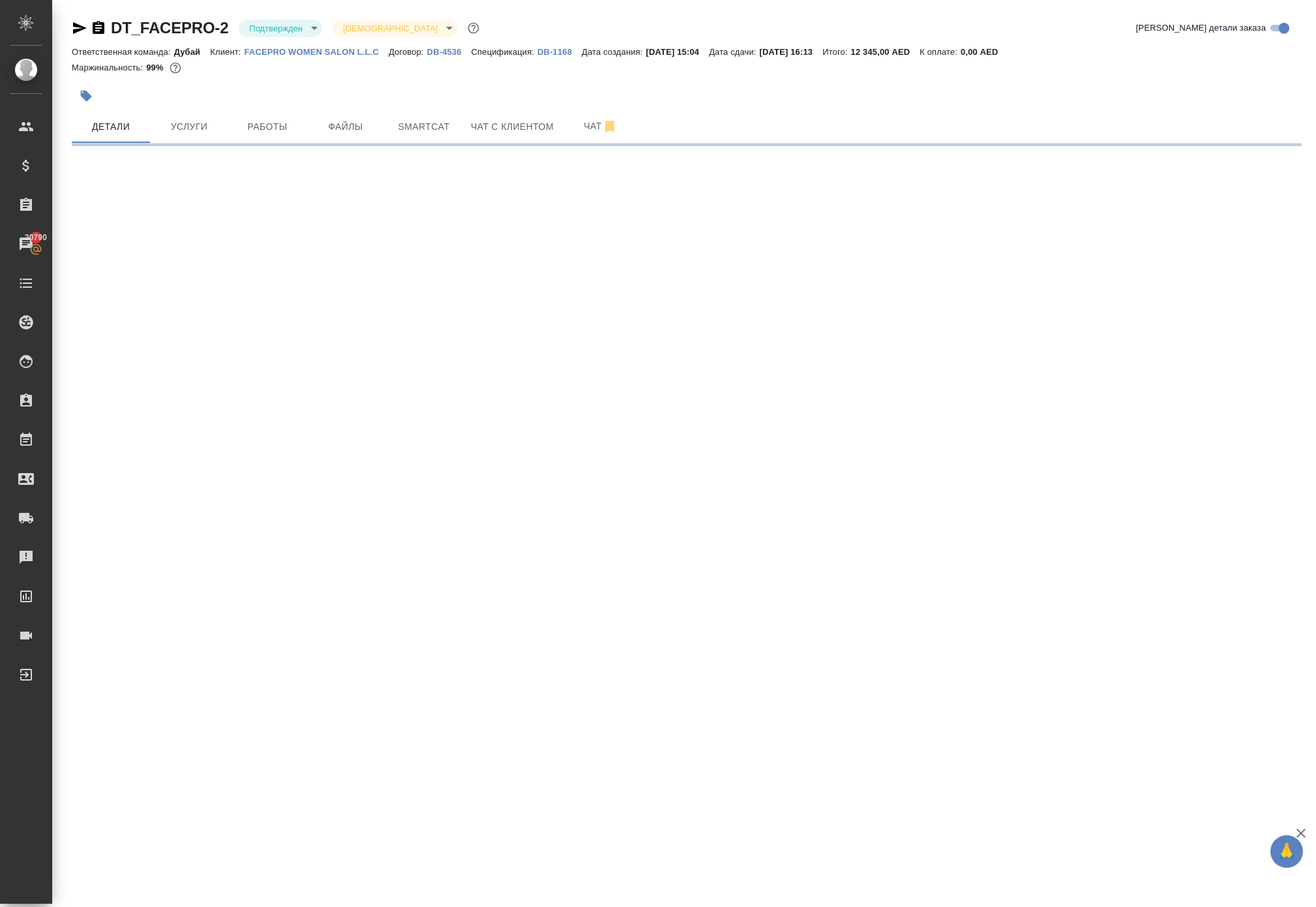
select select "RU"
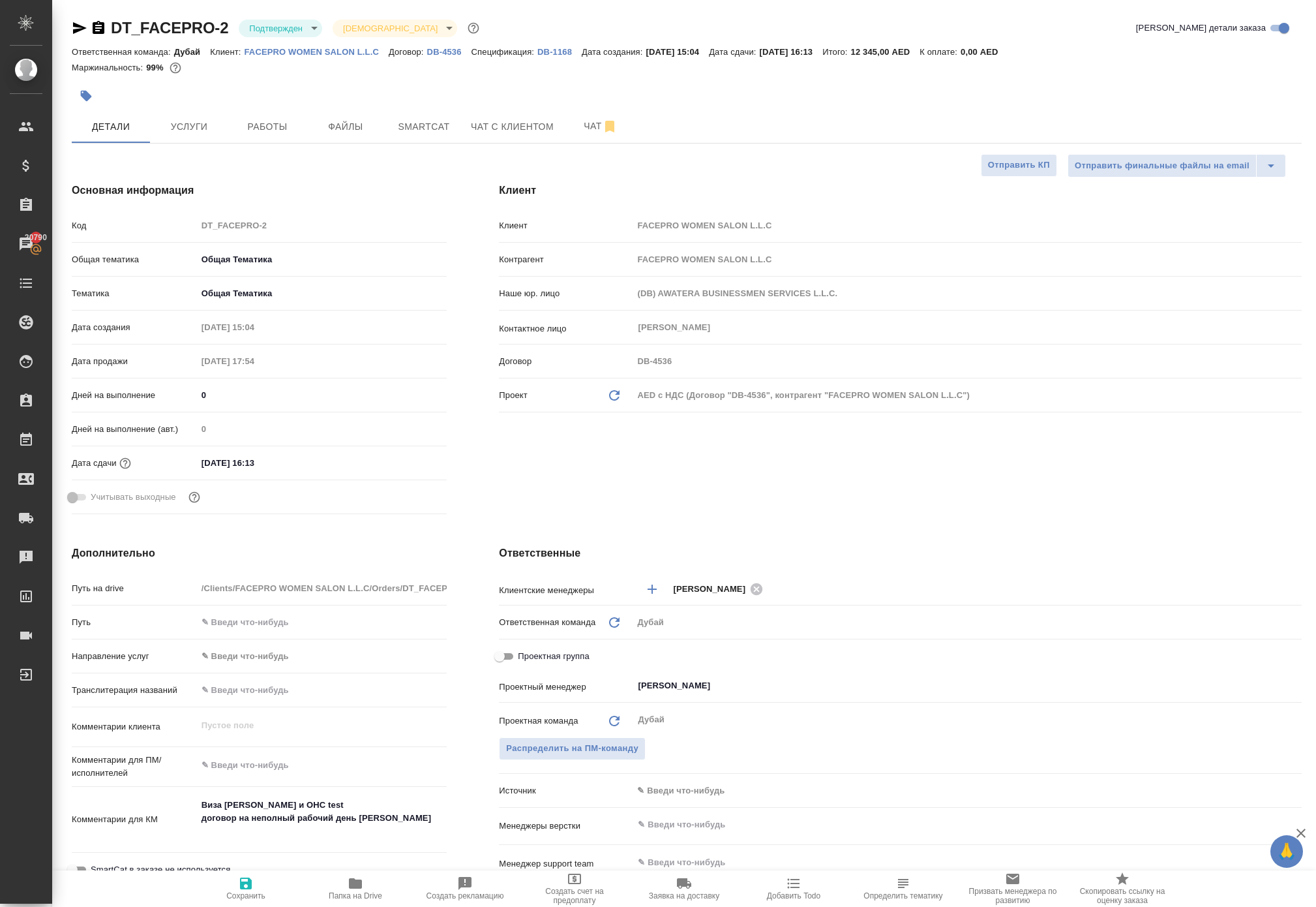
type textarea "x"
click at [258, 135] on span "Работы" at bounding box center [268, 127] width 63 height 17
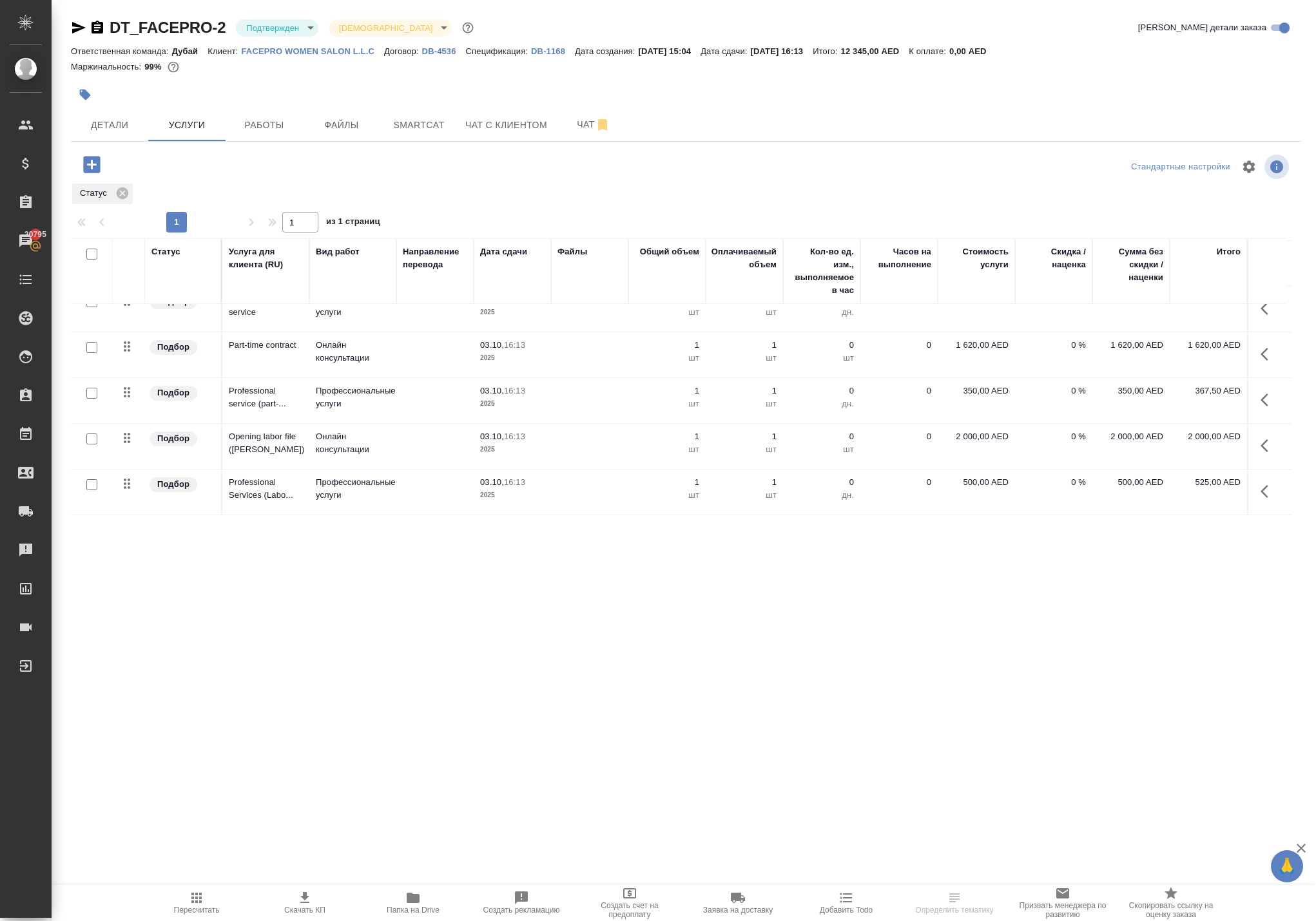
scroll to position [216, 0]
click at [257, 133] on span "Работы" at bounding box center [265, 126] width 62 height 16
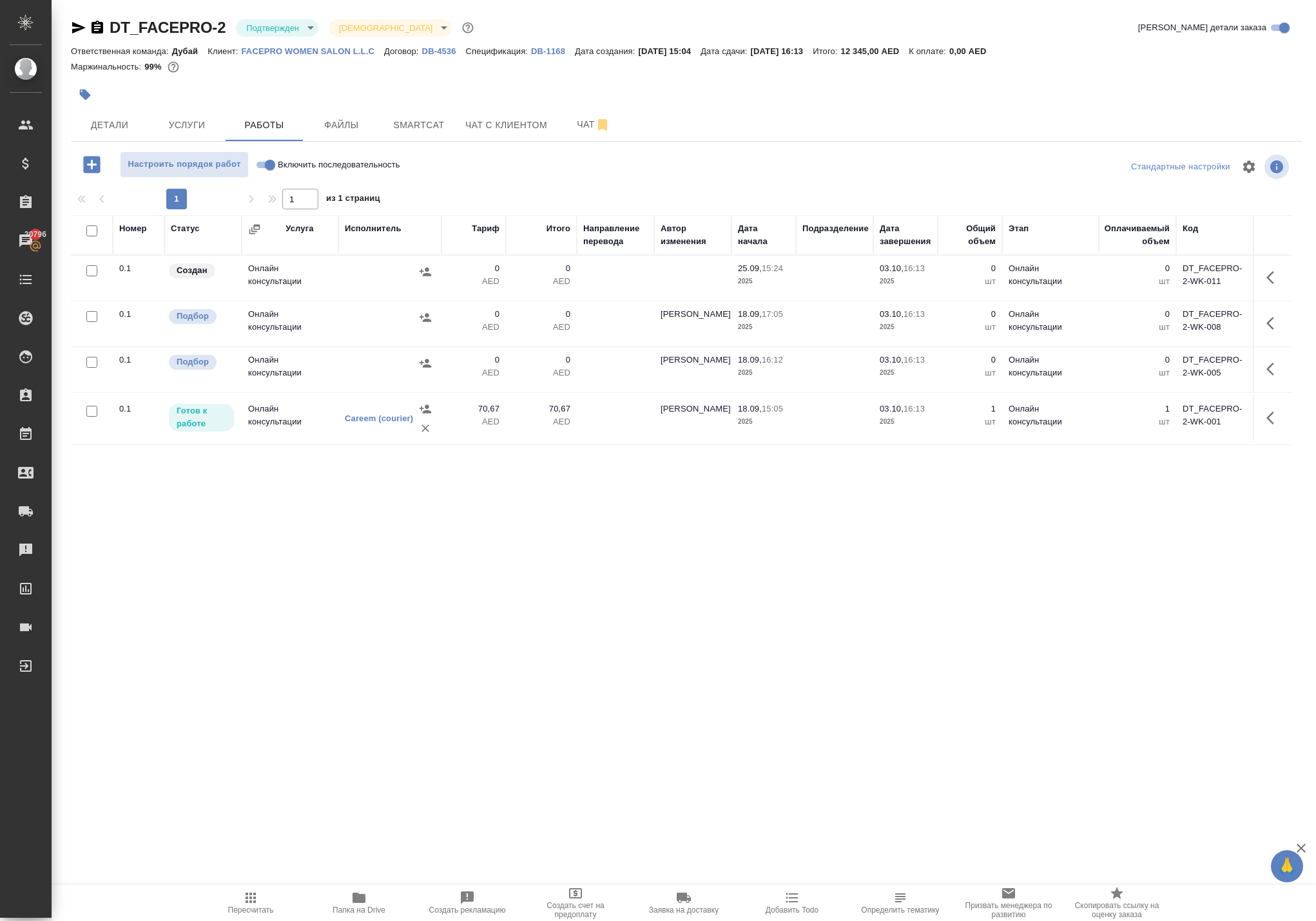
scroll to position [13, 0]
